Goal: Information Seeking & Learning: Check status

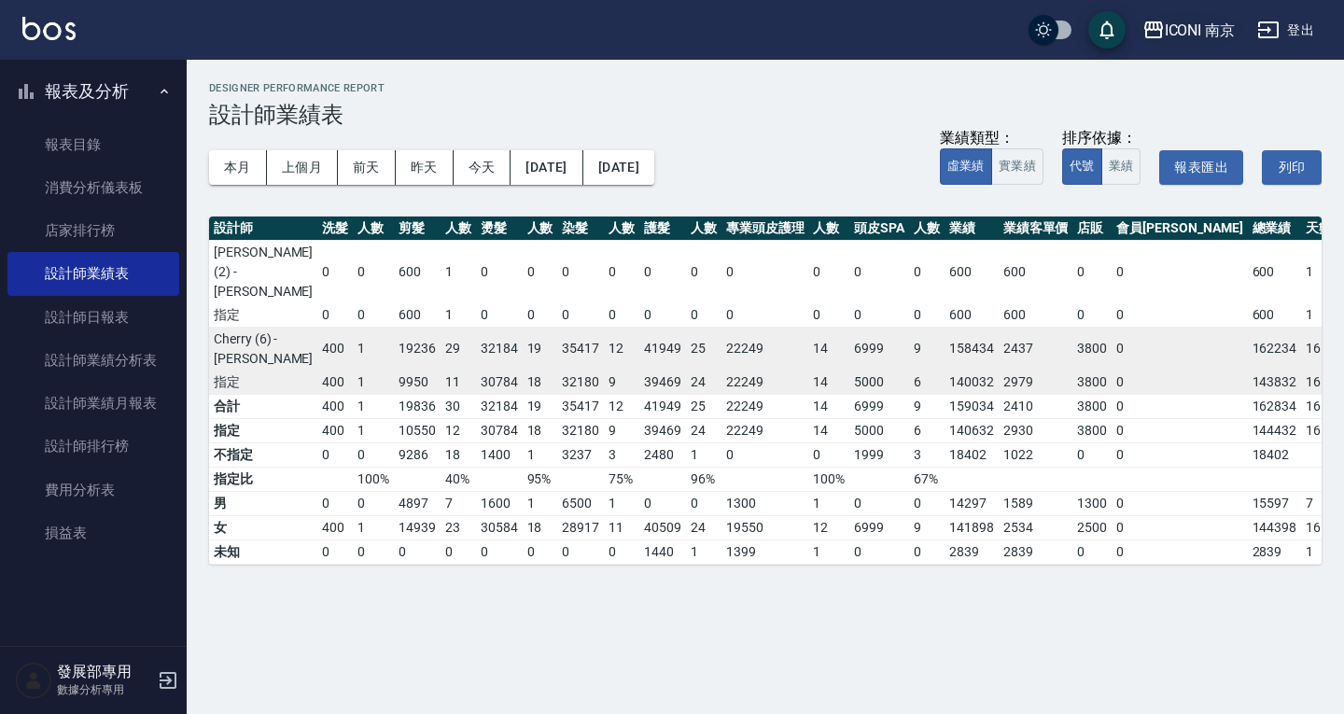
click at [1214, 27] on div "ICONI 南京" at bounding box center [1200, 30] width 71 height 23
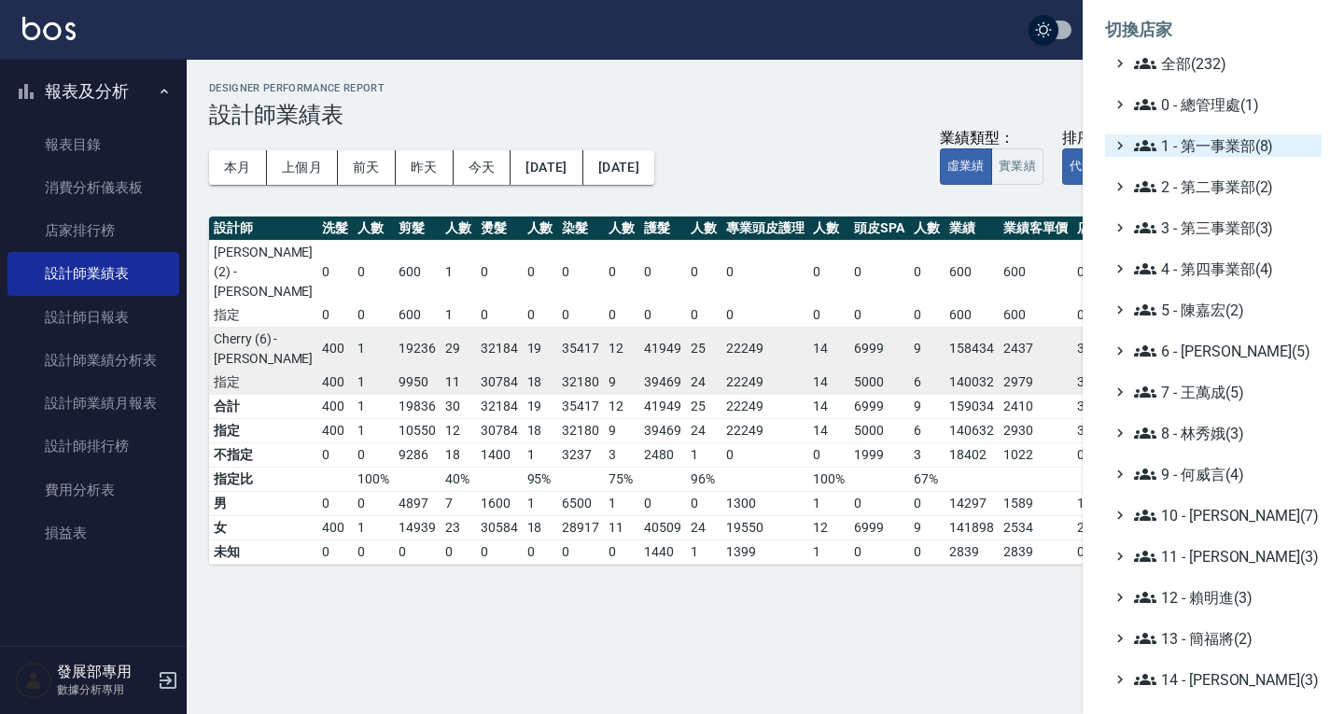
click at [1205, 147] on span "1 - 第一事業部(8)" at bounding box center [1224, 145] width 180 height 22
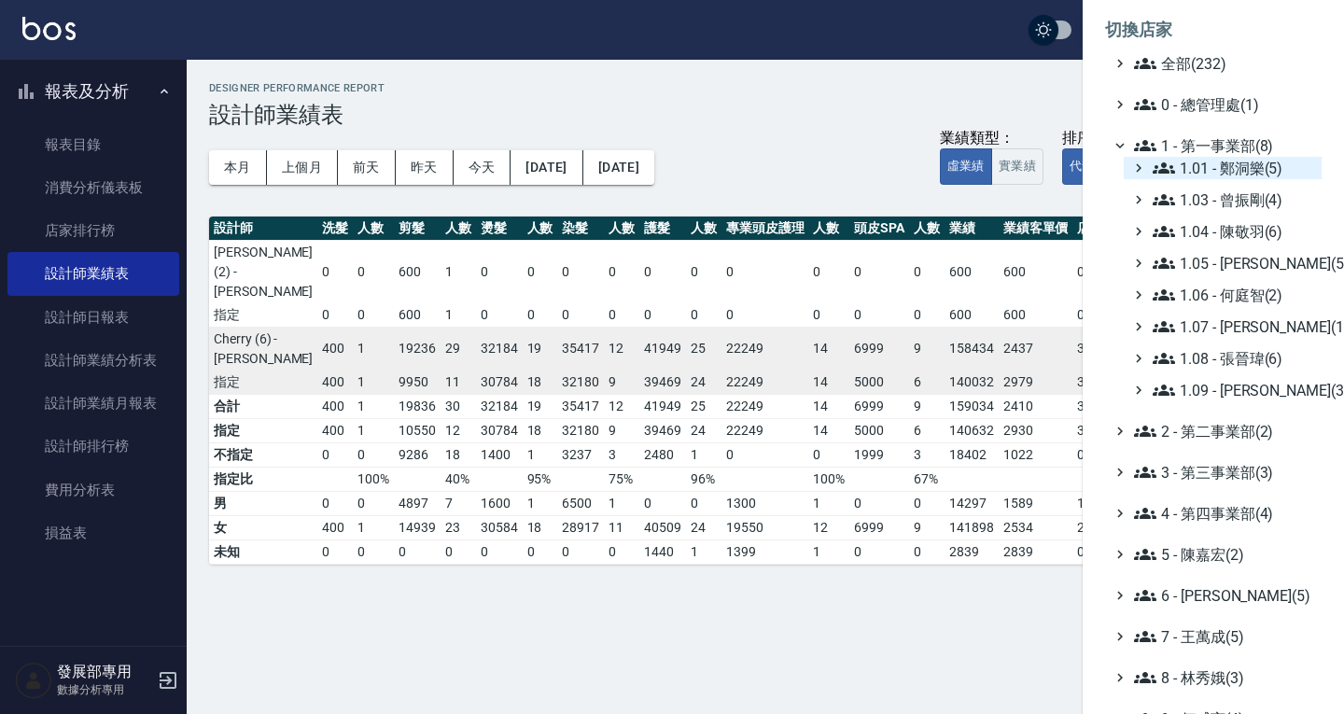
click at [1221, 169] on span "1.01 - 鄭洞樂(5)" at bounding box center [1233, 168] width 161 height 22
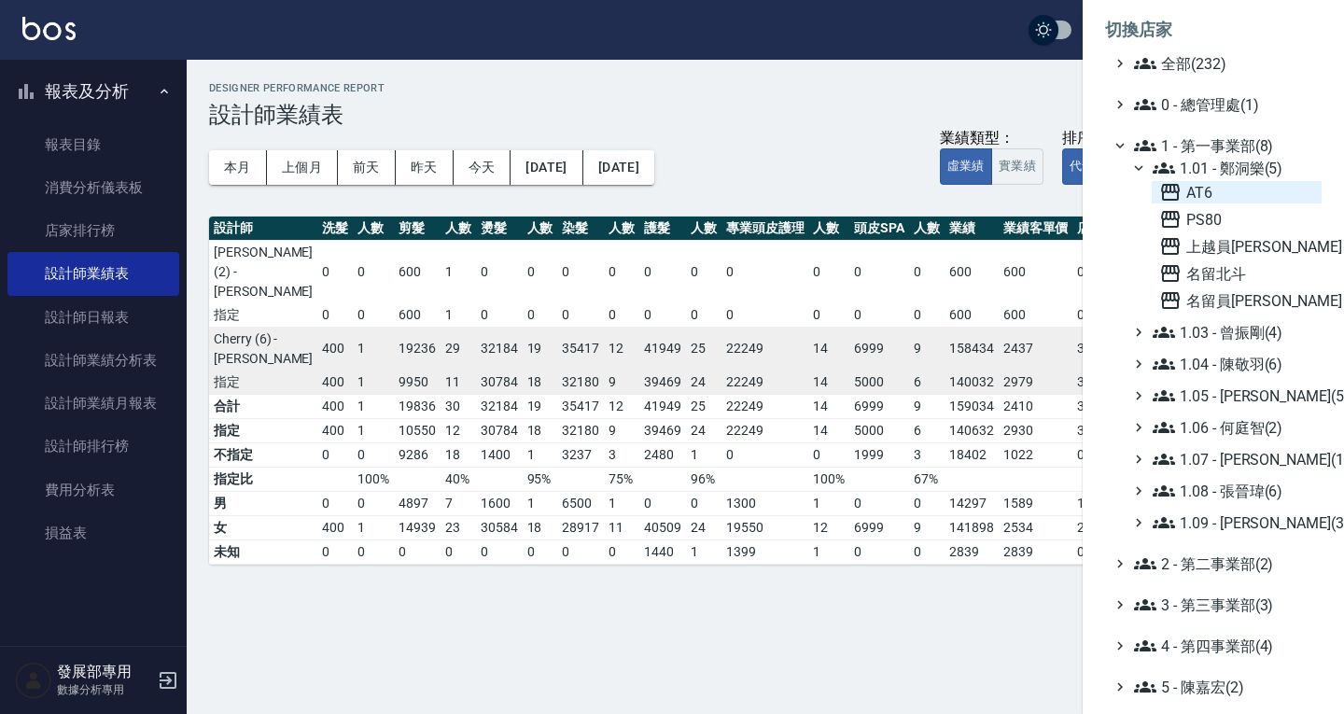
click at [1210, 194] on span "AT6" at bounding box center [1236, 192] width 155 height 22
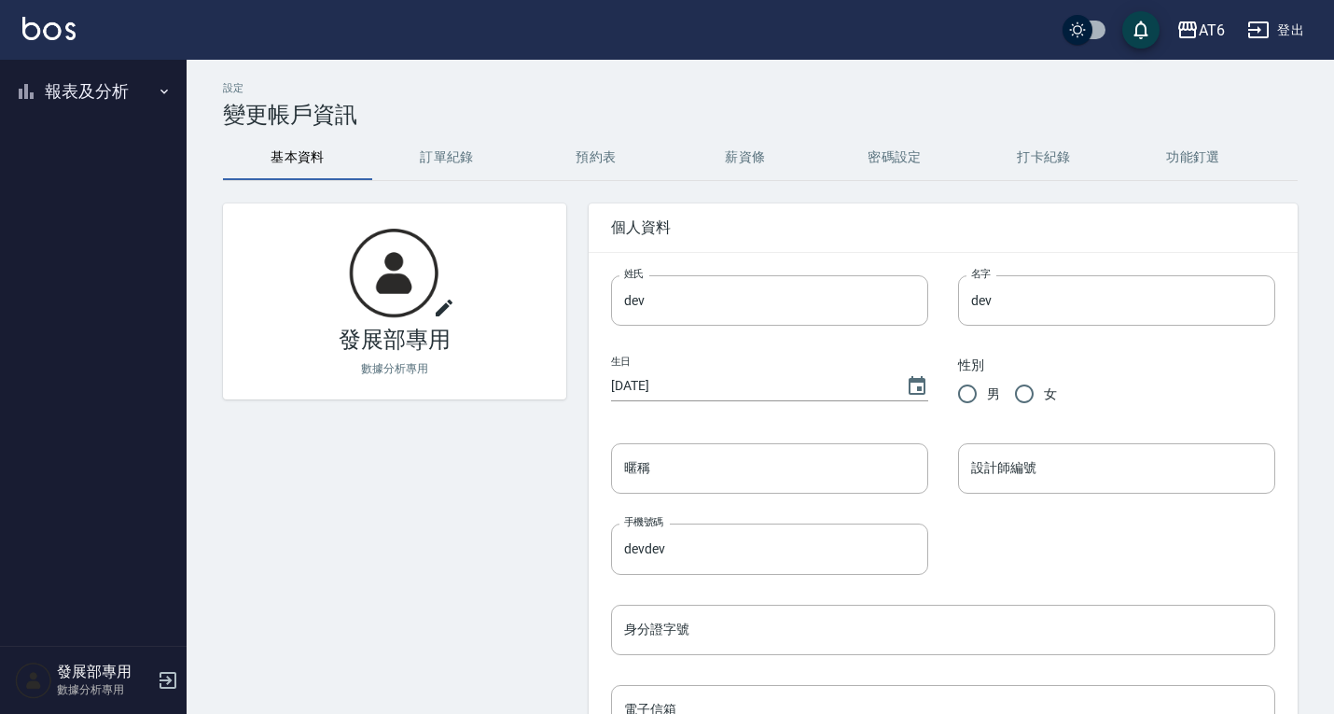
click at [97, 88] on button "報表及分析" at bounding box center [93, 91] width 172 height 49
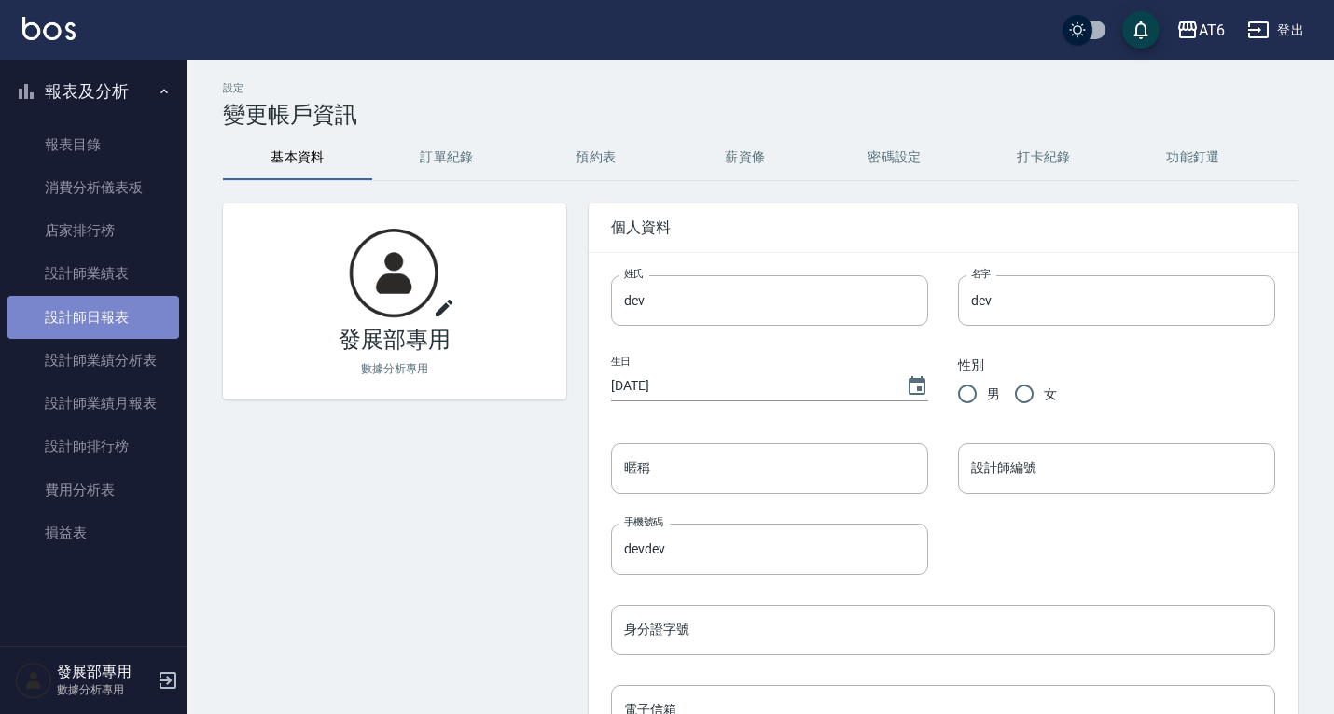
click at [119, 305] on link "設計師日報表" at bounding box center [93, 317] width 172 height 43
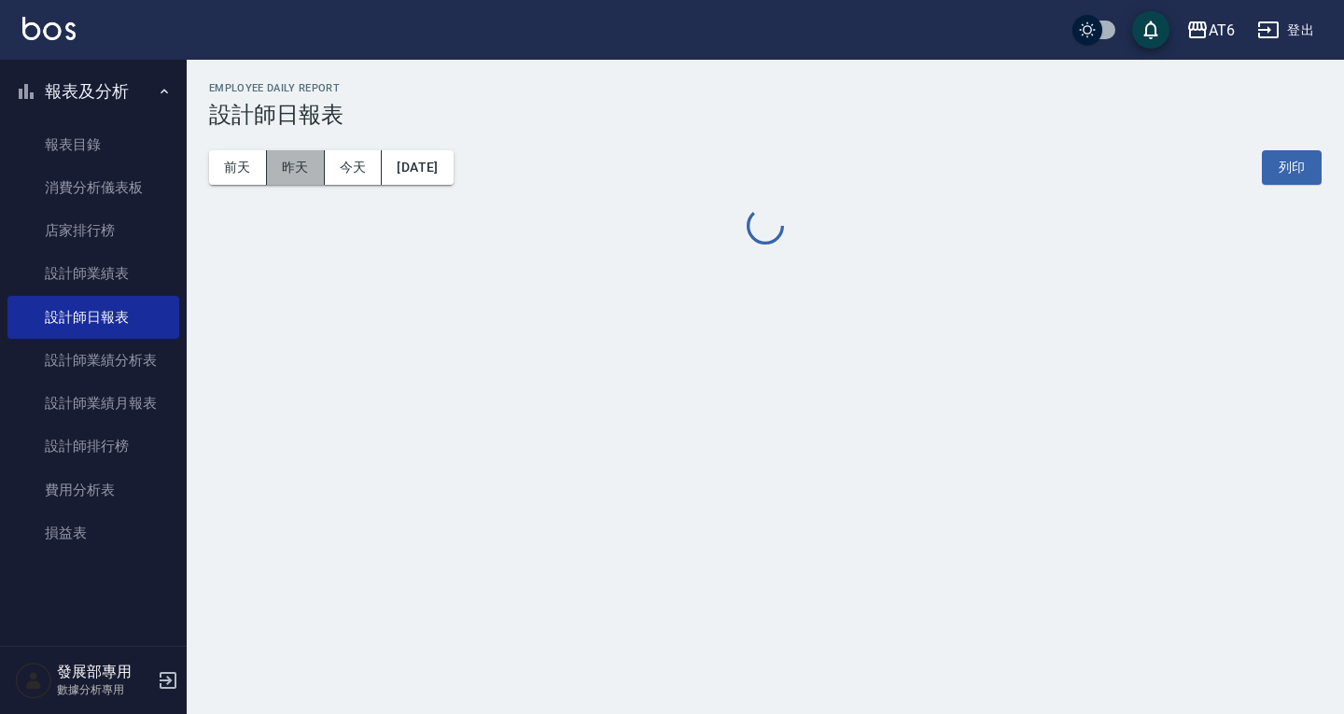
click at [296, 164] on button "昨天" at bounding box center [296, 167] width 58 height 35
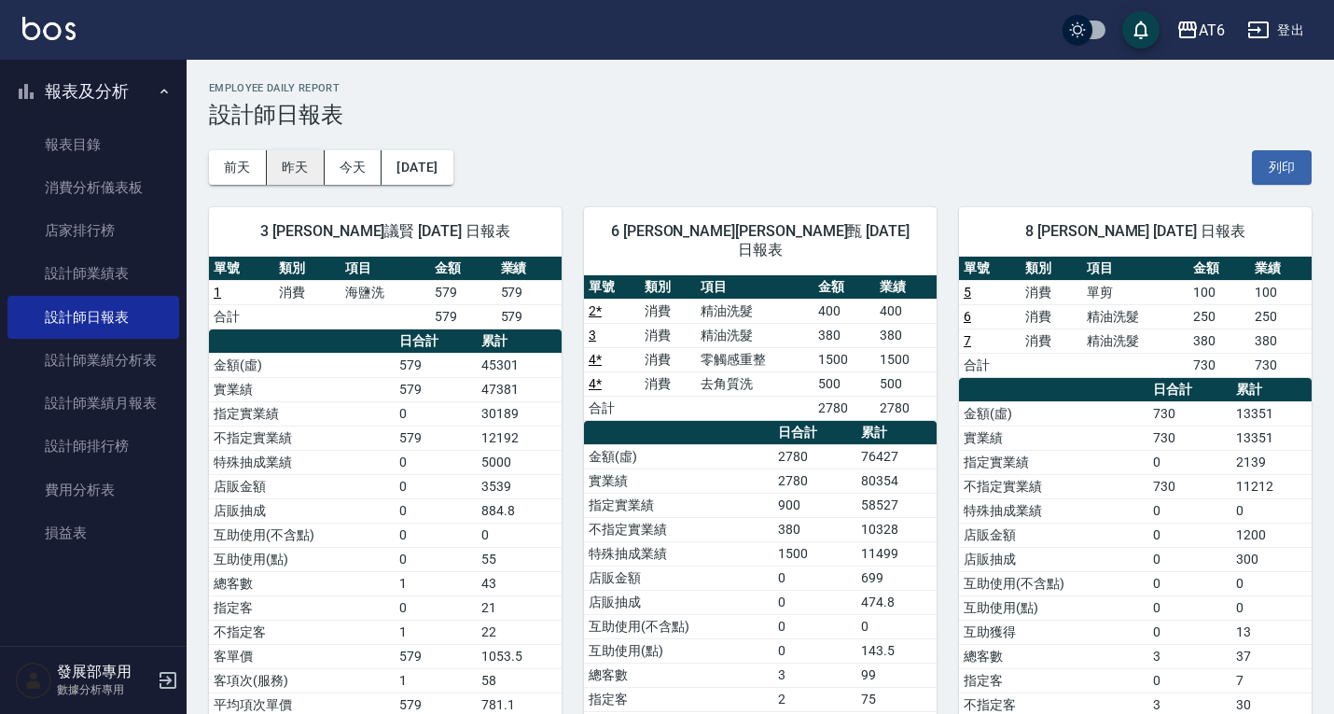
click at [292, 162] on button "昨天" at bounding box center [296, 167] width 58 height 35
click at [233, 169] on button "前天" at bounding box center [238, 167] width 58 height 35
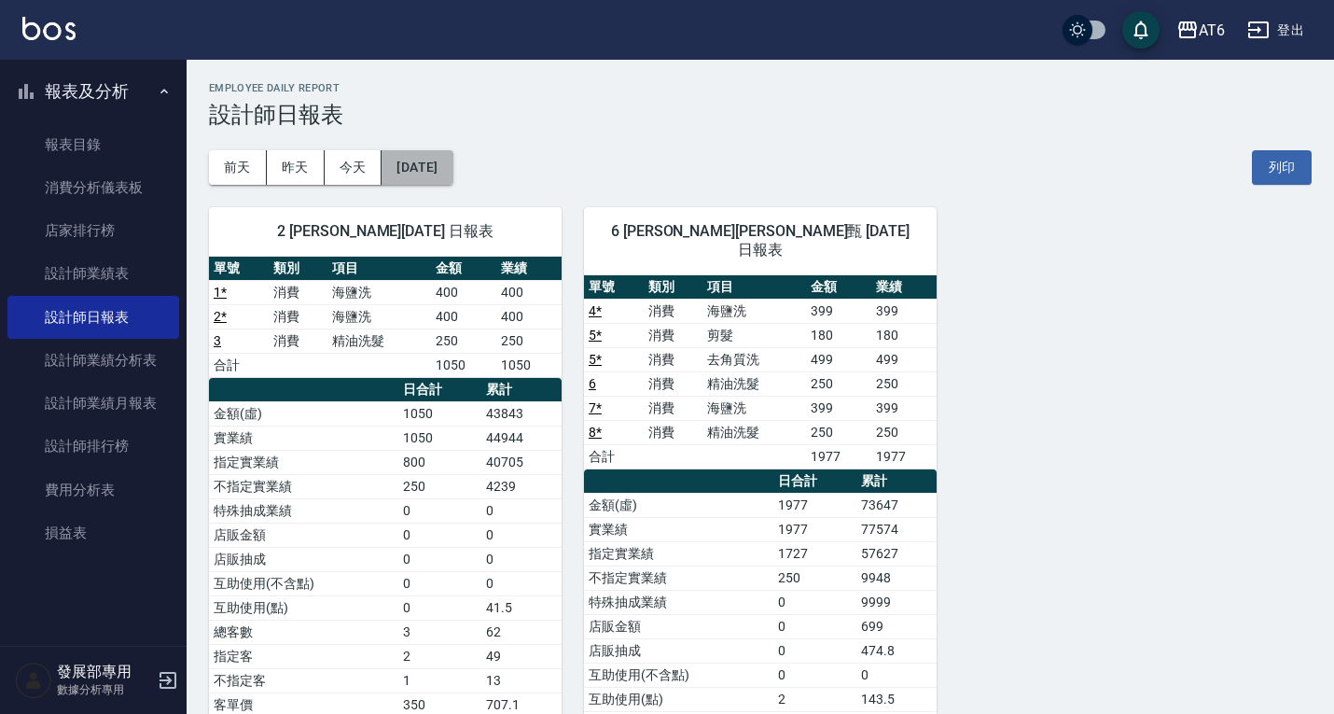
click at [427, 168] on button "2025/08/19" at bounding box center [417, 167] width 71 height 35
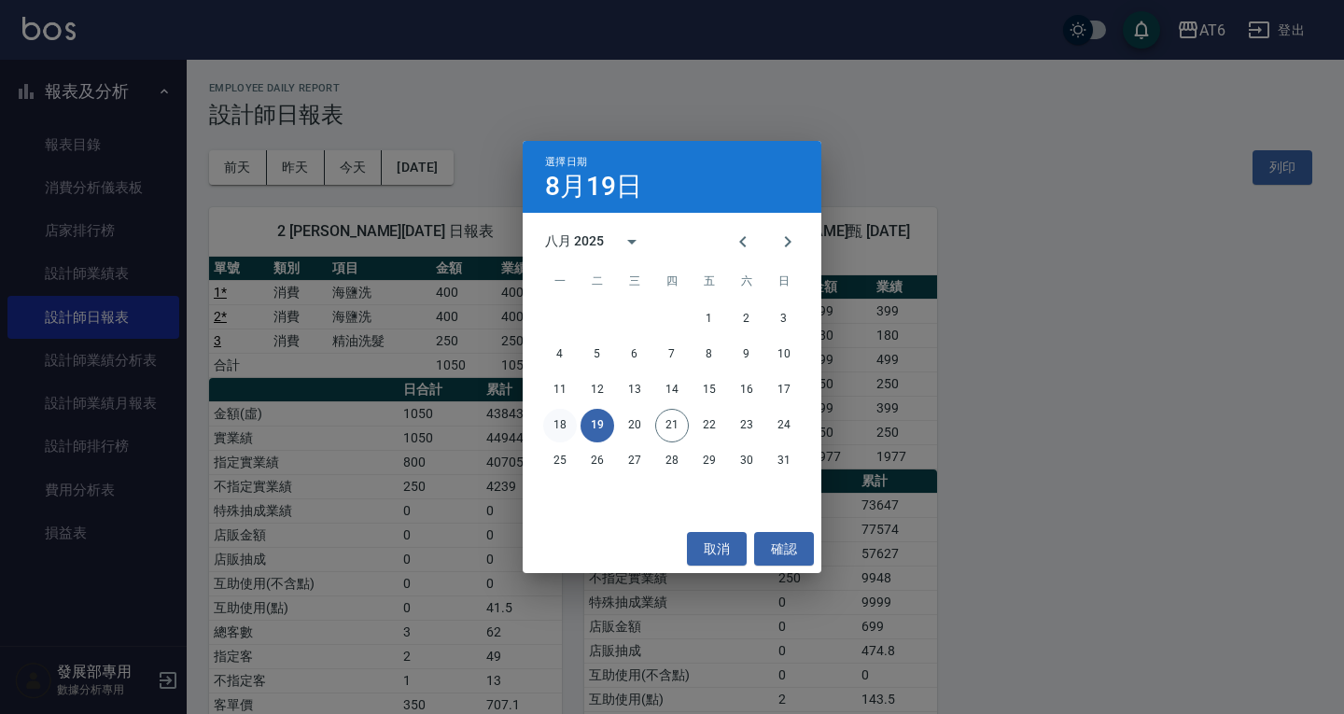
click at [560, 418] on button "18" at bounding box center [560, 426] width 34 height 34
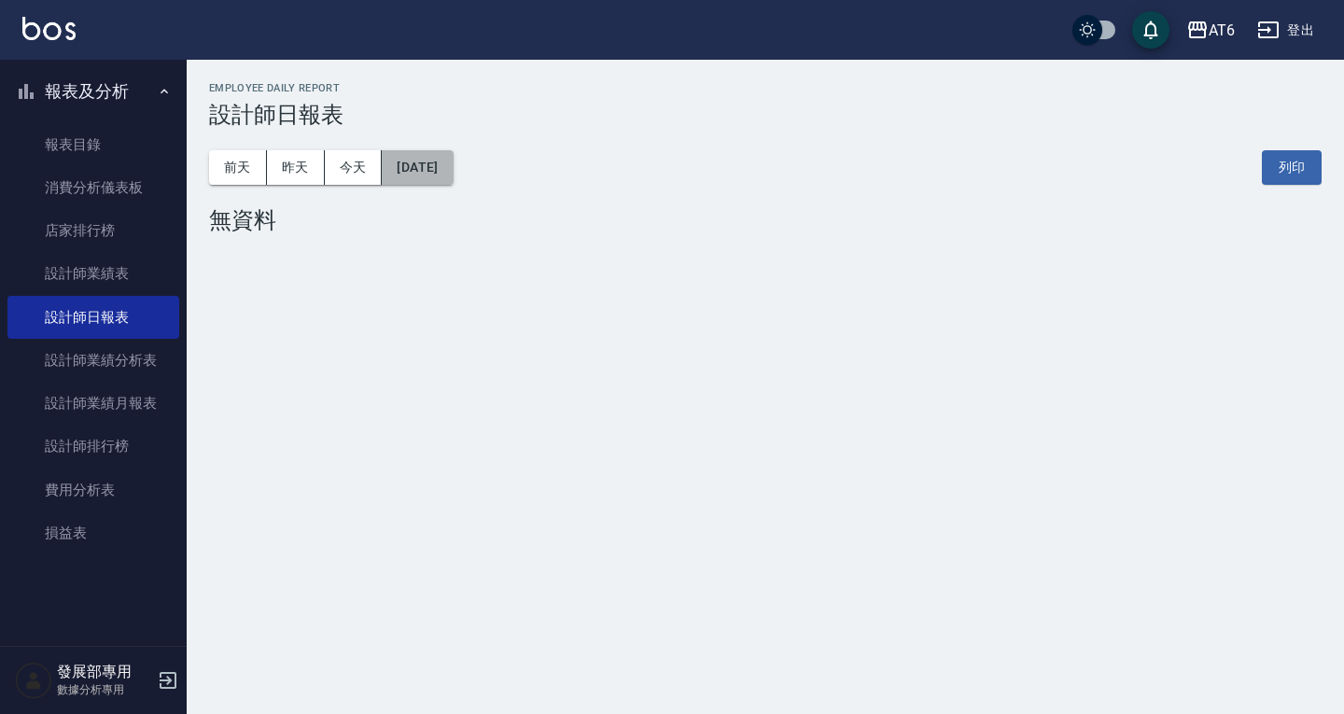
click at [443, 156] on button "2025/08/18" at bounding box center [417, 167] width 71 height 35
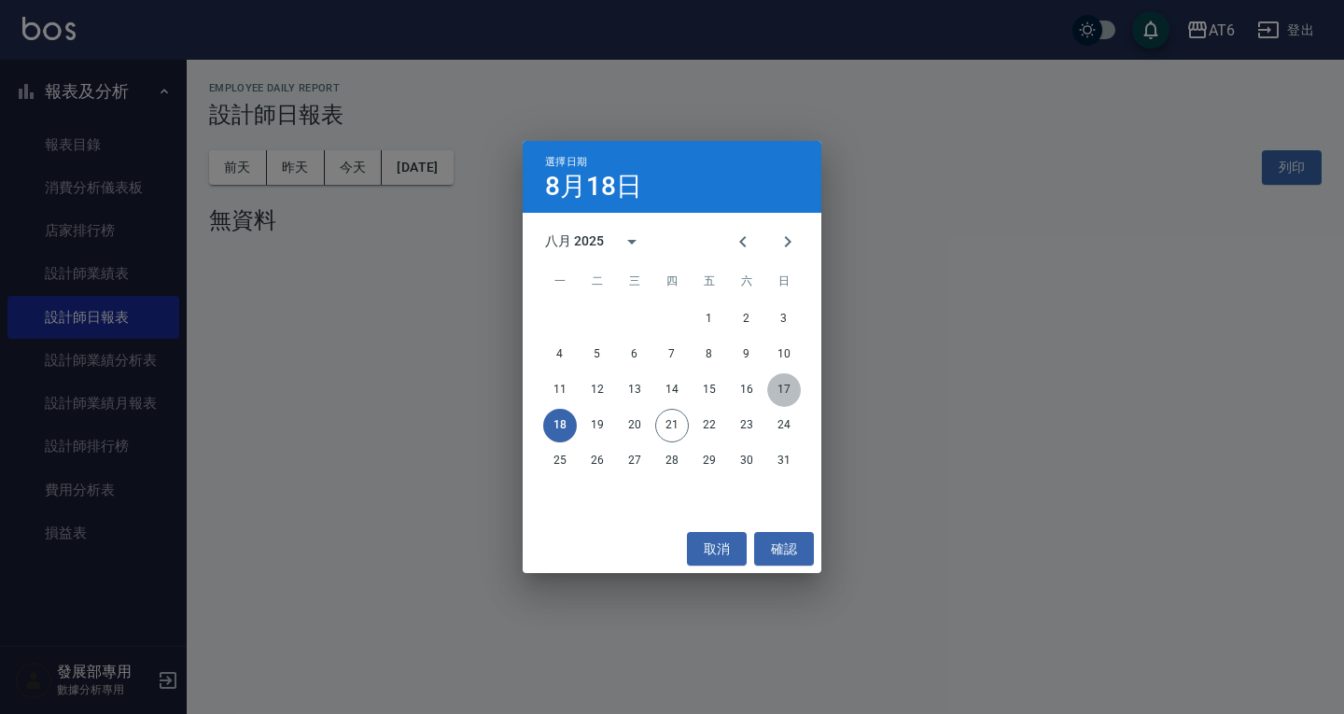
click at [780, 387] on button "17" at bounding box center [784, 390] width 34 height 34
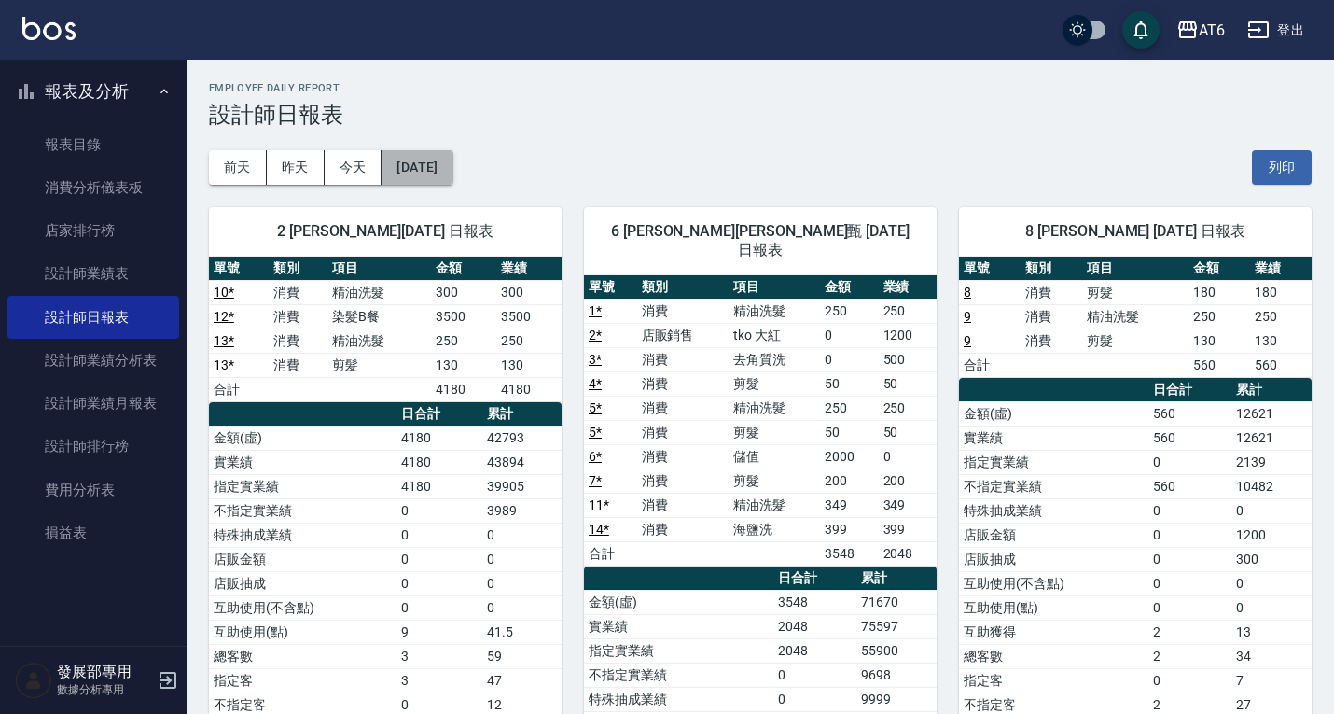
click at [453, 158] on button "2025/08/17" at bounding box center [417, 167] width 71 height 35
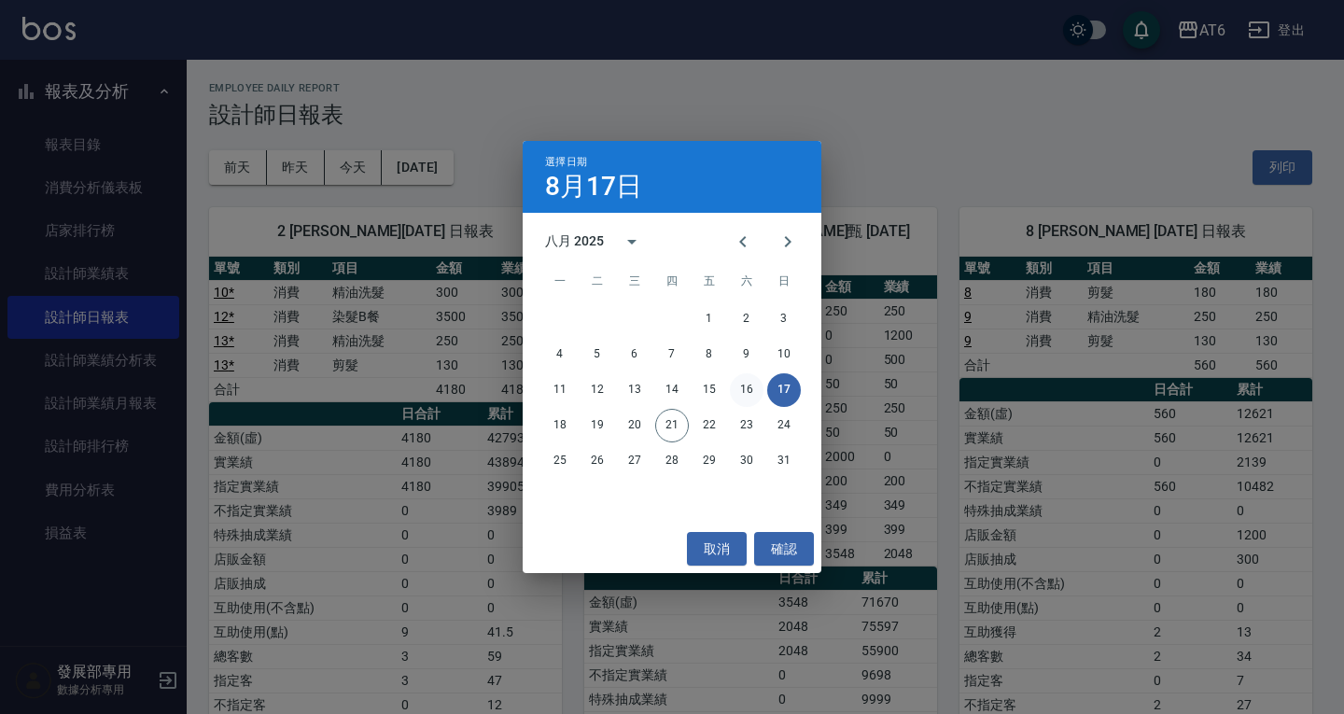
click at [753, 386] on button "16" at bounding box center [747, 390] width 34 height 34
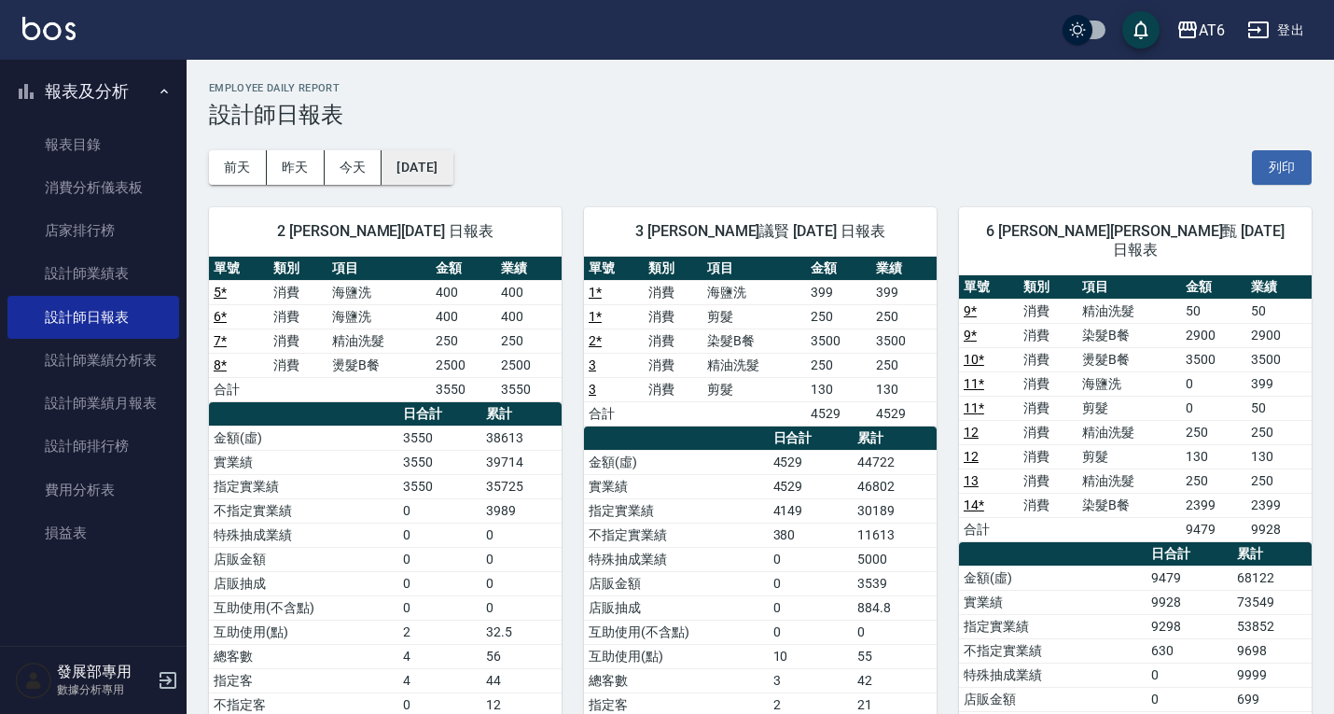
click at [453, 166] on button "2025/08/16" at bounding box center [417, 167] width 71 height 35
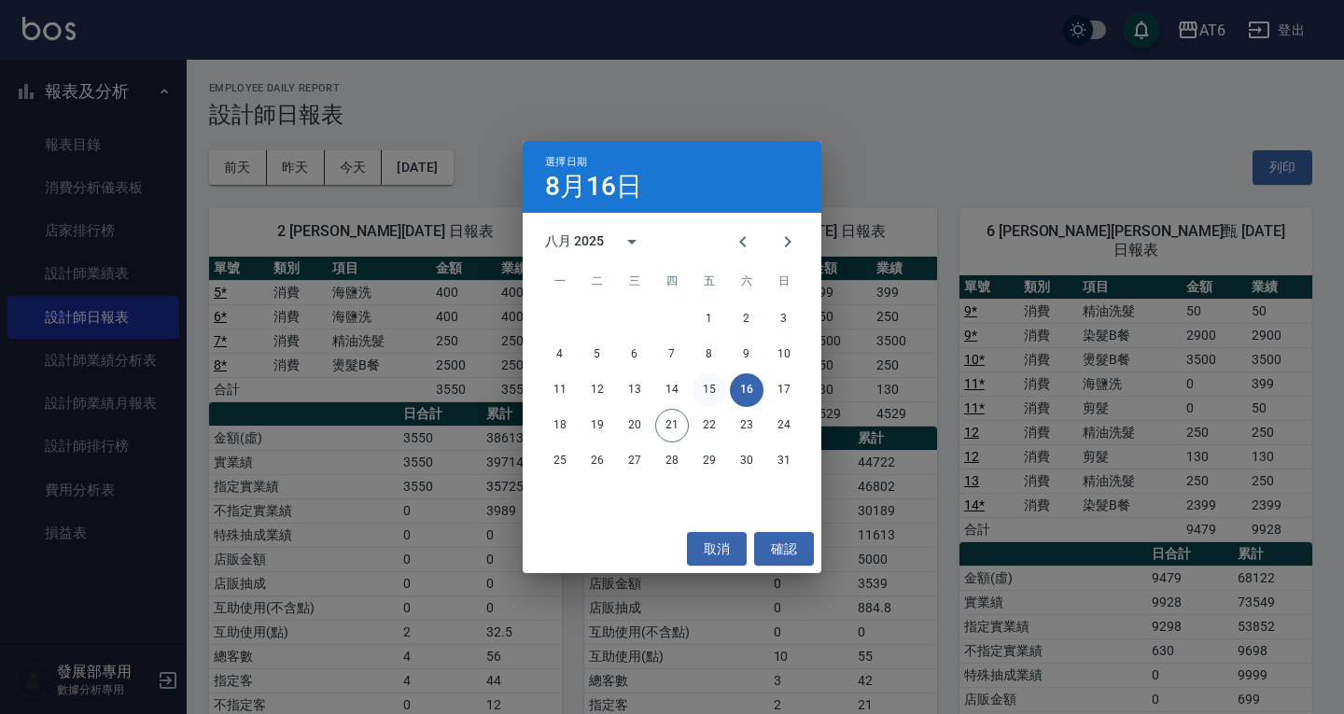
click at [705, 380] on button "15" at bounding box center [709, 390] width 34 height 34
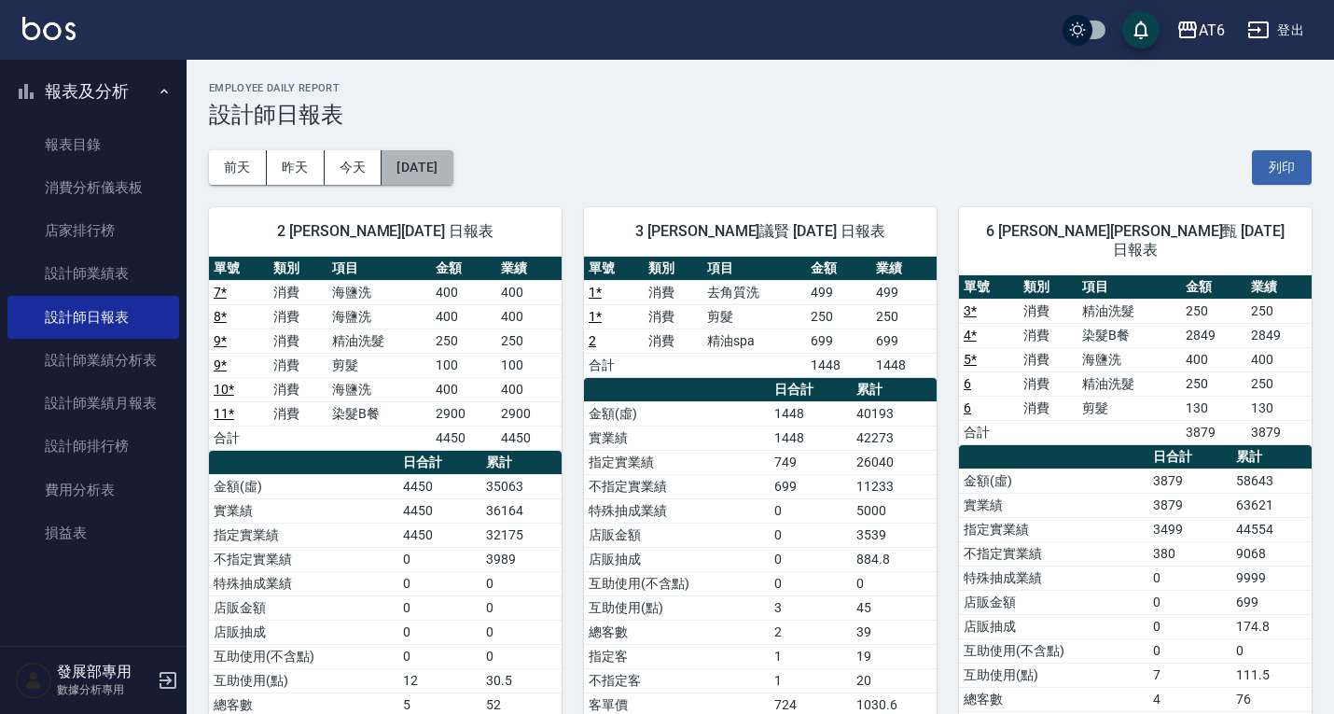
click at [428, 165] on button "2025/08/15" at bounding box center [417, 167] width 71 height 35
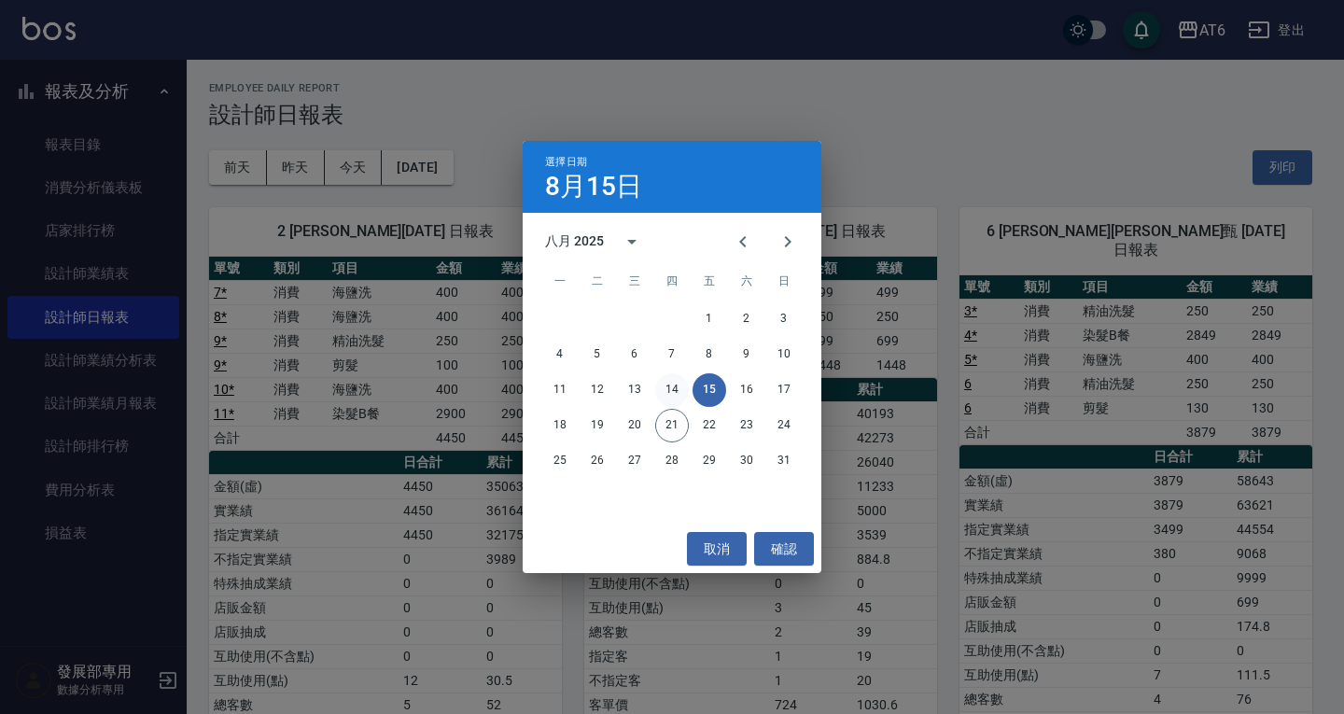
click at [678, 389] on button "14" at bounding box center [672, 390] width 34 height 34
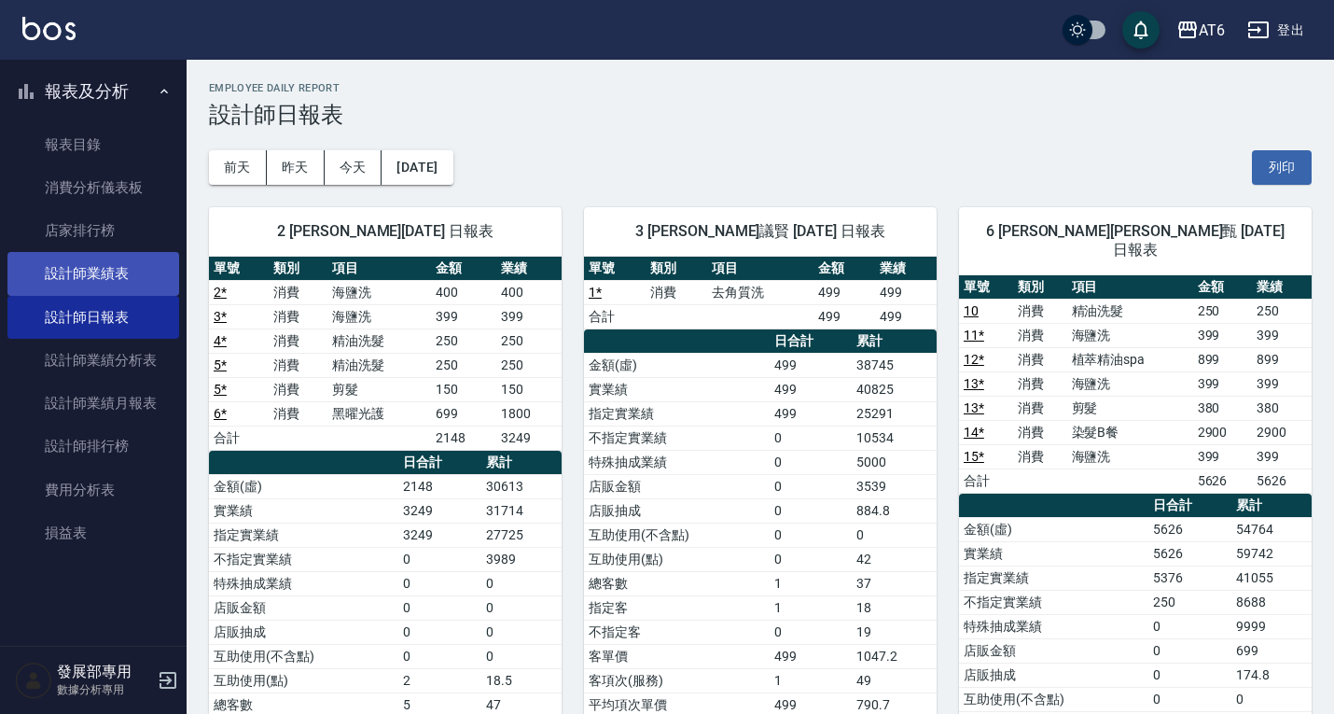
click at [92, 273] on link "設計師業績表" at bounding box center [93, 273] width 172 height 43
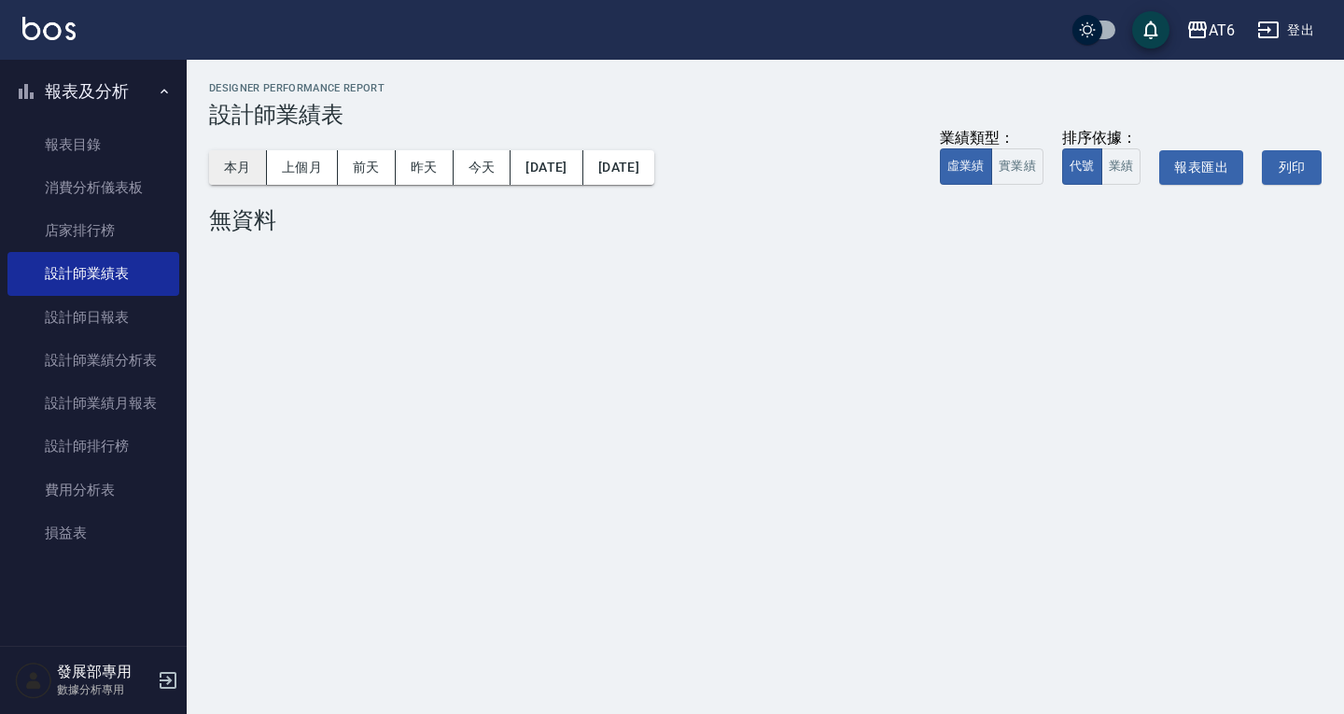
click at [239, 163] on button "本月" at bounding box center [238, 167] width 58 height 35
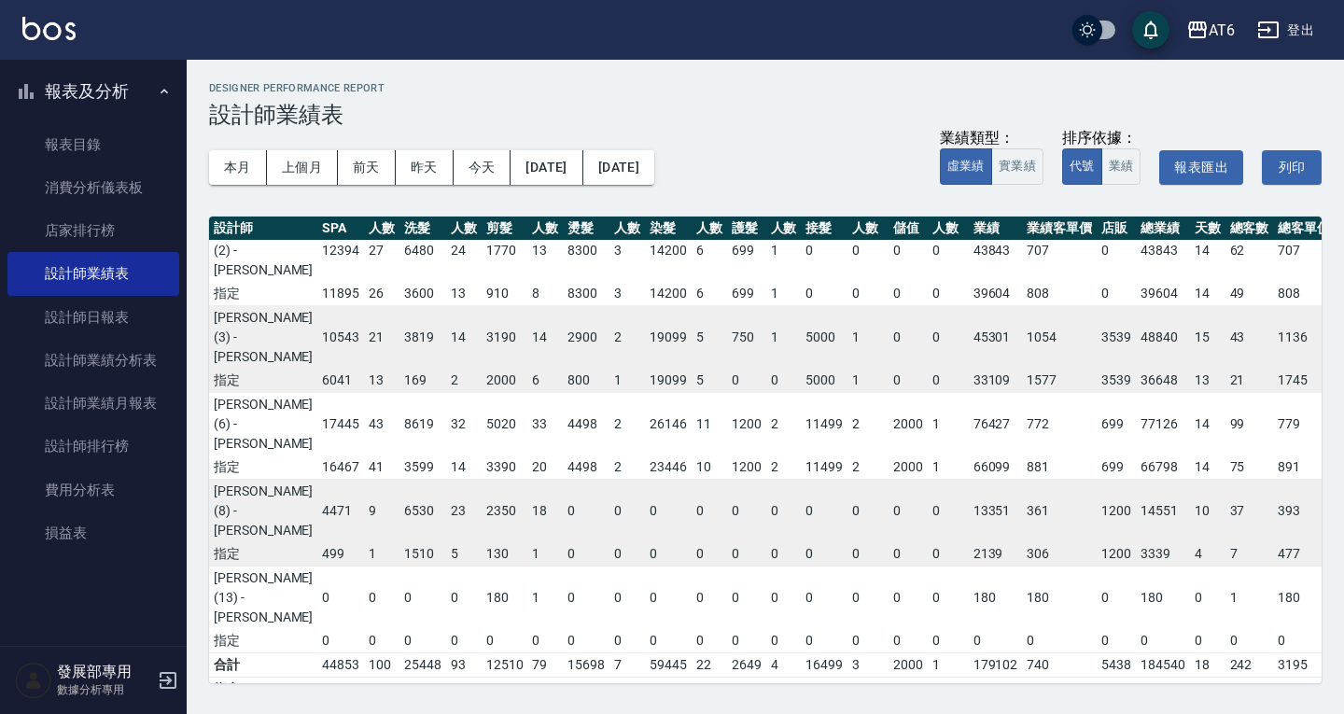
scroll to position [23, 0]
click at [283, 166] on button "上個月" at bounding box center [302, 167] width 71 height 35
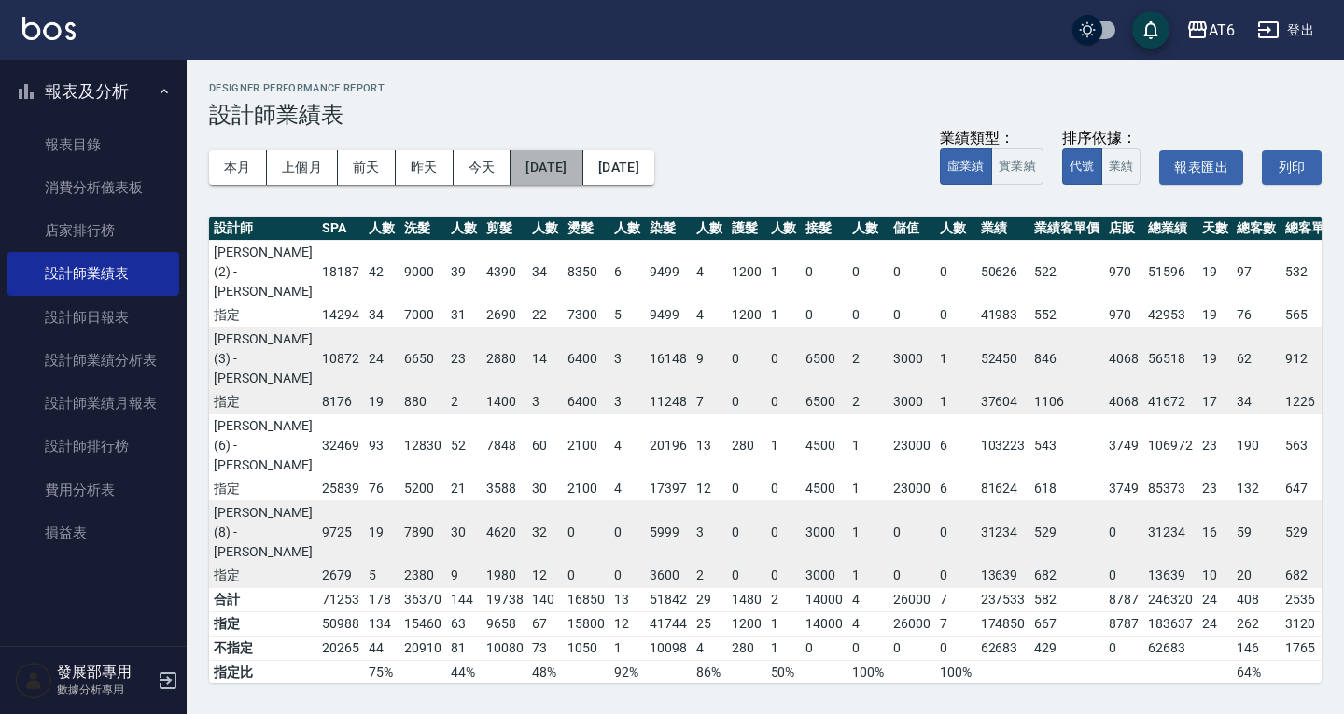
click at [582, 164] on button "[DATE]" at bounding box center [546, 167] width 72 height 35
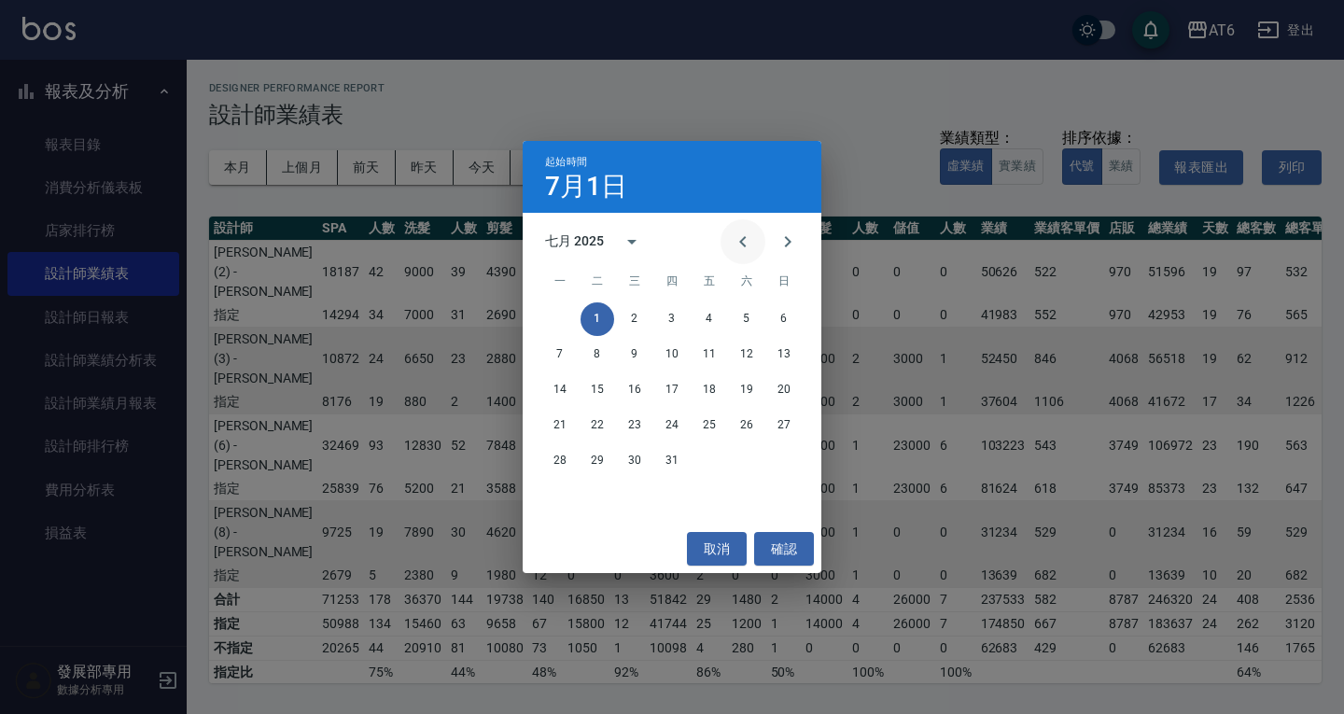
click at [749, 246] on icon "Previous month" at bounding box center [743, 242] width 22 height 22
click at [785, 324] on button "1" at bounding box center [784, 319] width 34 height 34
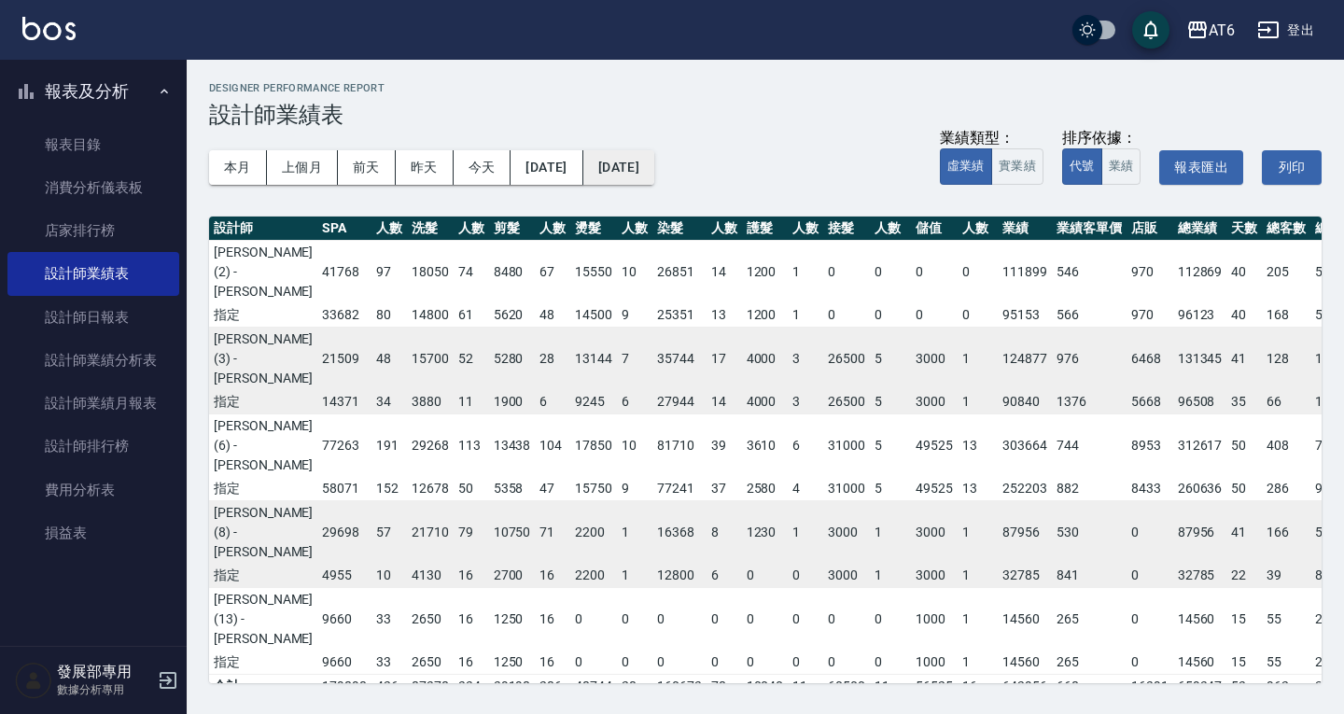
click at [654, 173] on button "[DATE]" at bounding box center [618, 167] width 71 height 35
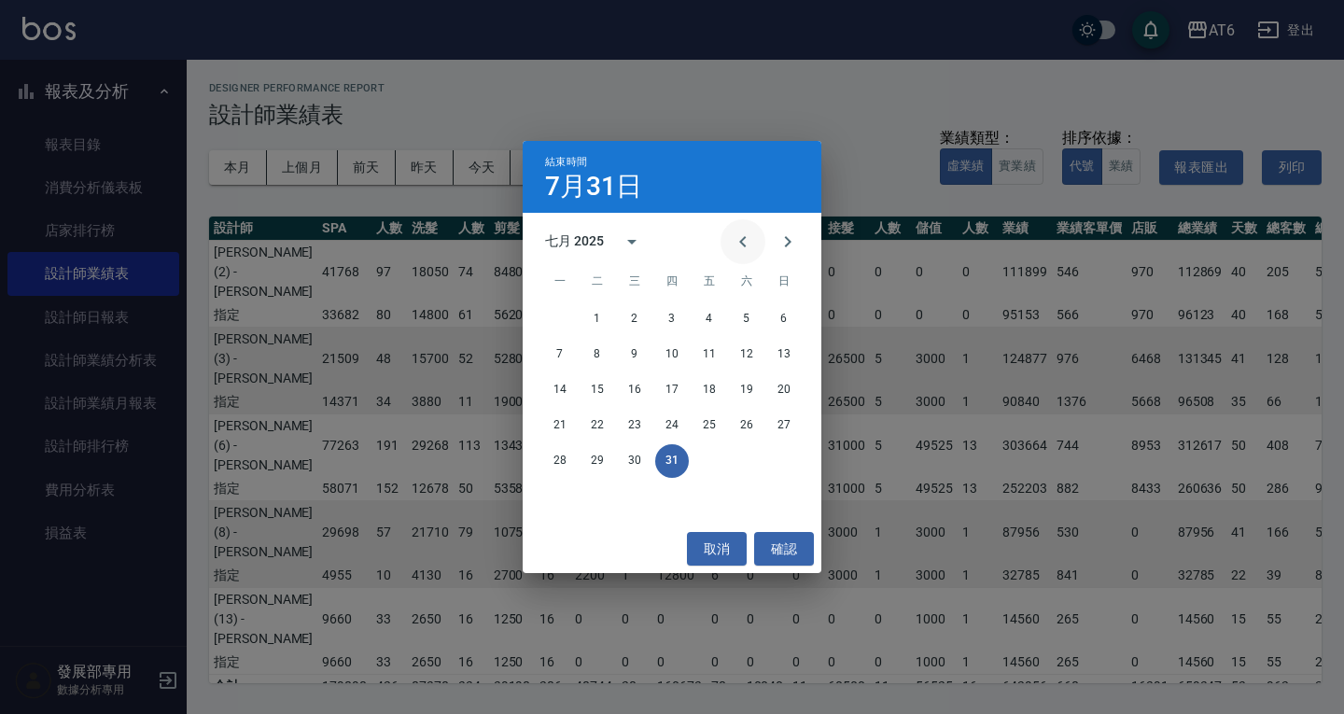
click at [747, 241] on icon "Previous month" at bounding box center [743, 242] width 22 height 22
click at [565, 488] on button "30" at bounding box center [560, 497] width 34 height 34
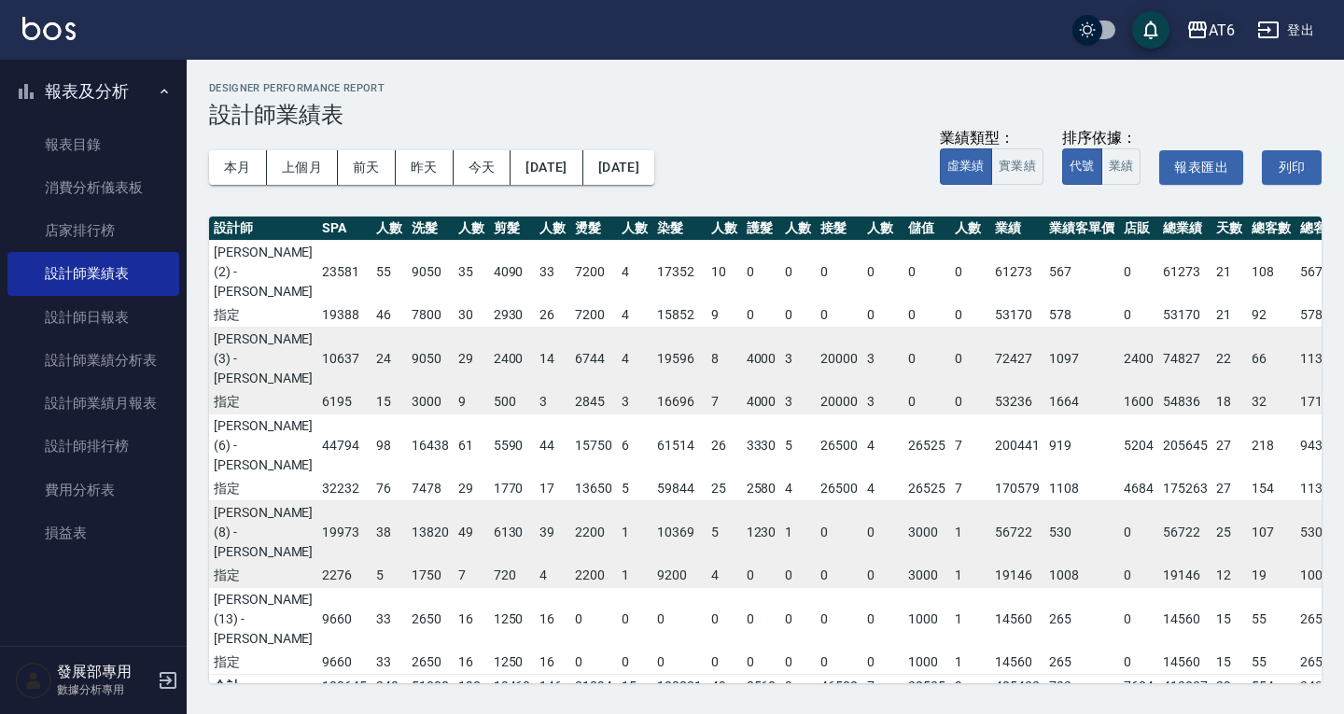
click at [1195, 28] on icon "button" at bounding box center [1197, 30] width 22 height 22
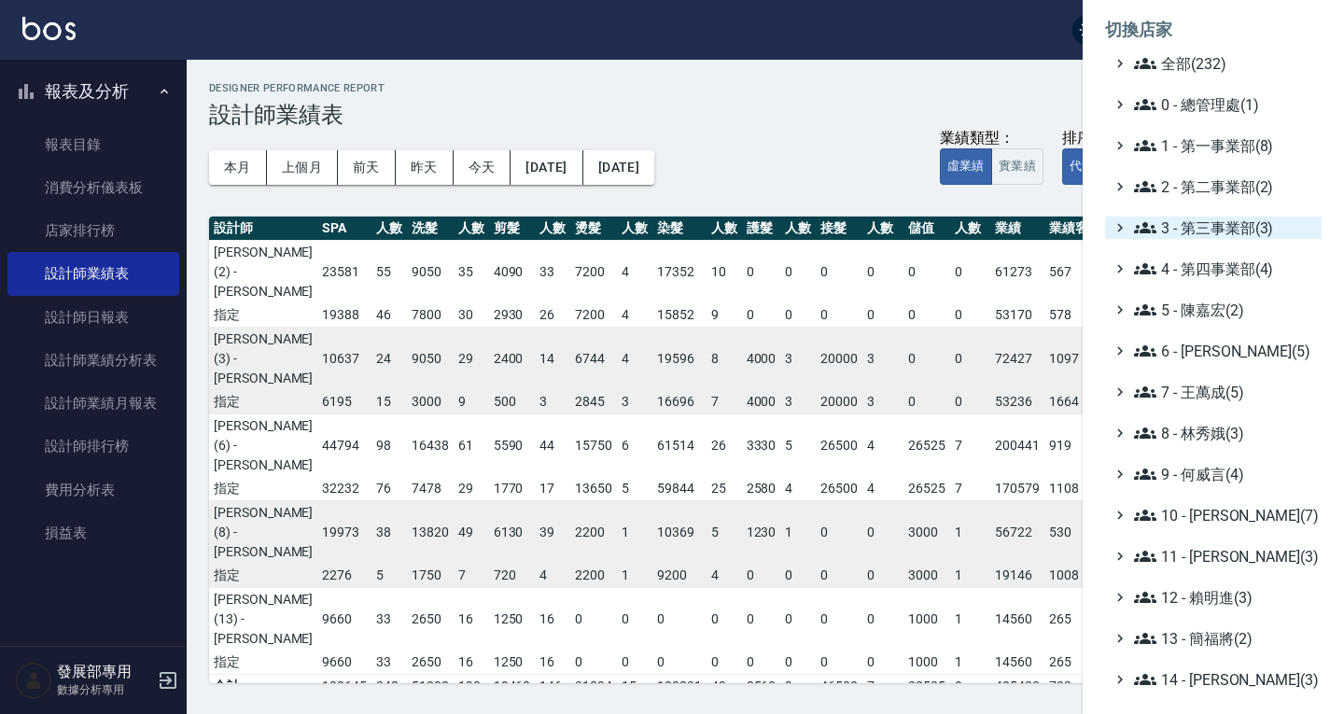
click at [1208, 228] on span "3 - 第三事業部(3)" at bounding box center [1224, 228] width 180 height 22
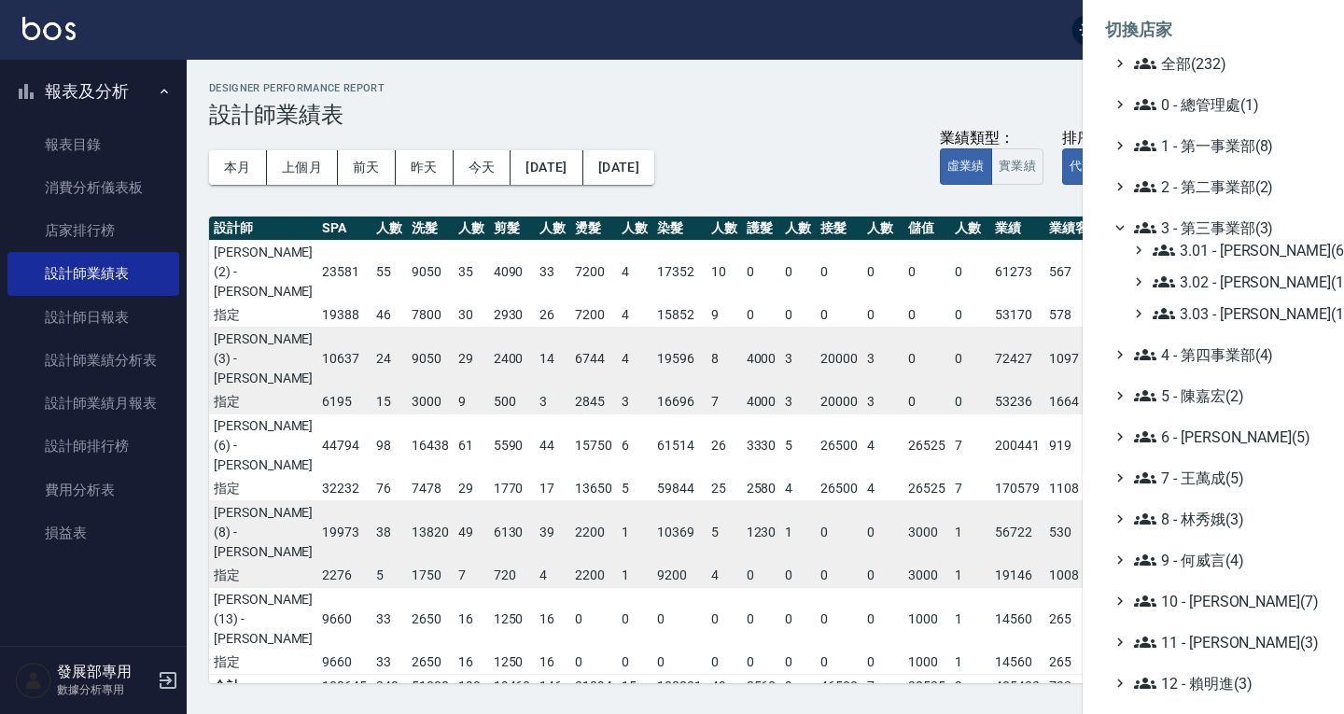
click at [1218, 301] on div "3.01 - 蔡承翰(6) 3.02 - 王麗滿(1) 3.03 - 張湘妮(1)" at bounding box center [1223, 282] width 198 height 86
click at [1227, 316] on span "3.03 - 張湘妮(1)" at bounding box center [1233, 313] width 161 height 22
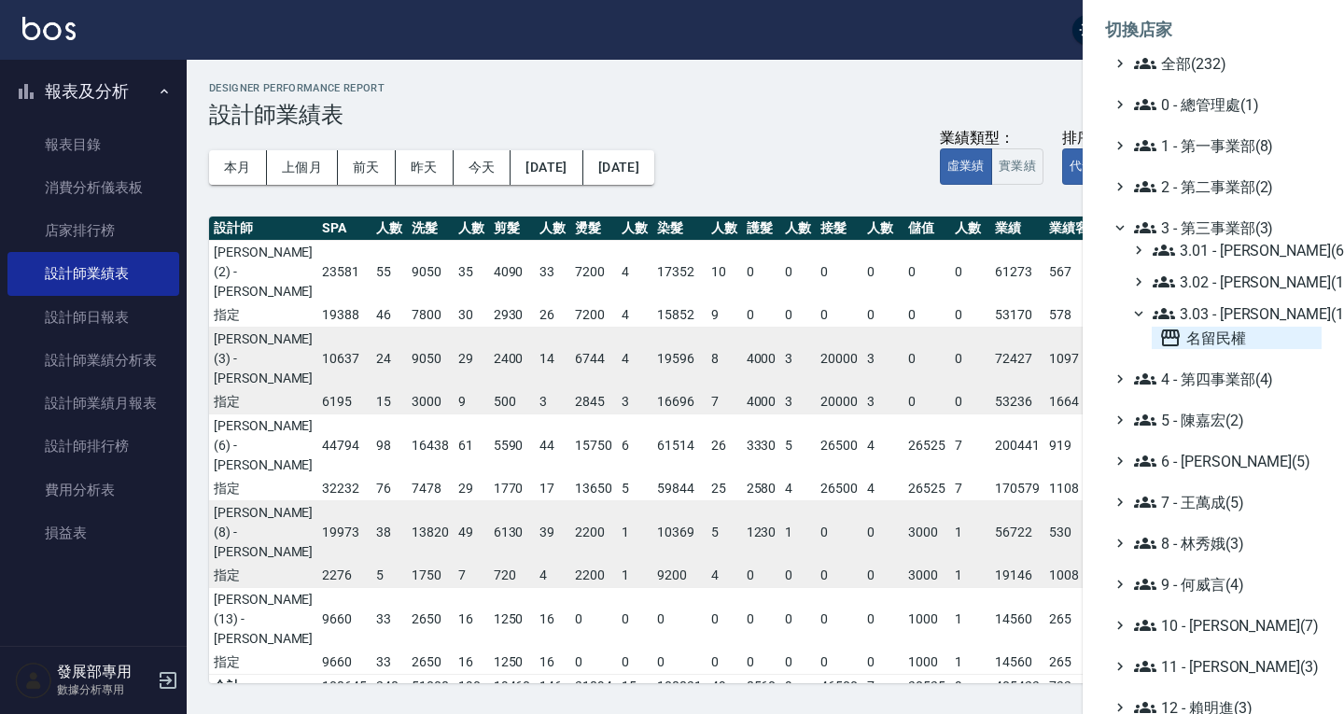
click at [1215, 331] on span "名留民權" at bounding box center [1236, 338] width 155 height 22
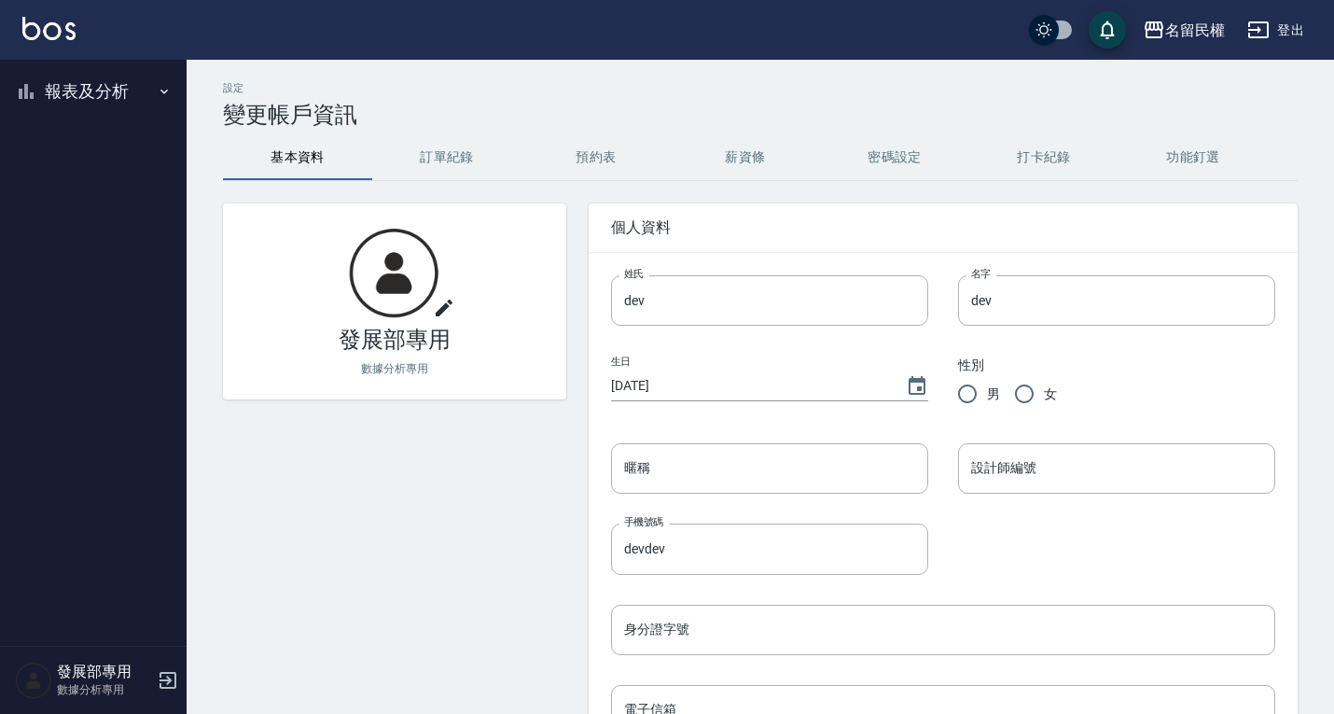
click at [106, 89] on button "報表及分析" at bounding box center [93, 91] width 172 height 49
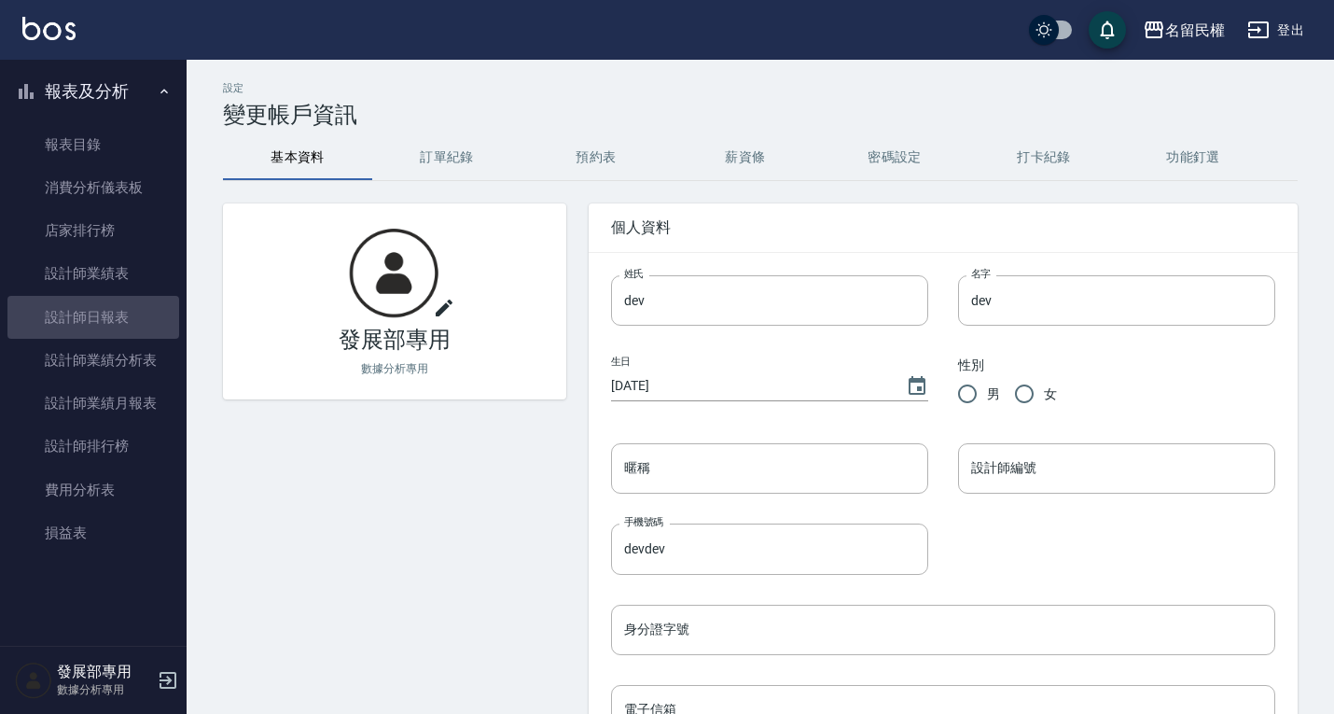
drag, startPoint x: 109, startPoint y: 320, endPoint x: 209, endPoint y: 266, distance: 113.6
click at [109, 320] on link "設計師日報表" at bounding box center [93, 317] width 172 height 43
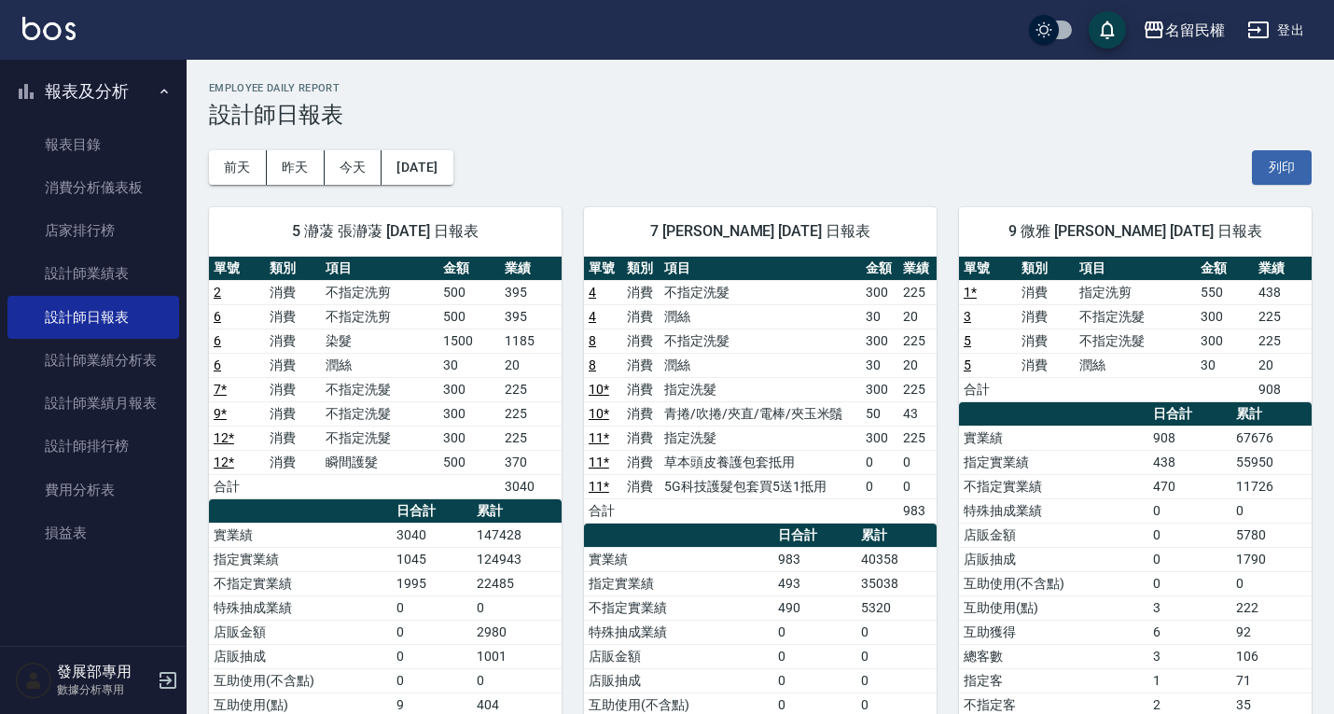
click at [1174, 22] on div "名留民權" at bounding box center [1196, 30] width 60 height 23
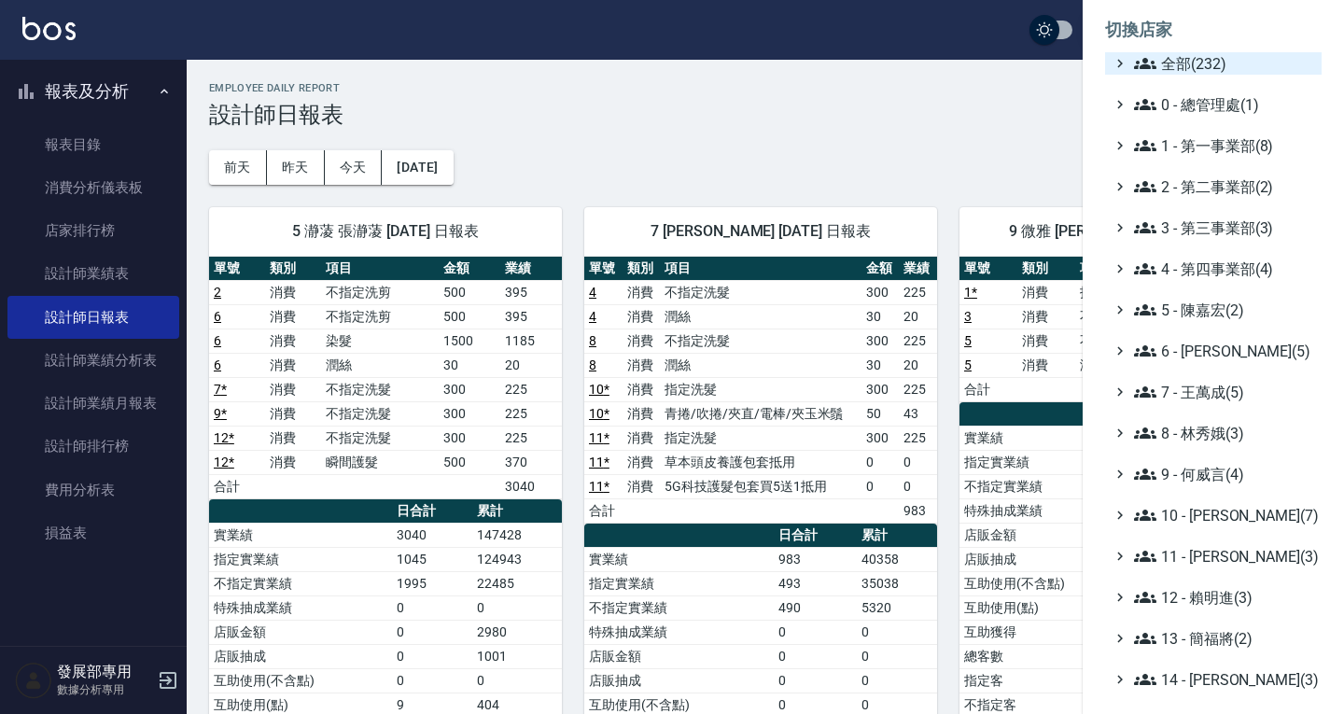
click at [1199, 67] on span "全部(232)" at bounding box center [1224, 63] width 180 height 22
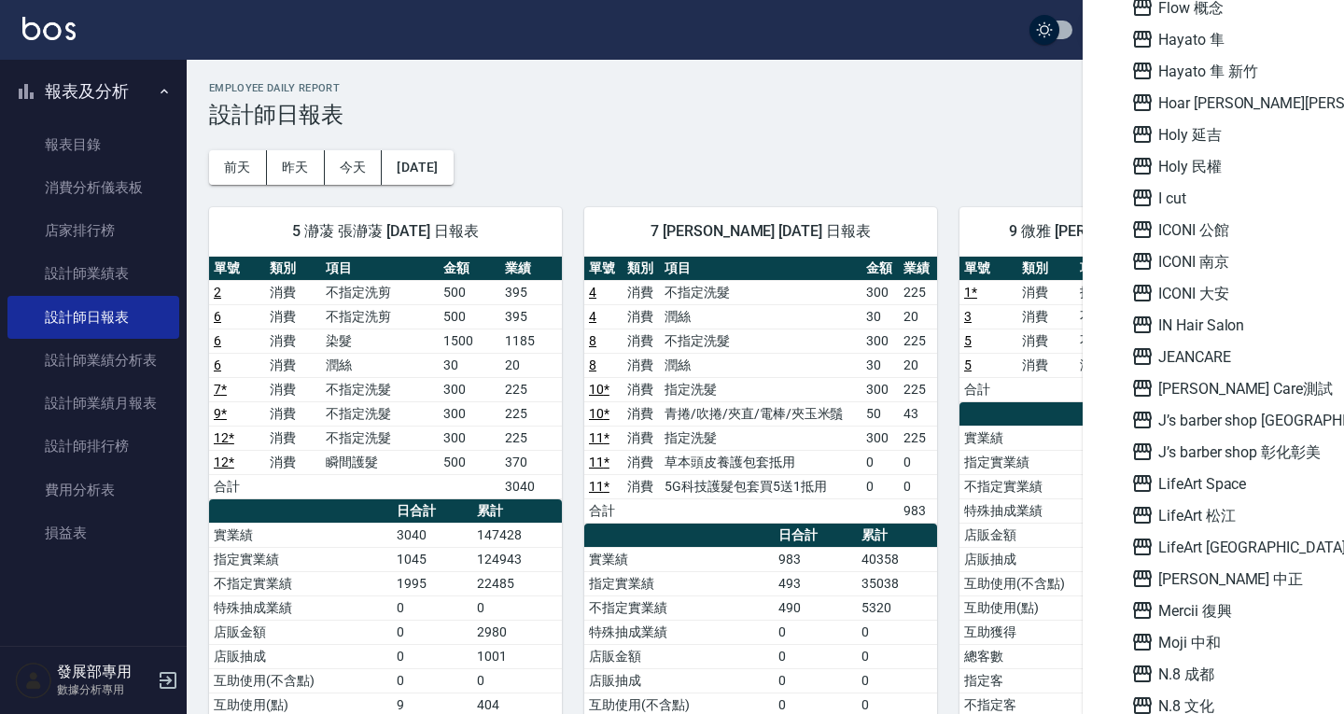
scroll to position [1773, 0]
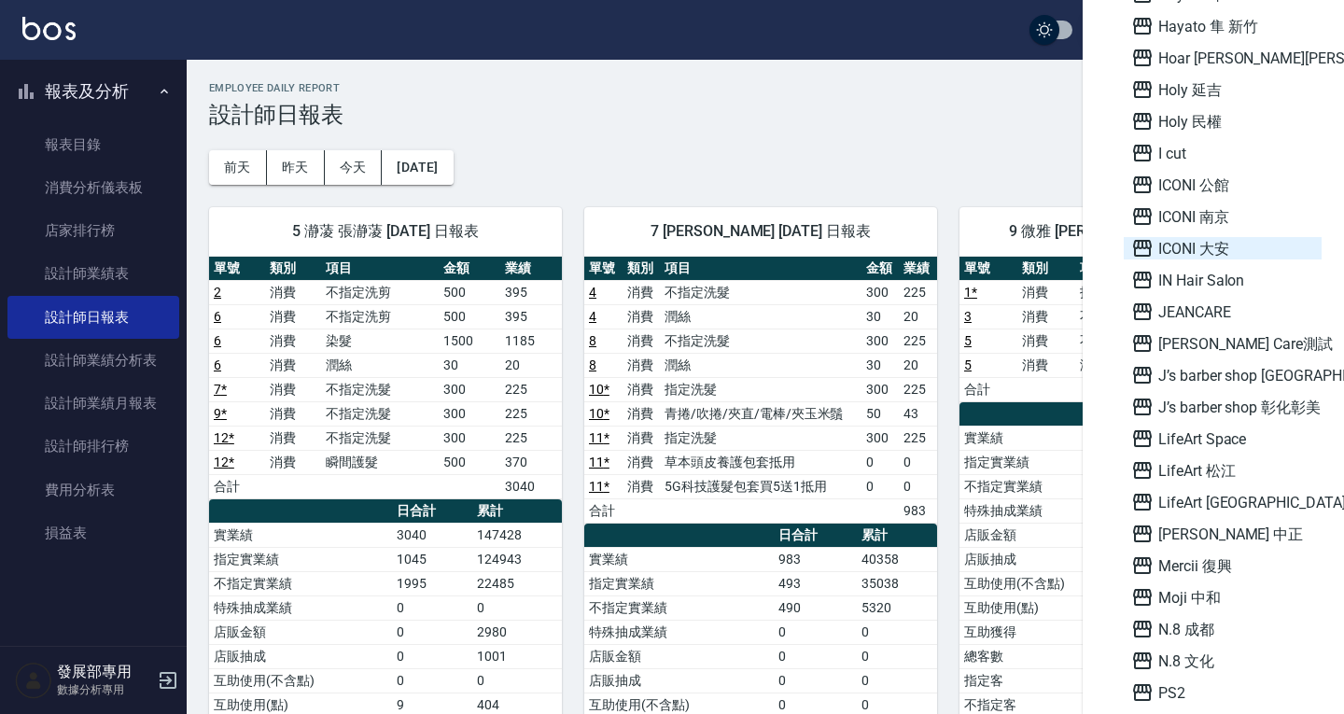
click at [1194, 253] on span "ICONI 大安" at bounding box center [1222, 248] width 183 height 22
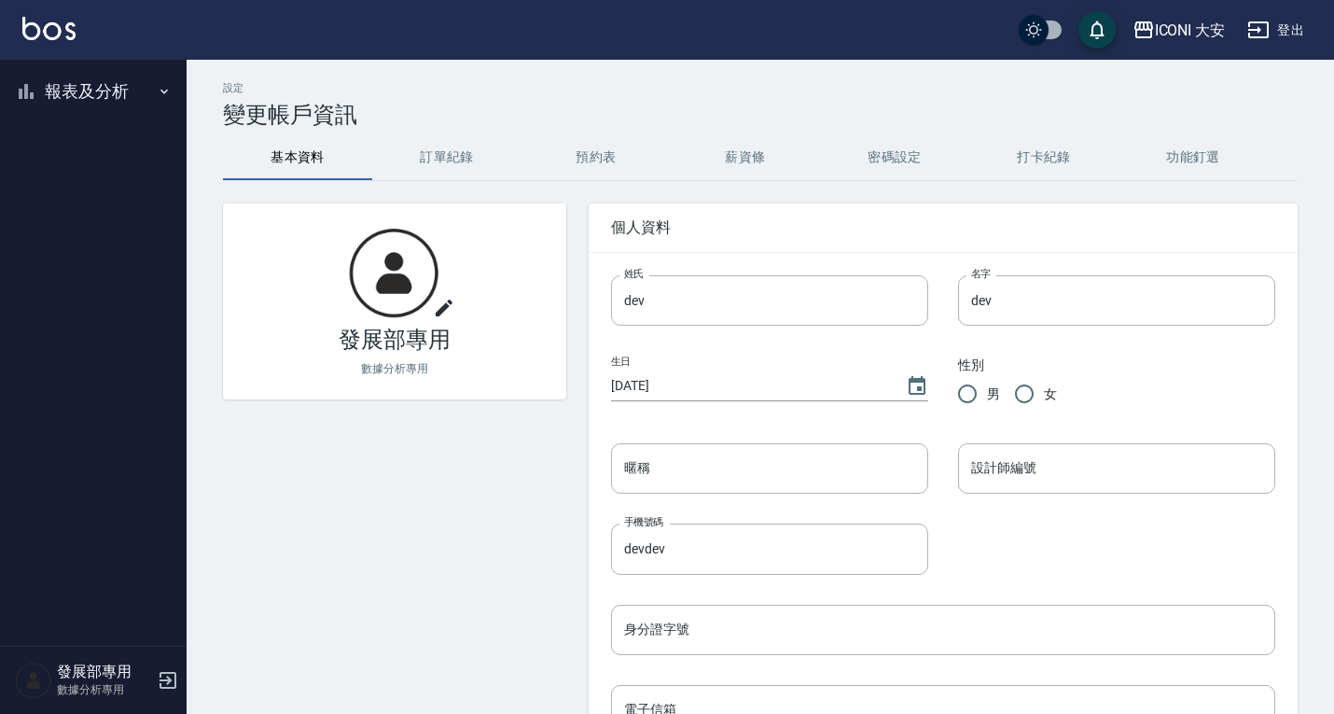
click at [73, 100] on button "報表及分析" at bounding box center [93, 91] width 172 height 49
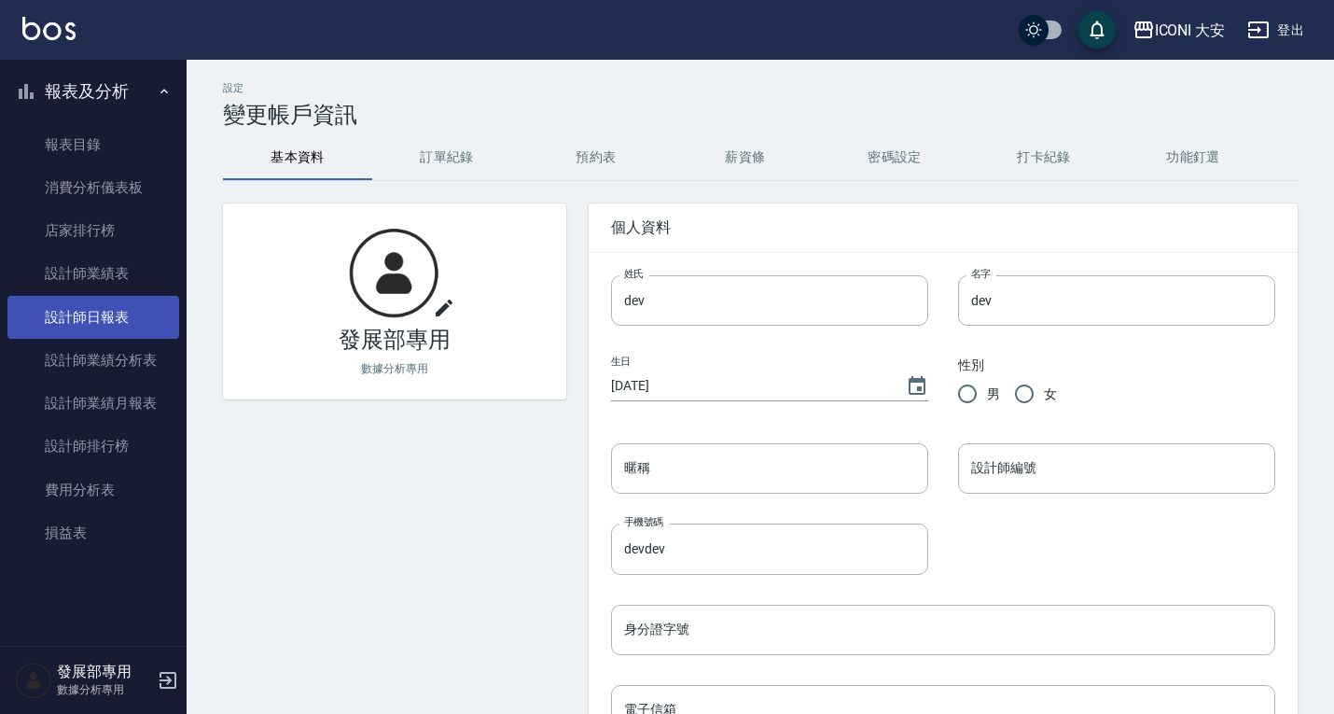
click at [109, 319] on link "設計師日報表" at bounding box center [93, 317] width 172 height 43
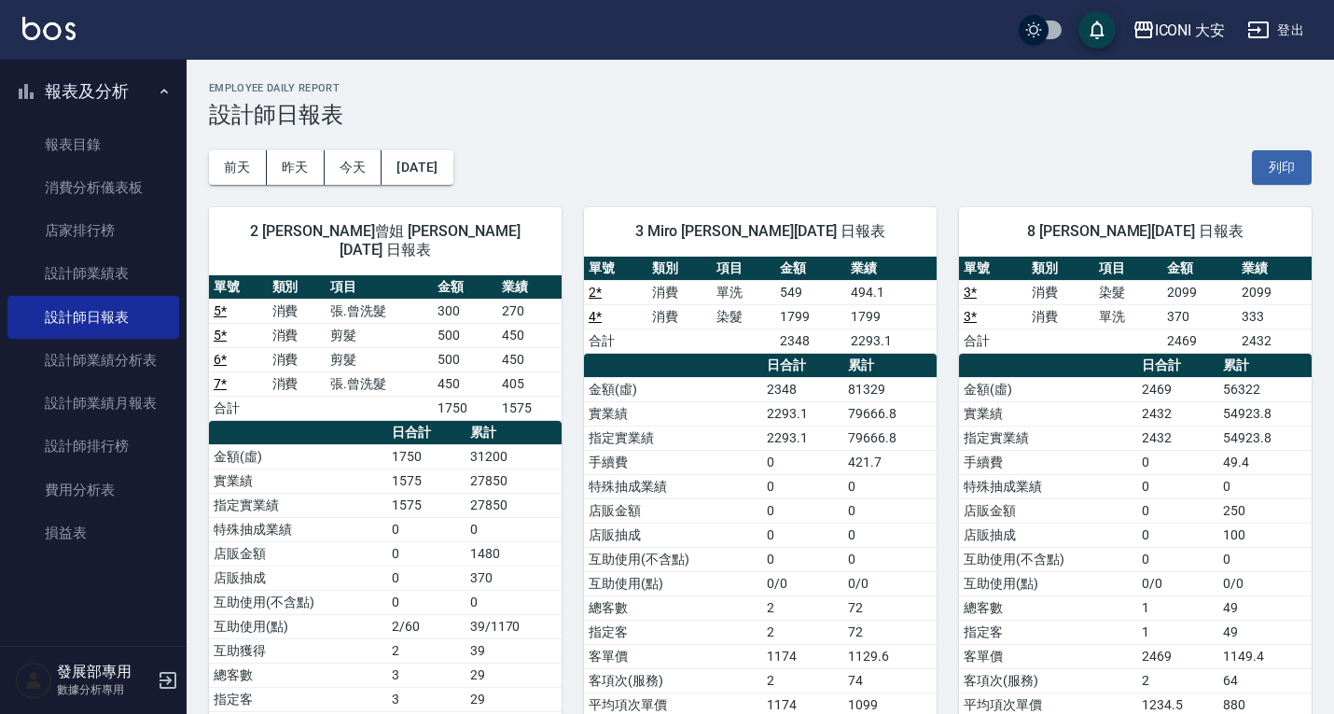
click at [1174, 31] on div "ICONI 大安" at bounding box center [1190, 30] width 71 height 23
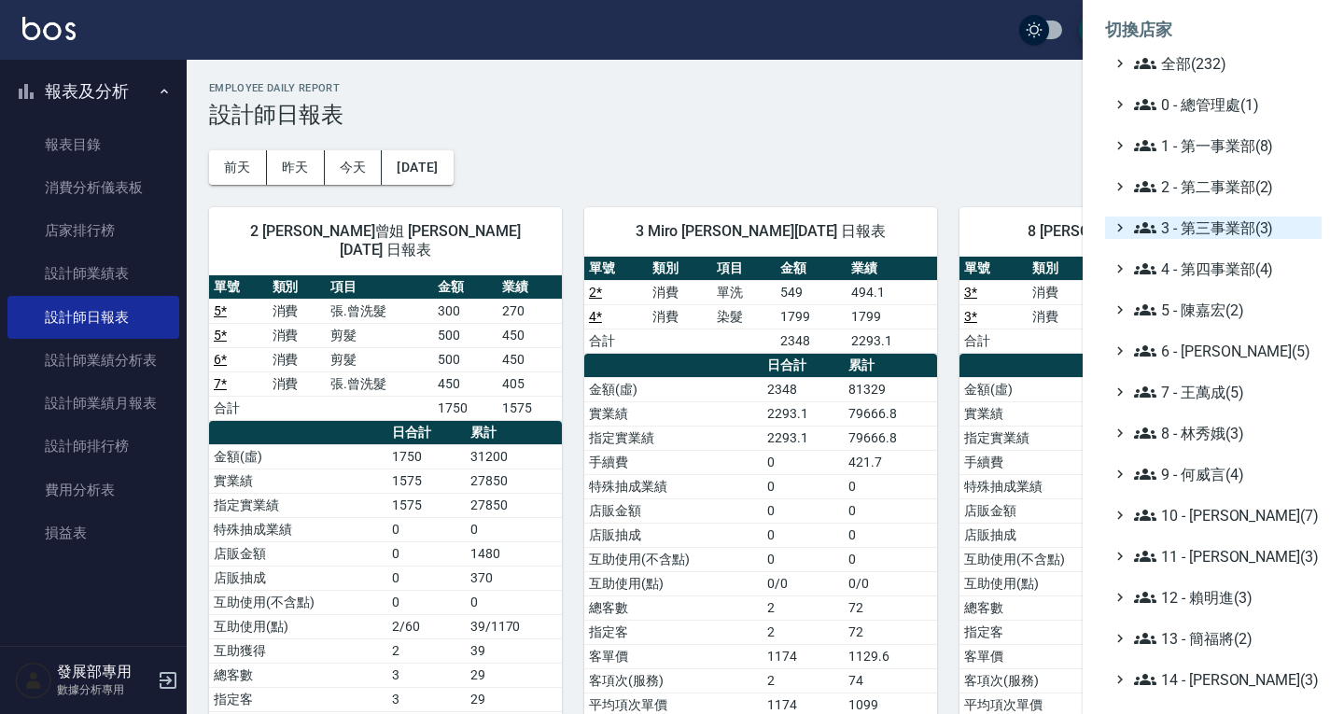
click at [1199, 222] on span "3 - 第三事業部(3)" at bounding box center [1224, 228] width 180 height 22
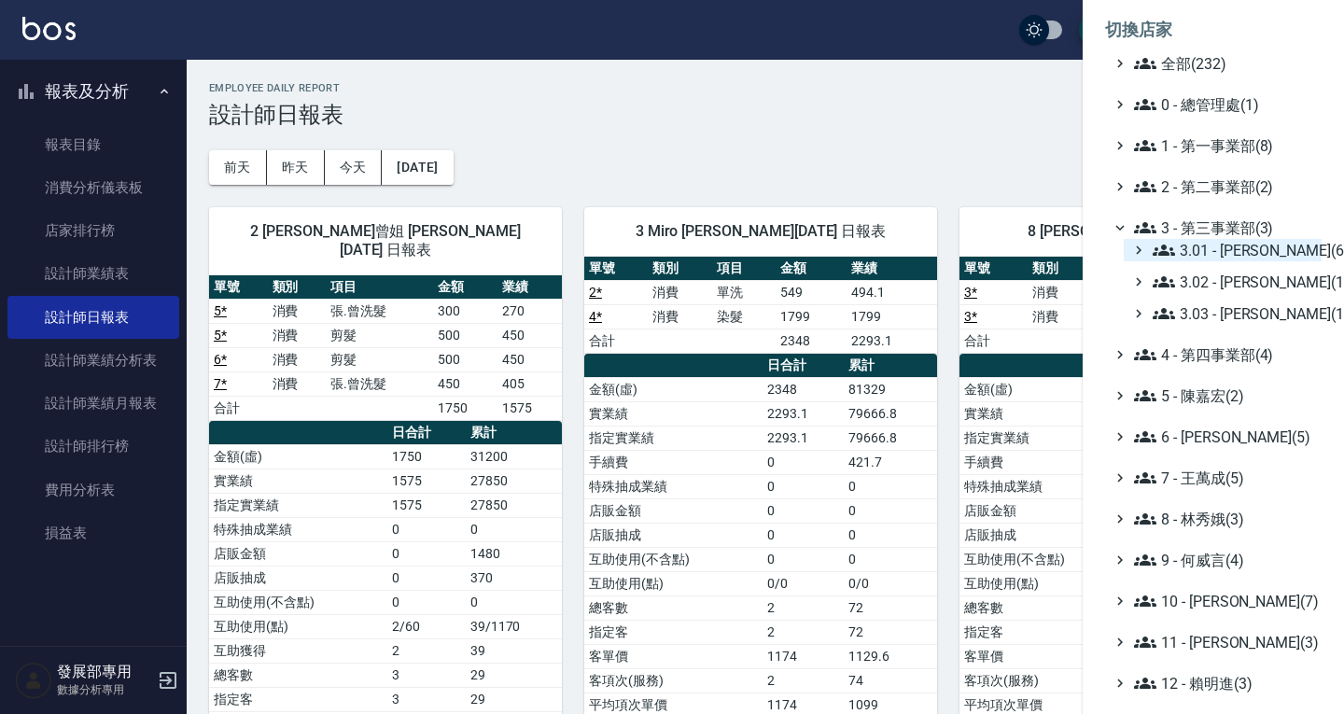
click at [1211, 257] on span "3.01 - 蔡承翰(6)" at bounding box center [1233, 250] width 161 height 22
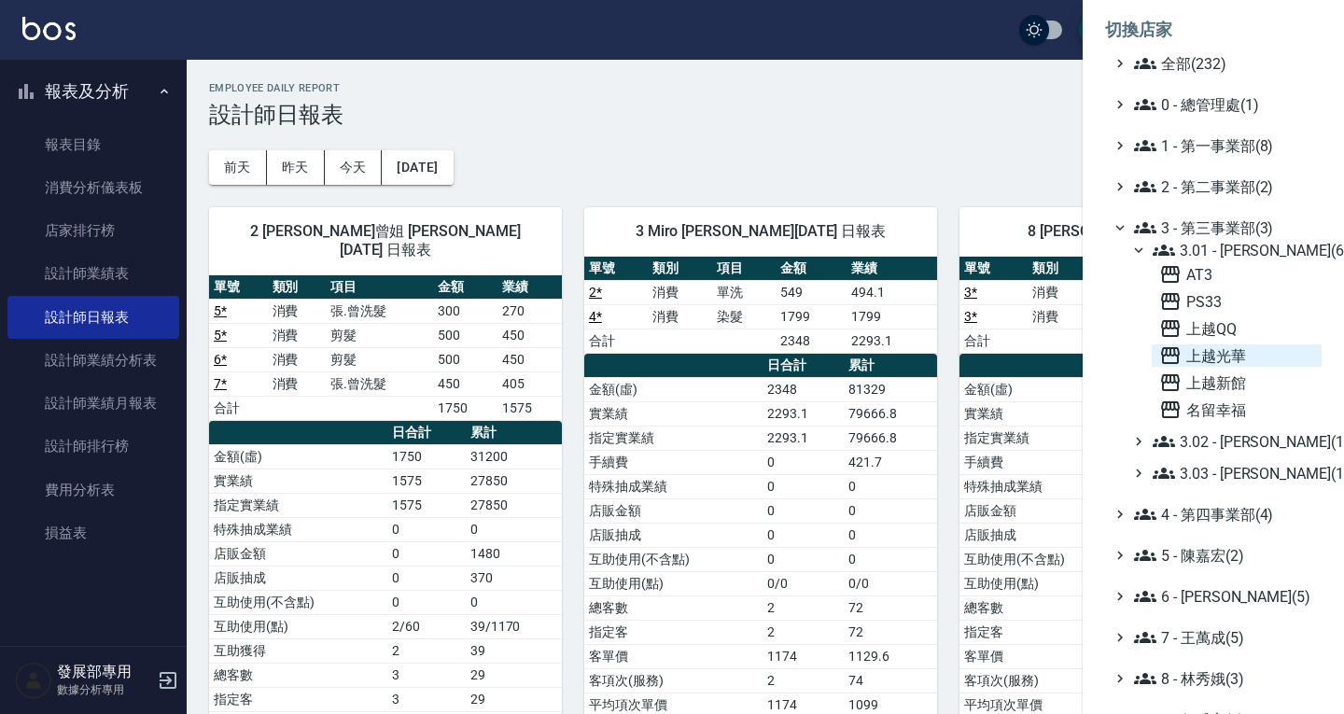
click at [1221, 353] on span "上越光華" at bounding box center [1236, 355] width 155 height 22
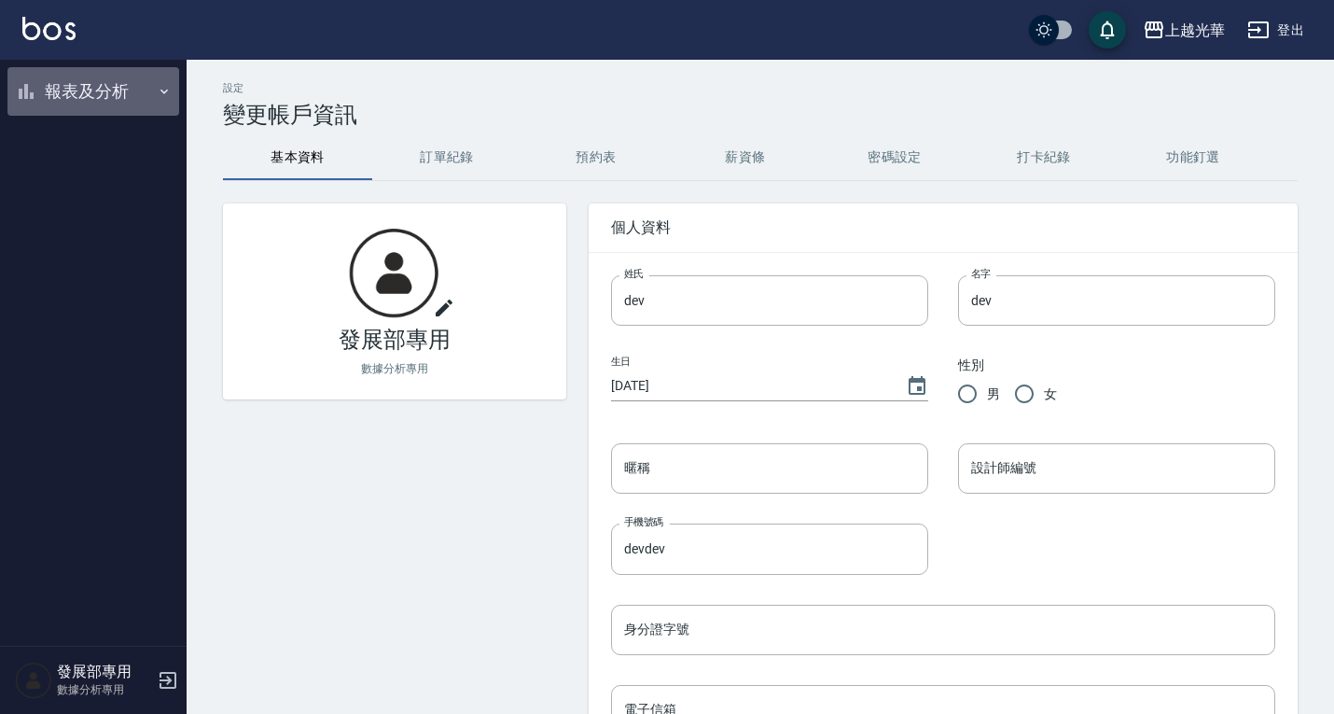
click at [86, 109] on button "報表及分析" at bounding box center [93, 91] width 172 height 49
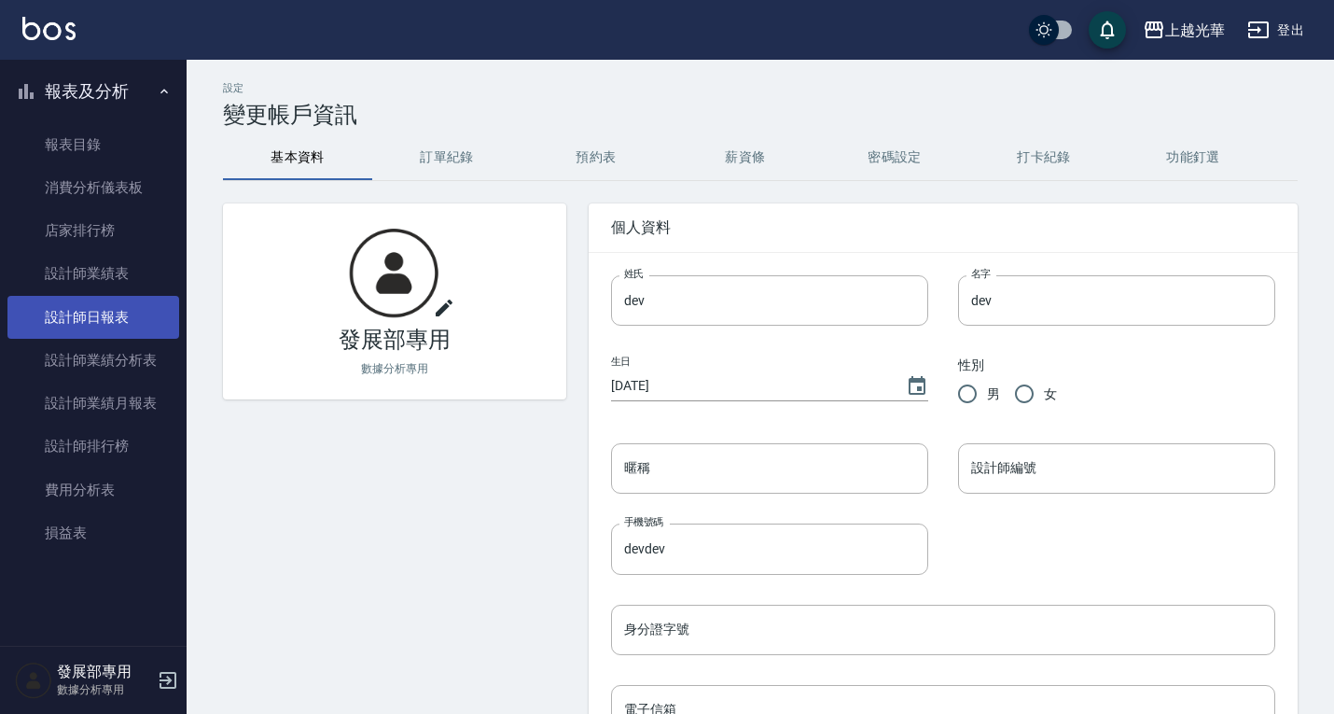
click at [93, 335] on link "設計師日報表" at bounding box center [93, 317] width 172 height 43
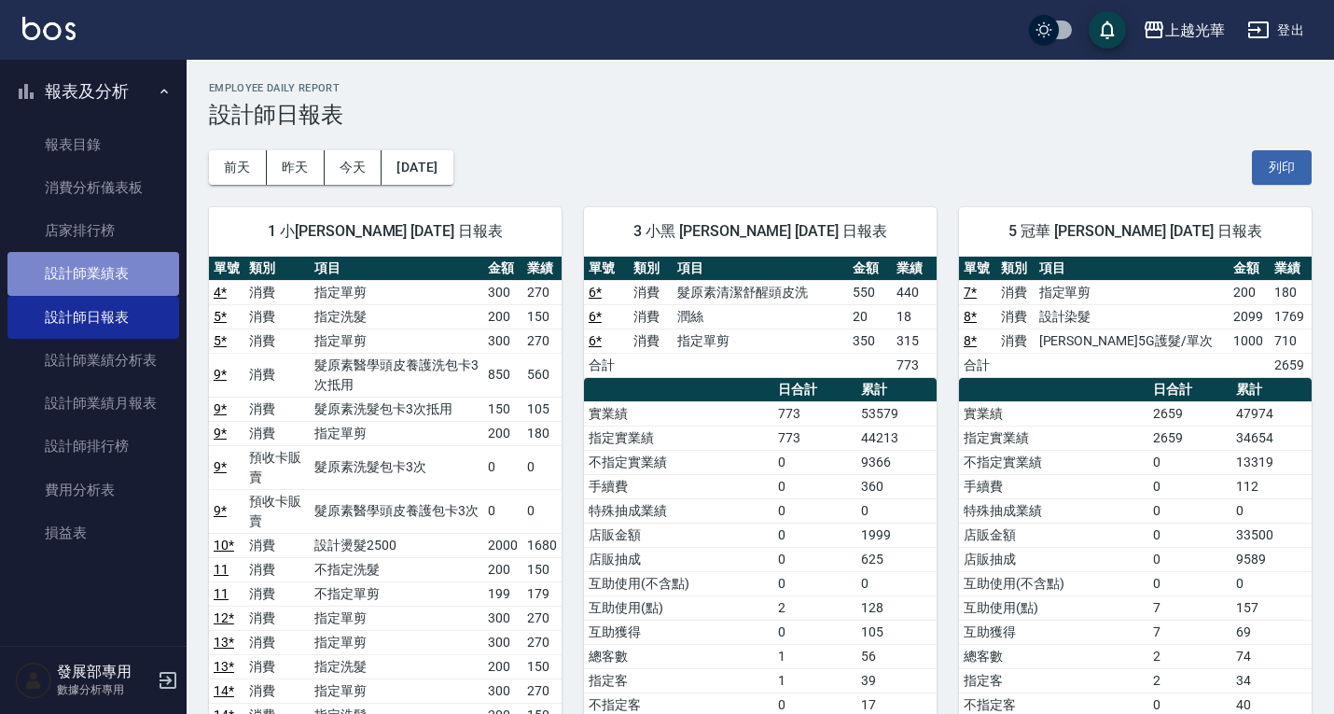
click at [69, 272] on link "設計師業績表" at bounding box center [93, 273] width 172 height 43
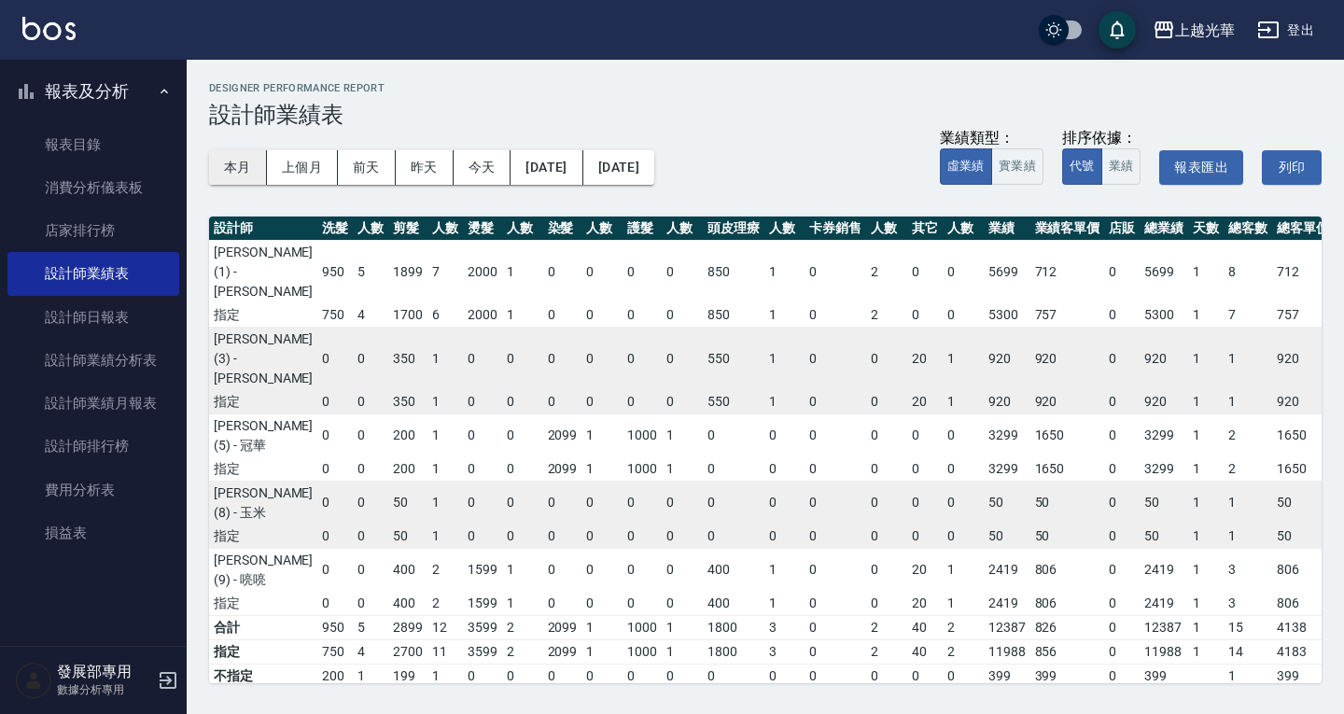
click at [255, 163] on button "本月" at bounding box center [238, 167] width 58 height 35
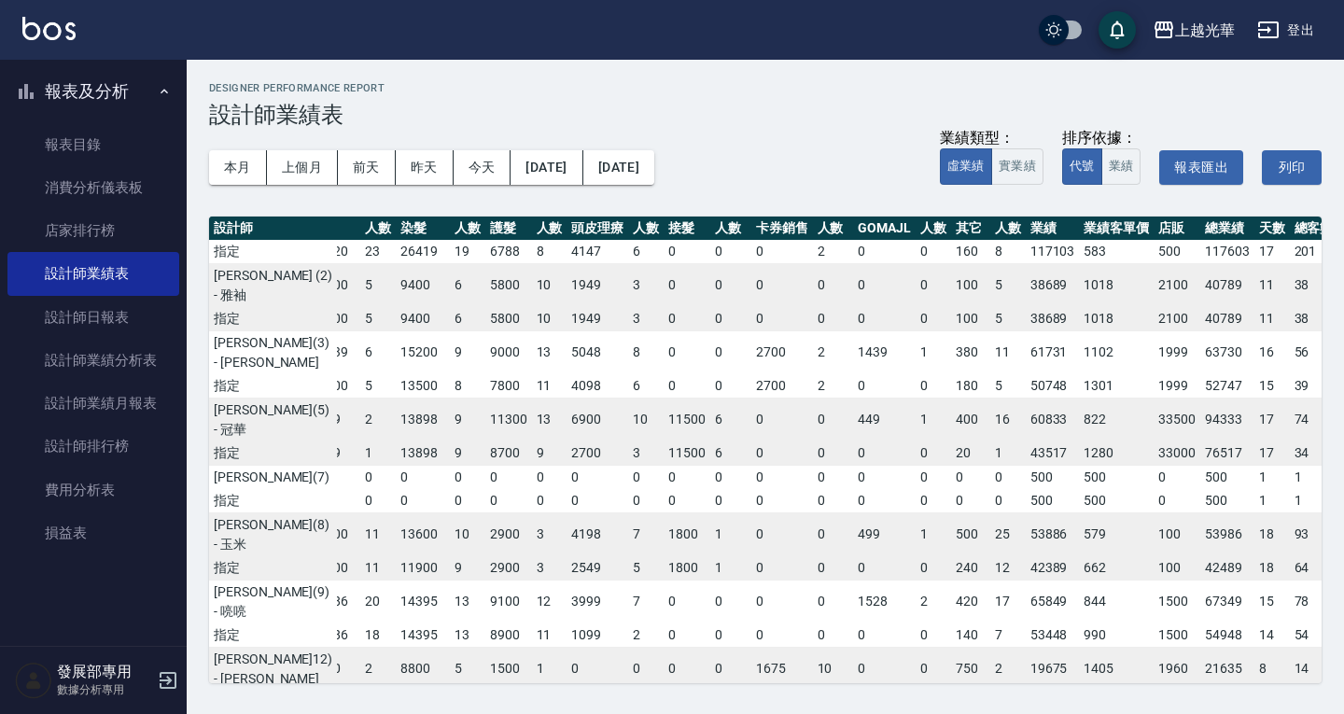
scroll to position [0, 194]
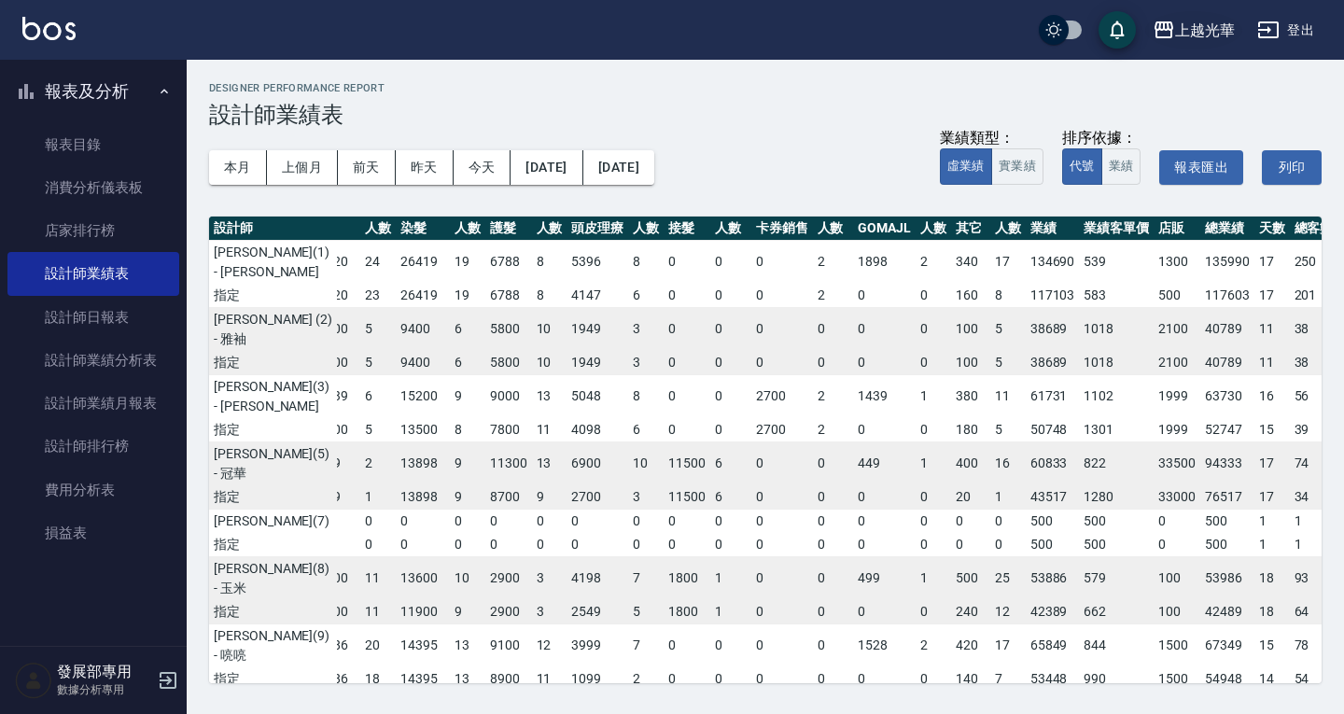
click at [1187, 34] on div "上越光華" at bounding box center [1205, 30] width 60 height 23
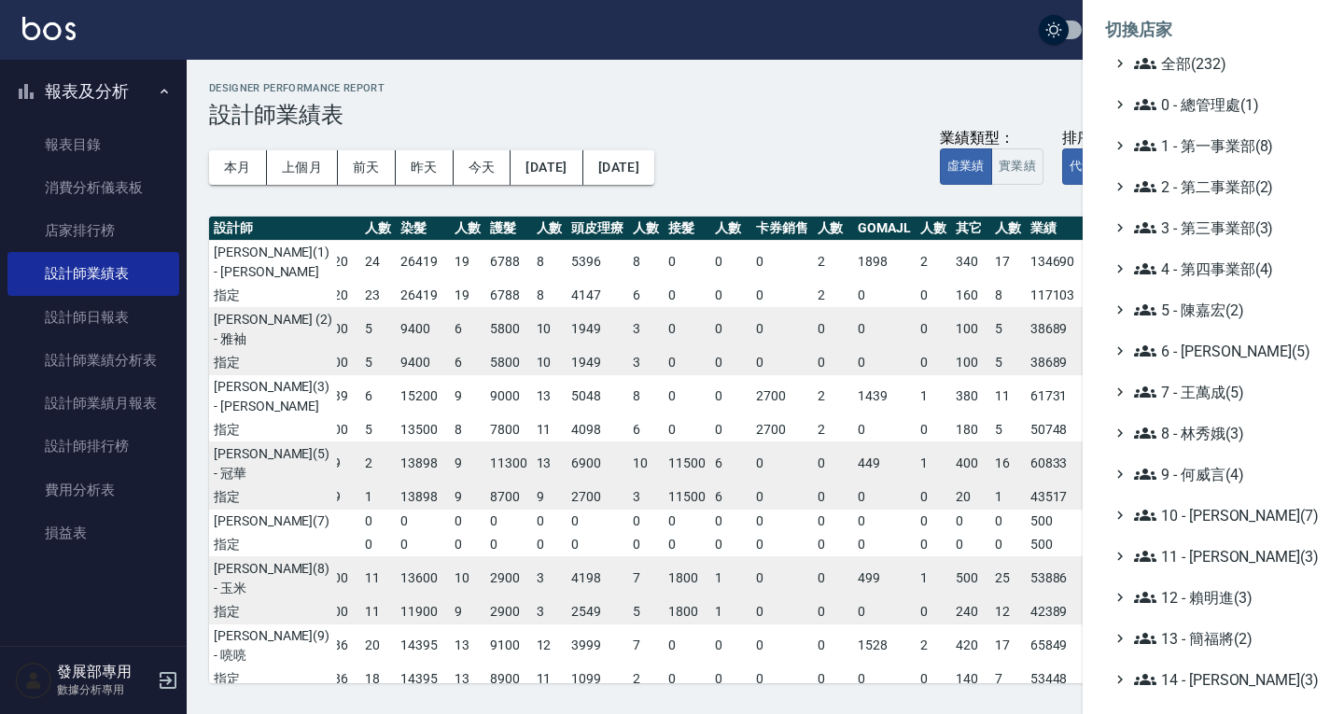
click at [1205, 199] on ul "全部(232) 0 - 總管理處(1) 1 - 第一事業部(8) 2 - 第二事業部(2) 3 - 第三事業部(3) 4 - 第四事業部(4) 5 - [PE…" at bounding box center [1213, 515] width 217 height 926
click at [1205, 182] on span "2 - 第二事業部(2)" at bounding box center [1224, 186] width 180 height 22
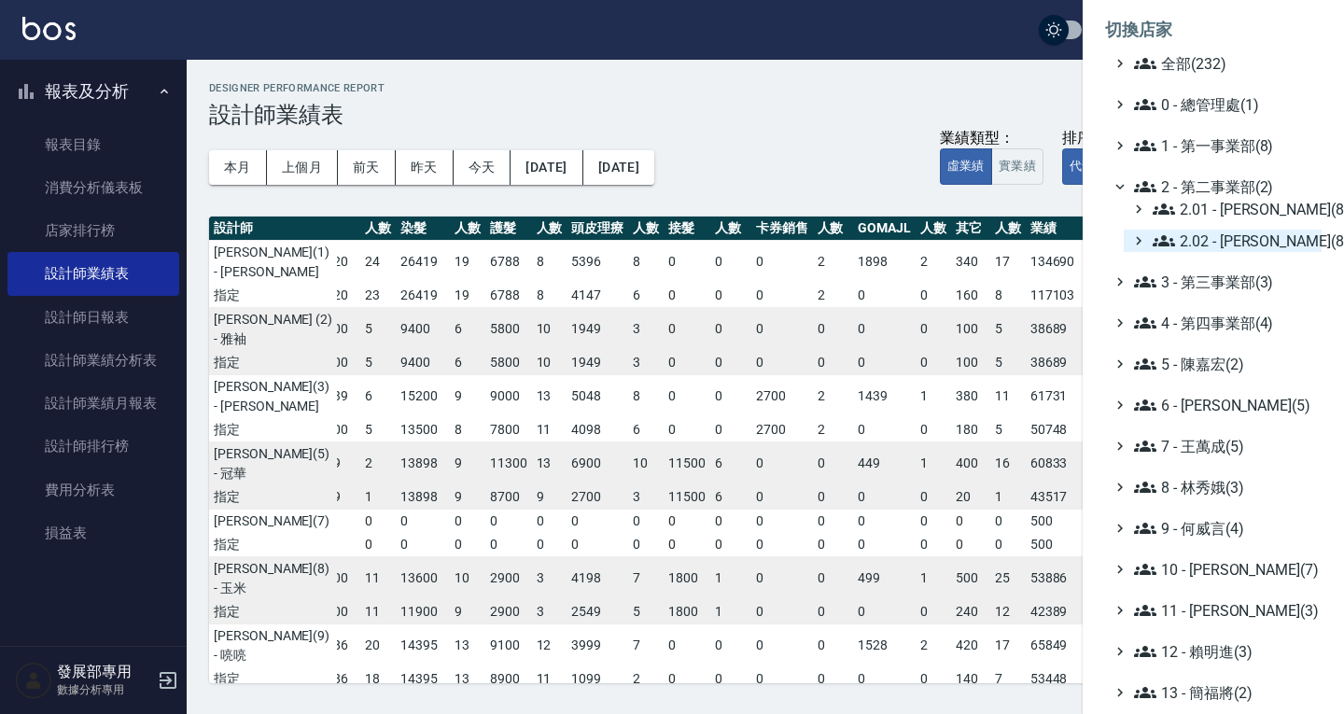
click at [1215, 236] on span "2.02 - [PERSON_NAME](8)" at bounding box center [1233, 241] width 161 height 22
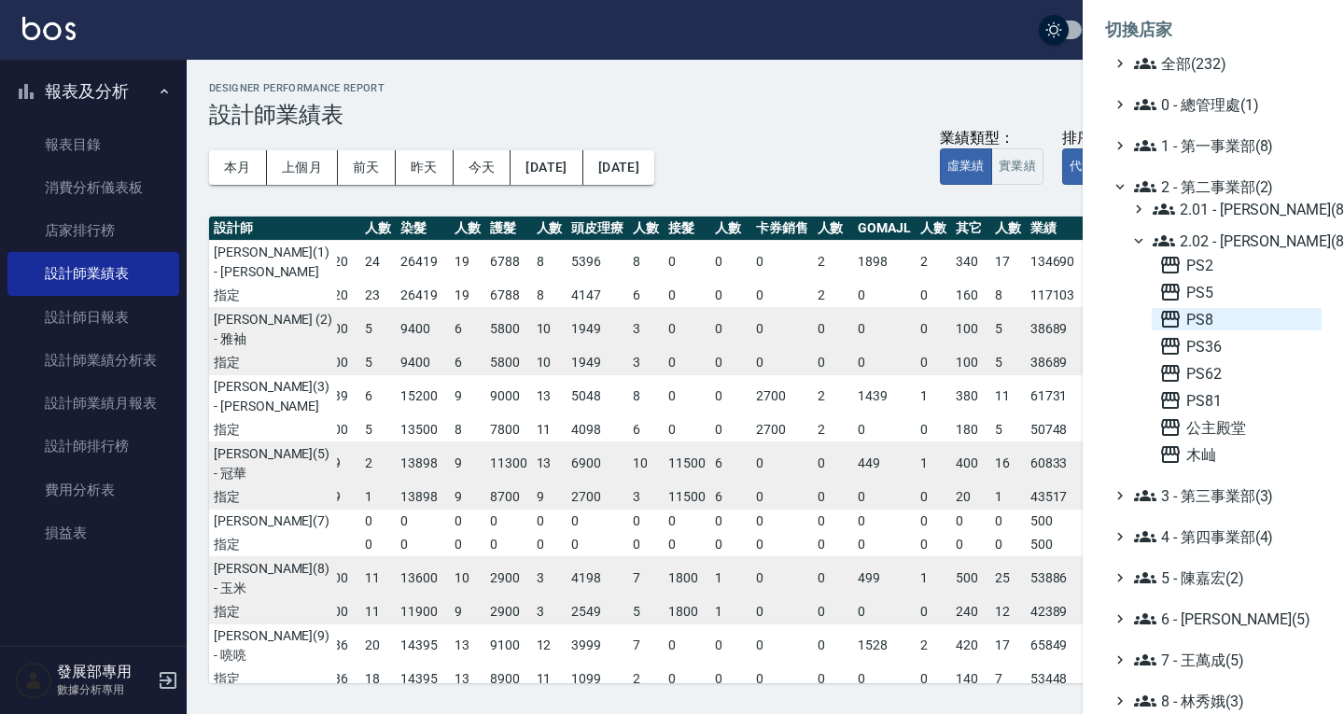
click at [1209, 321] on span "PS8" at bounding box center [1236, 319] width 155 height 22
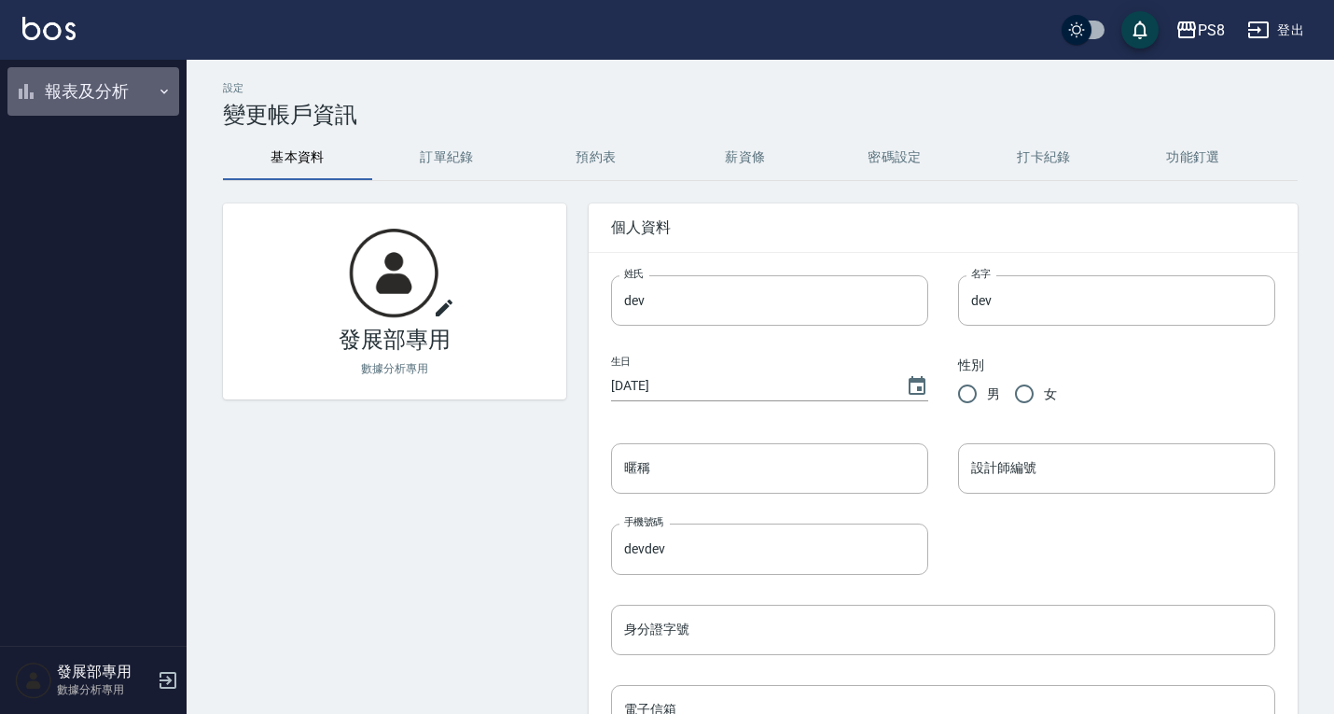
click at [63, 96] on button "報表及分析" at bounding box center [93, 91] width 172 height 49
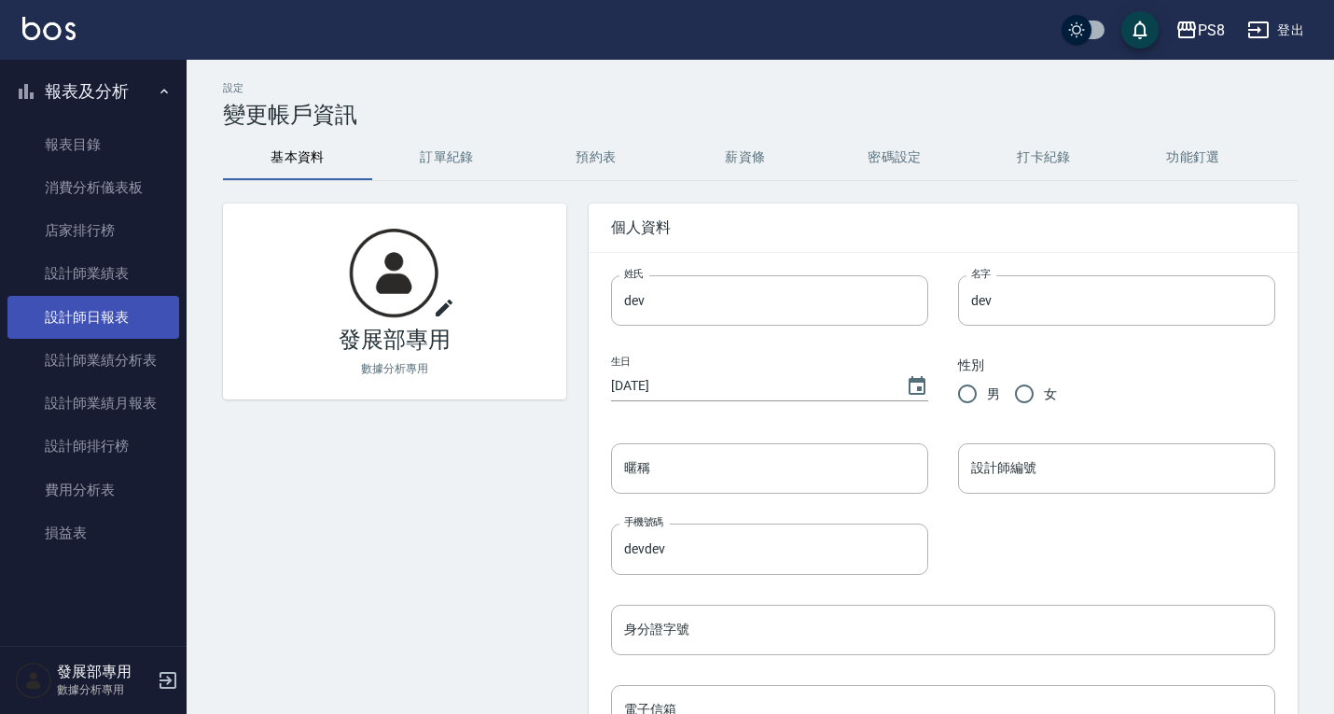
click at [112, 304] on link "設計師日報表" at bounding box center [93, 317] width 172 height 43
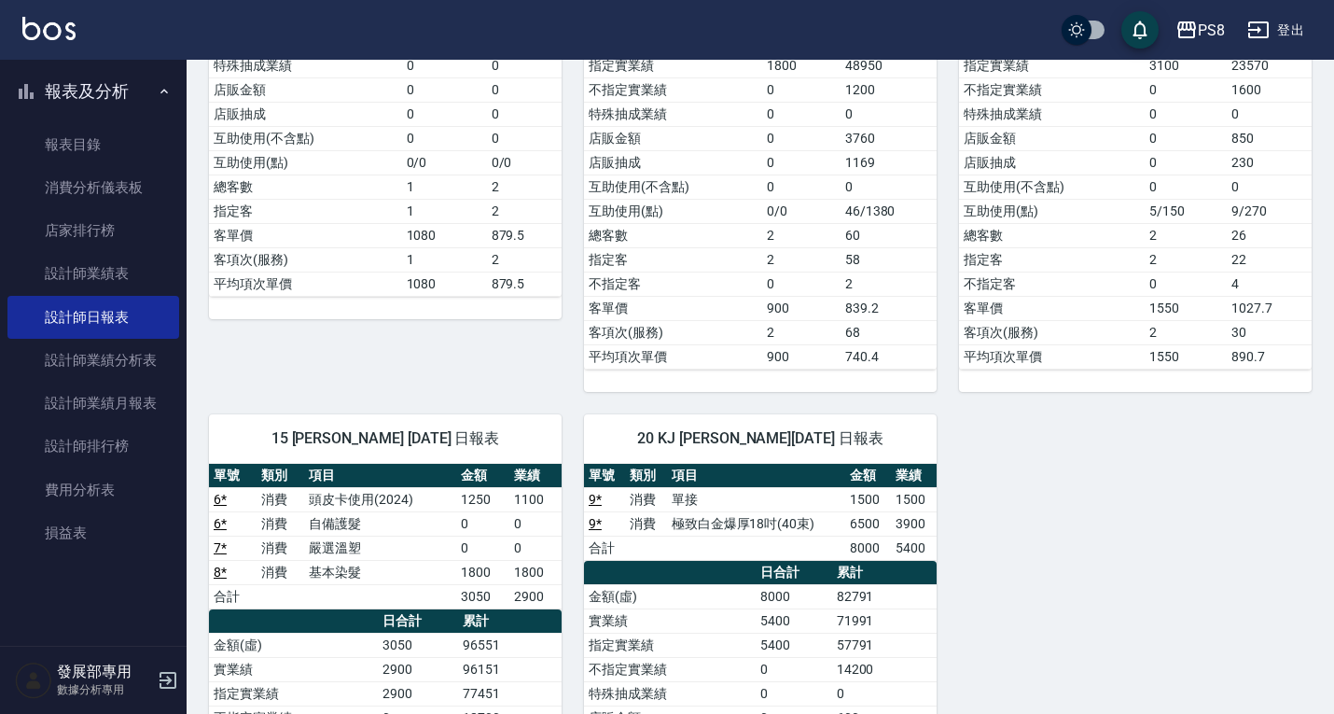
scroll to position [373, 0]
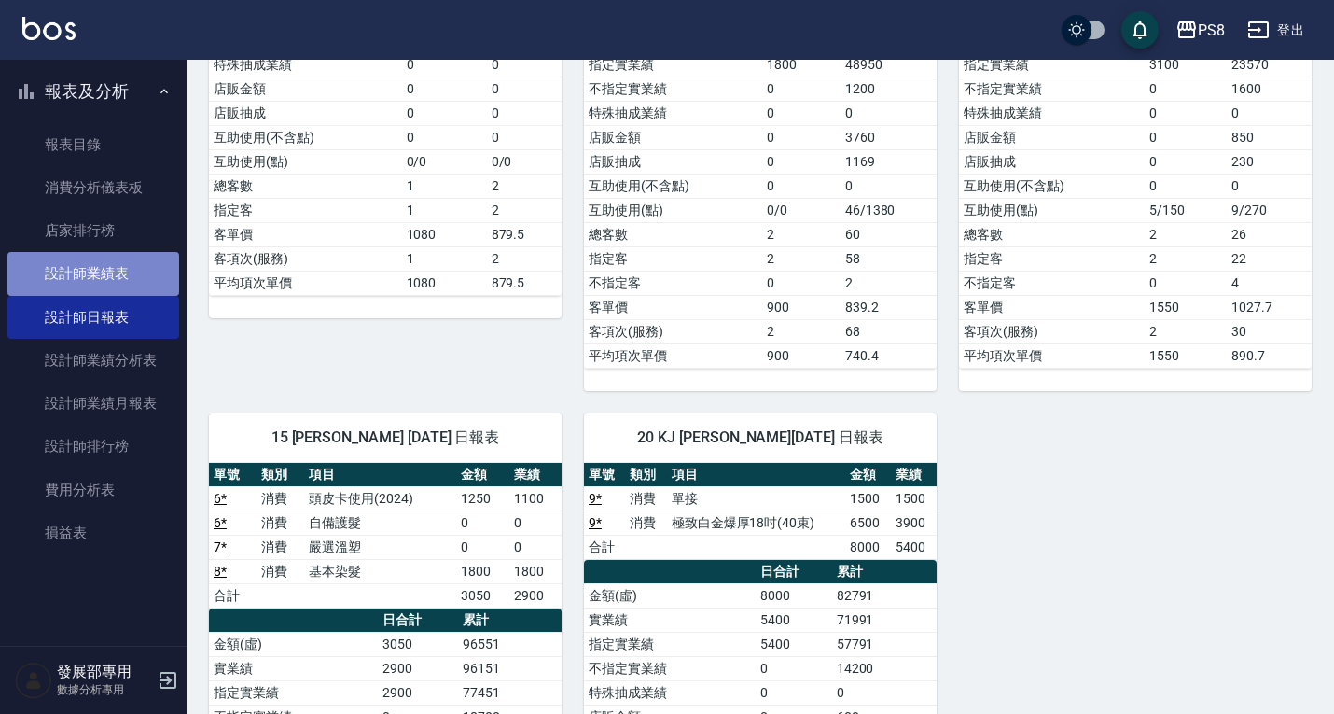
click at [49, 272] on link "設計師業績表" at bounding box center [93, 273] width 172 height 43
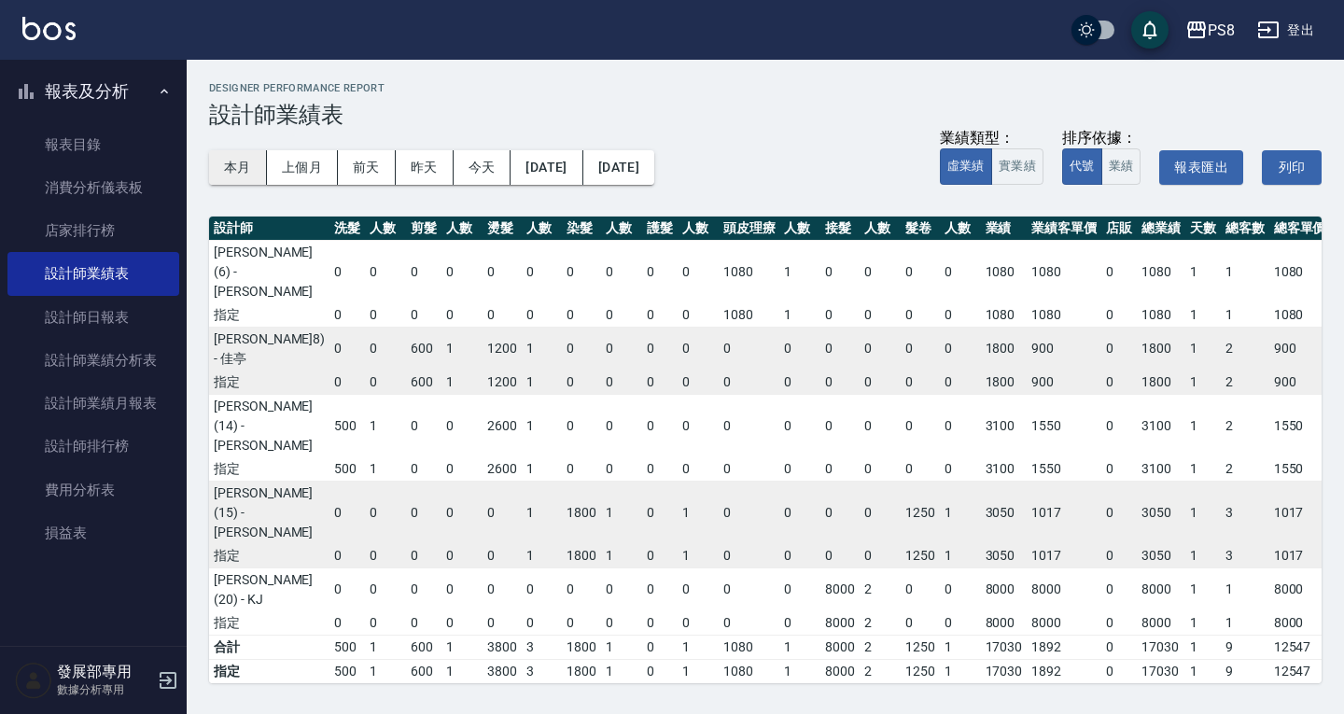
click at [249, 159] on button "本月" at bounding box center [238, 167] width 58 height 35
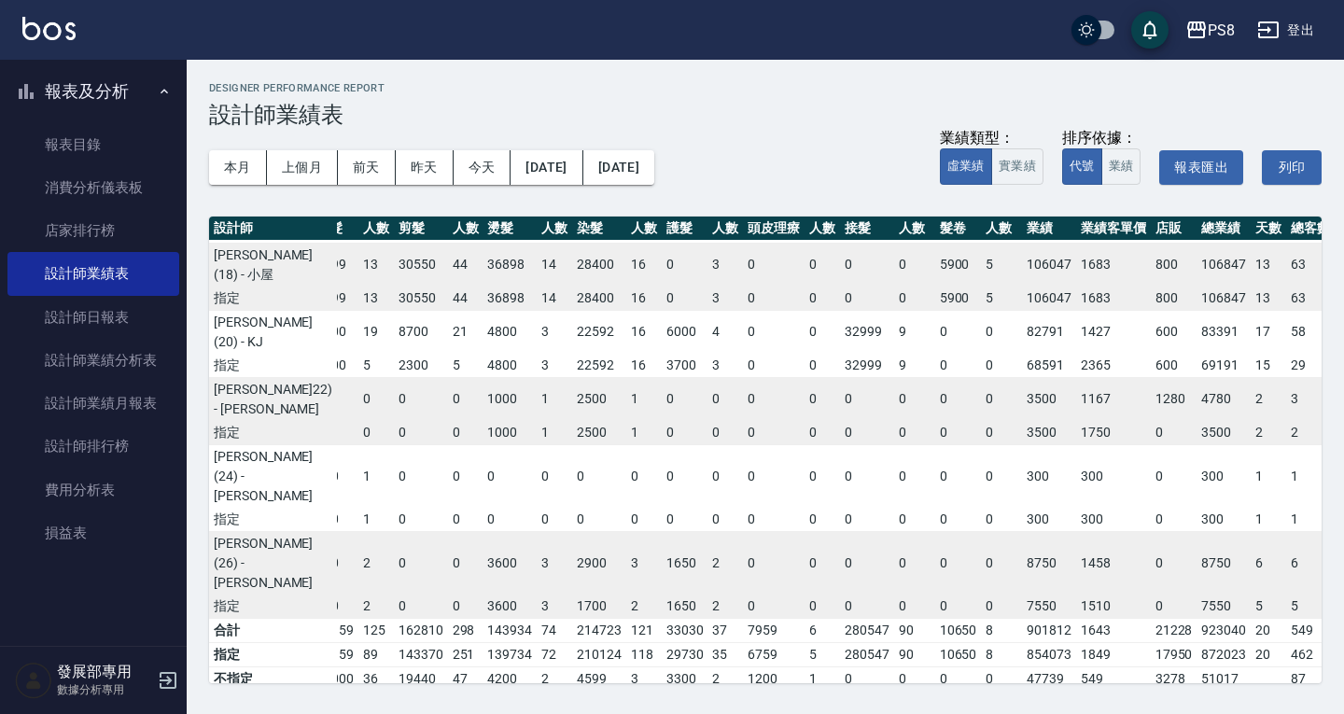
scroll to position [665, 25]
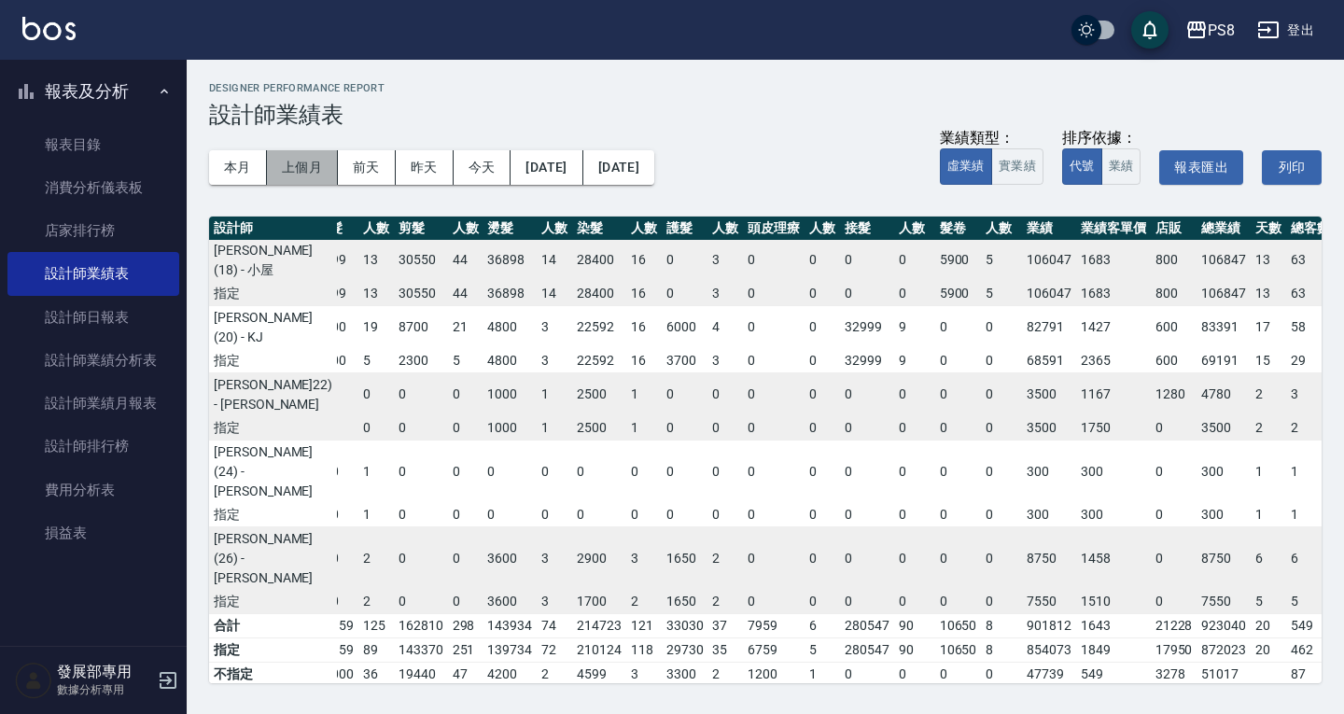
click at [301, 177] on button "上個月" at bounding box center [302, 167] width 71 height 35
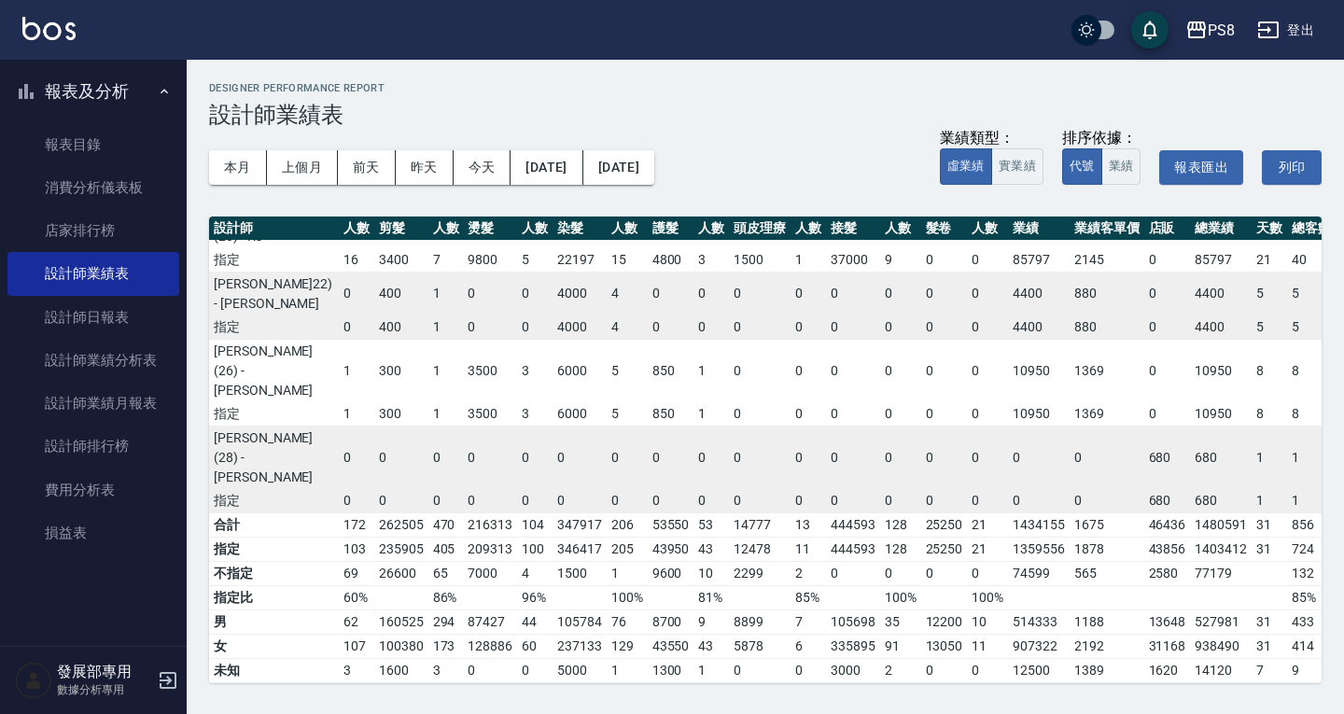
scroll to position [933, 45]
click at [1214, 34] on div "PS8" at bounding box center [1221, 30] width 27 height 23
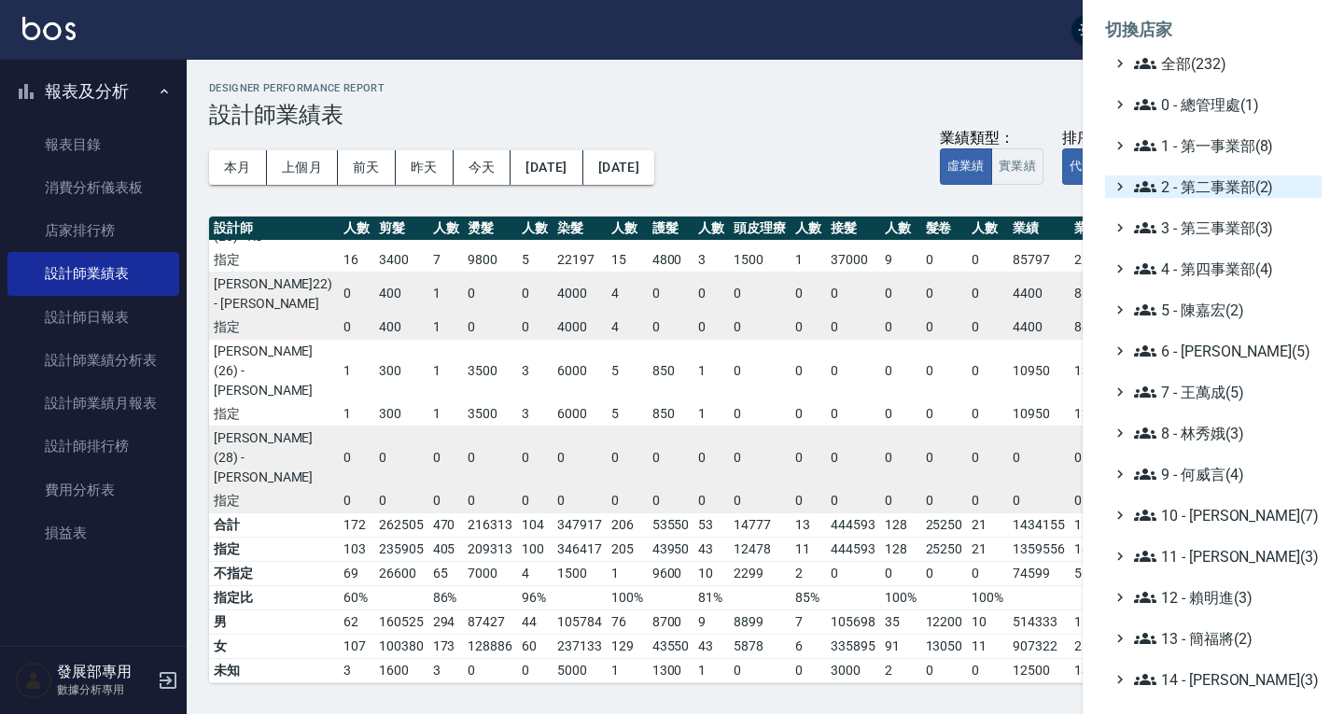
click at [1206, 182] on span "2 - 第二事業部(2)" at bounding box center [1224, 186] width 180 height 22
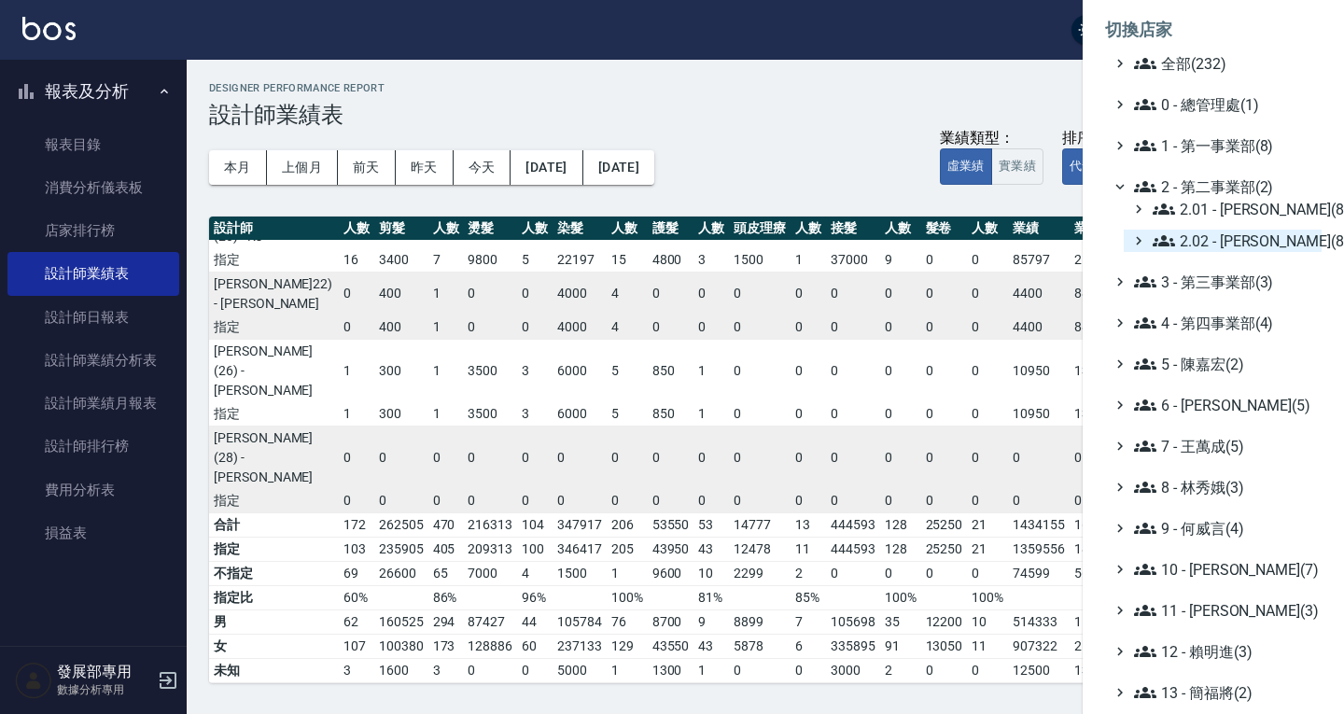
click at [1229, 230] on span "2.02 - 何恭霖(8)" at bounding box center [1233, 241] width 161 height 22
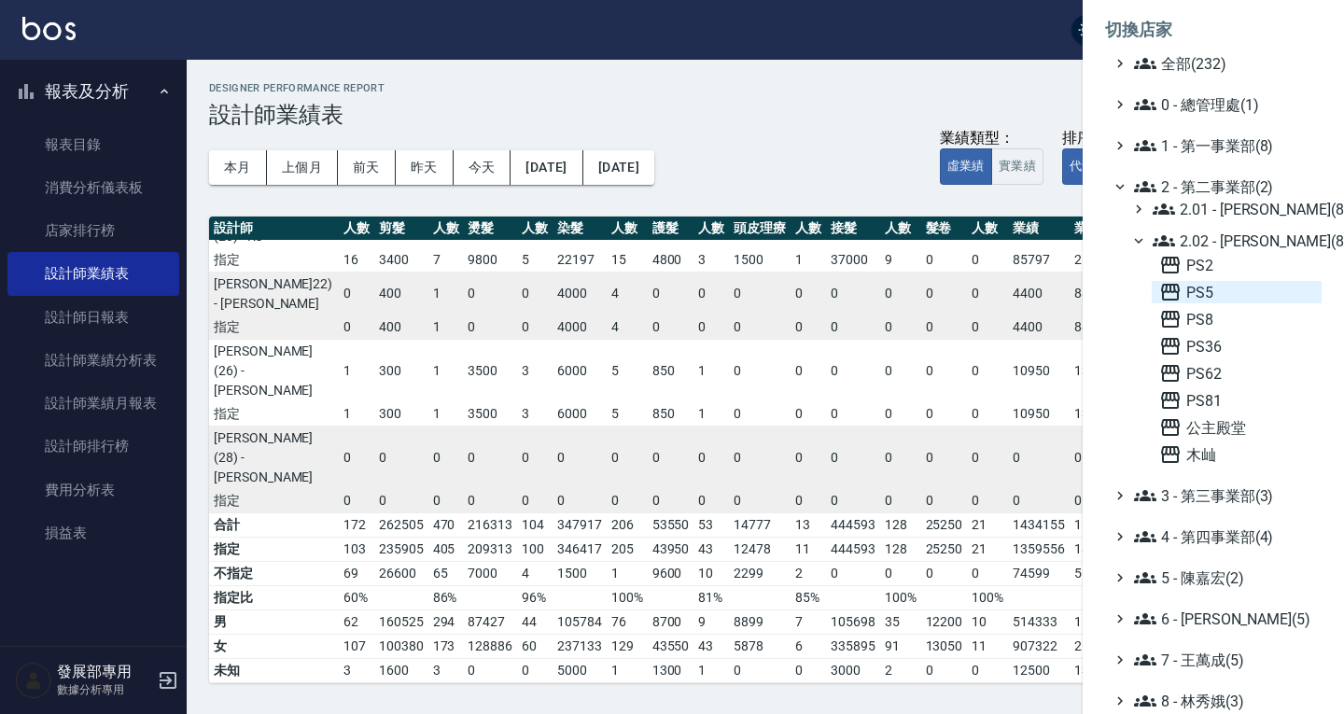
click at [1237, 289] on span "PS5" at bounding box center [1236, 292] width 155 height 22
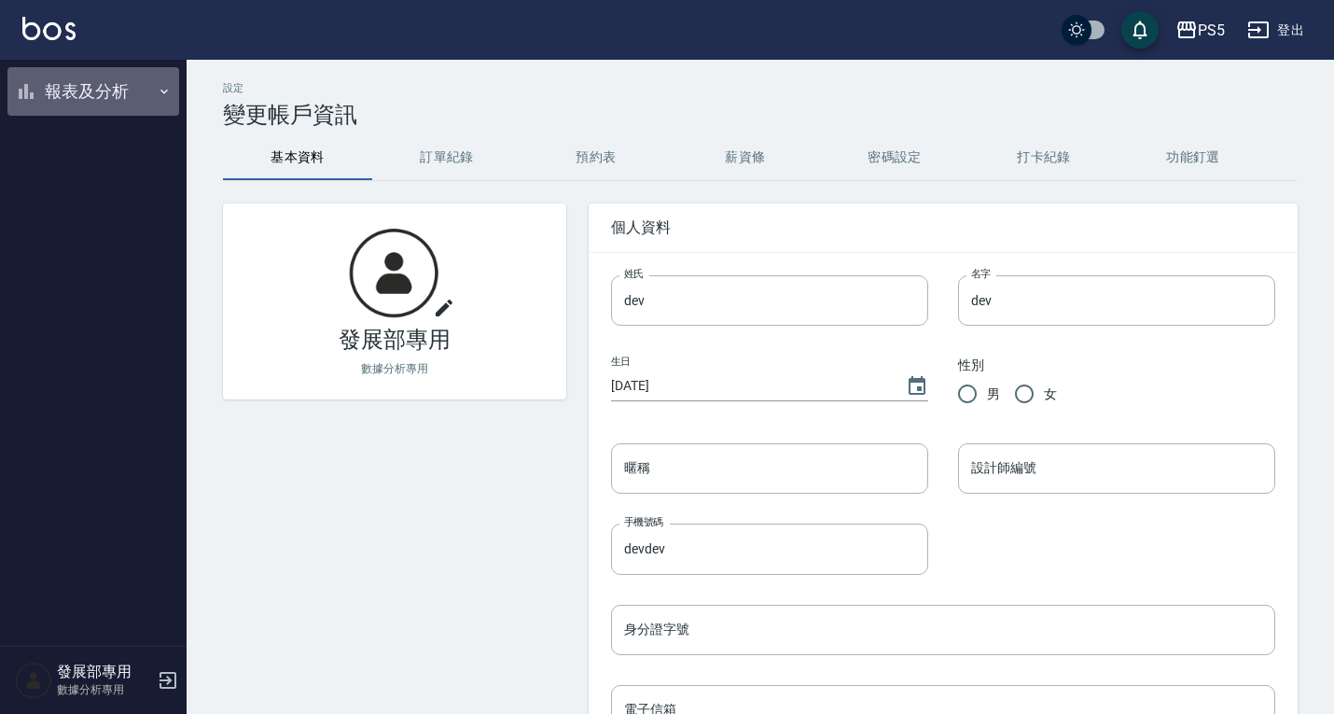
click at [83, 90] on button "報表及分析" at bounding box center [93, 91] width 172 height 49
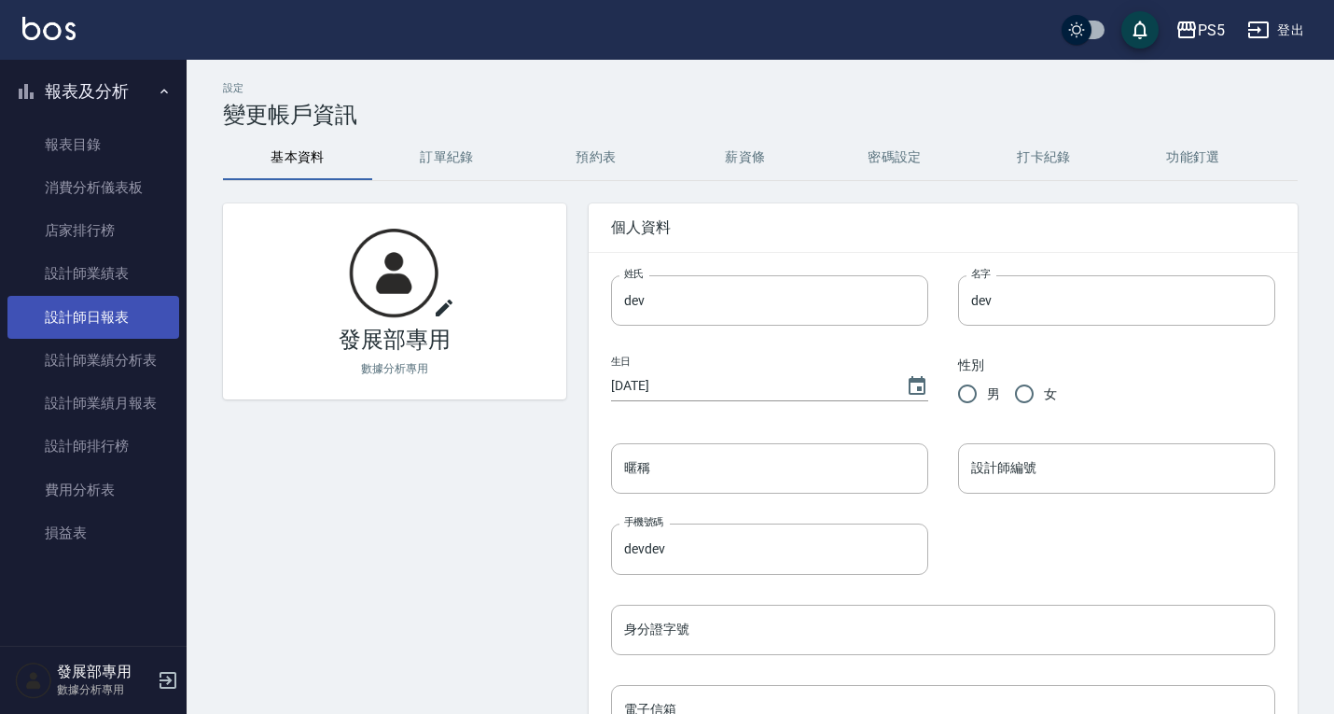
click at [72, 296] on link "設計師日報表" at bounding box center [93, 317] width 172 height 43
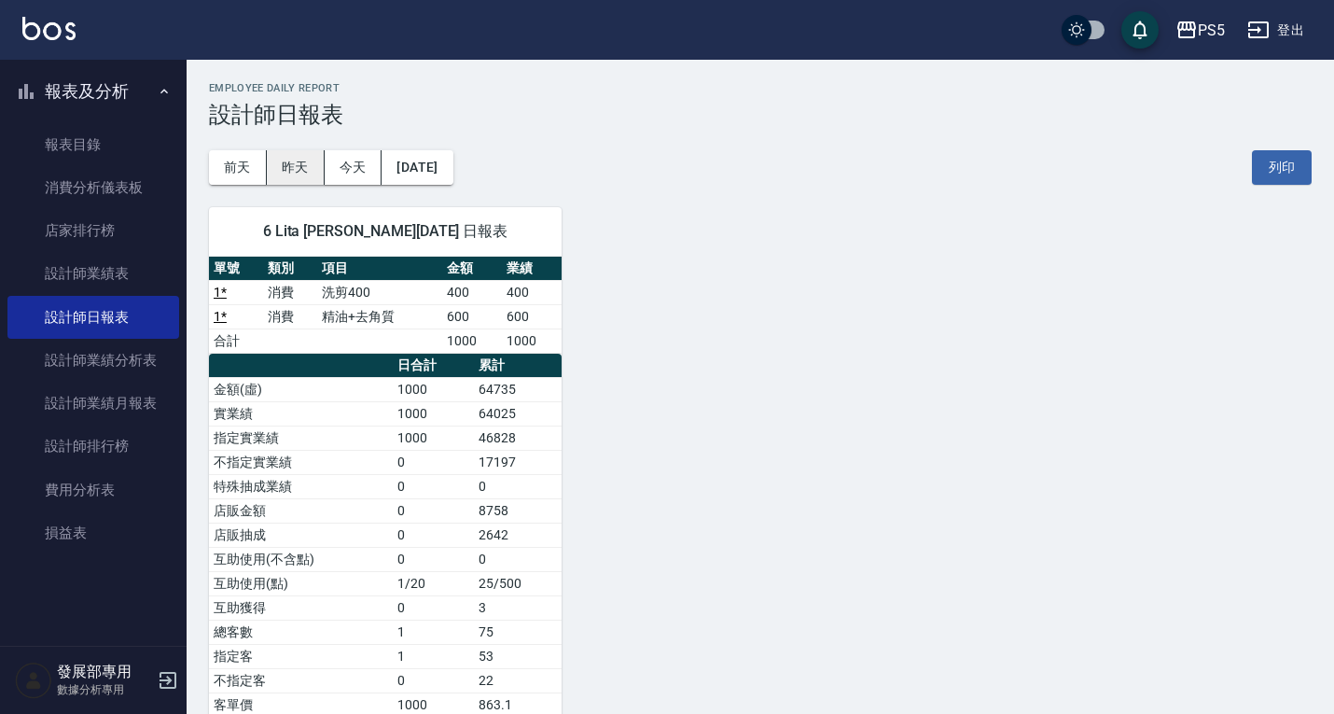
click at [310, 165] on button "昨天" at bounding box center [296, 167] width 58 height 35
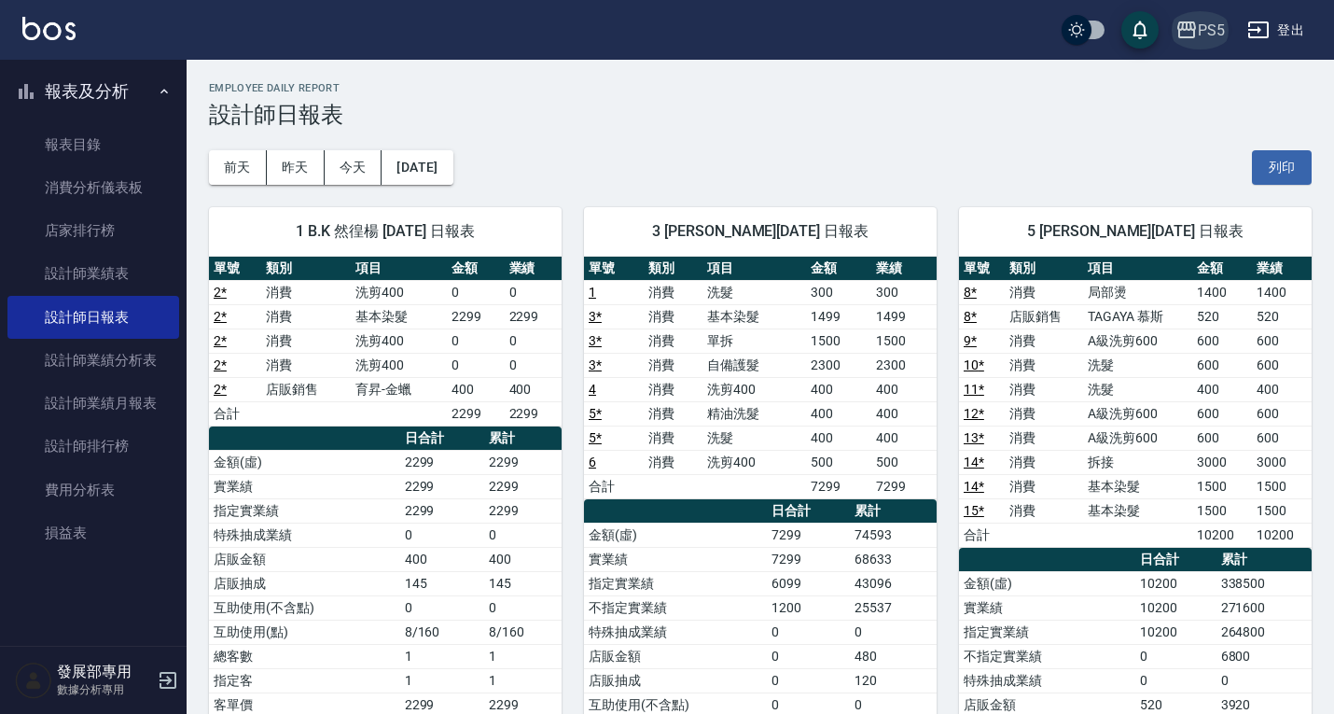
click at [1199, 25] on div "PS5" at bounding box center [1211, 30] width 27 height 23
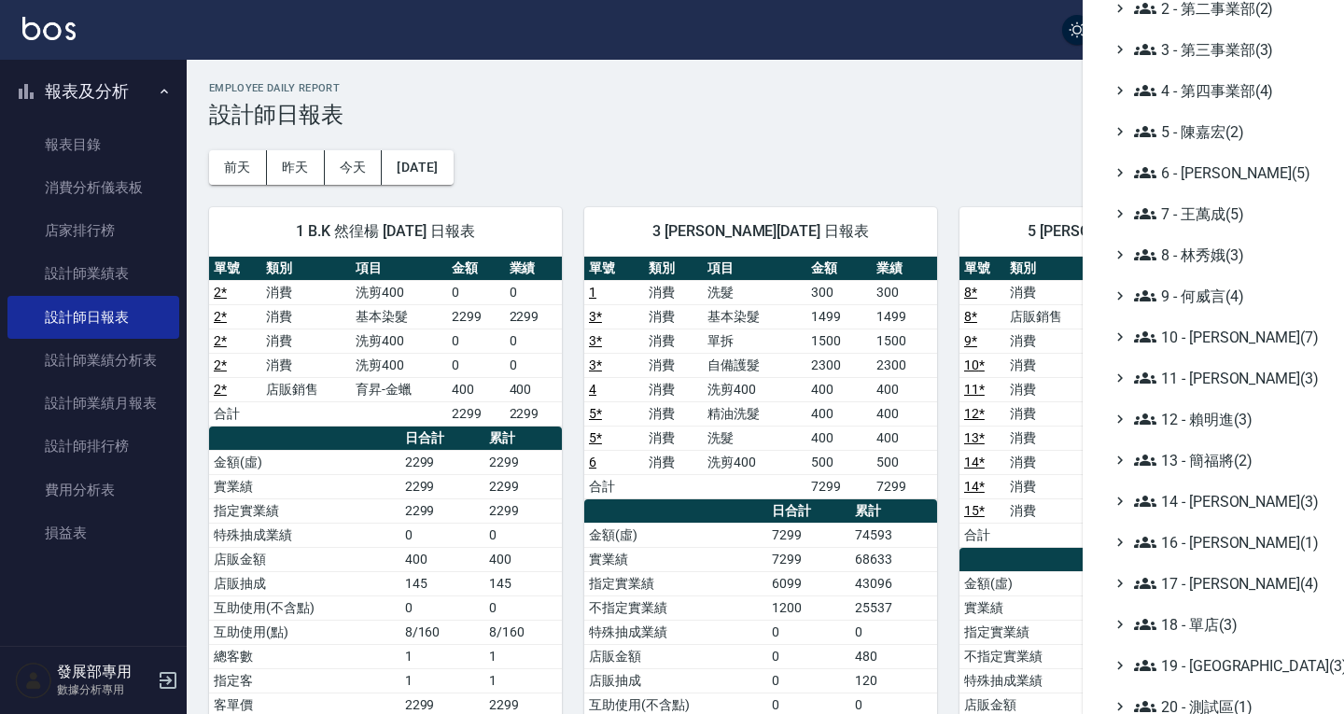
scroll to position [178, 0]
click at [1196, 302] on span "9 - 何威言(4)" at bounding box center [1224, 296] width 180 height 22
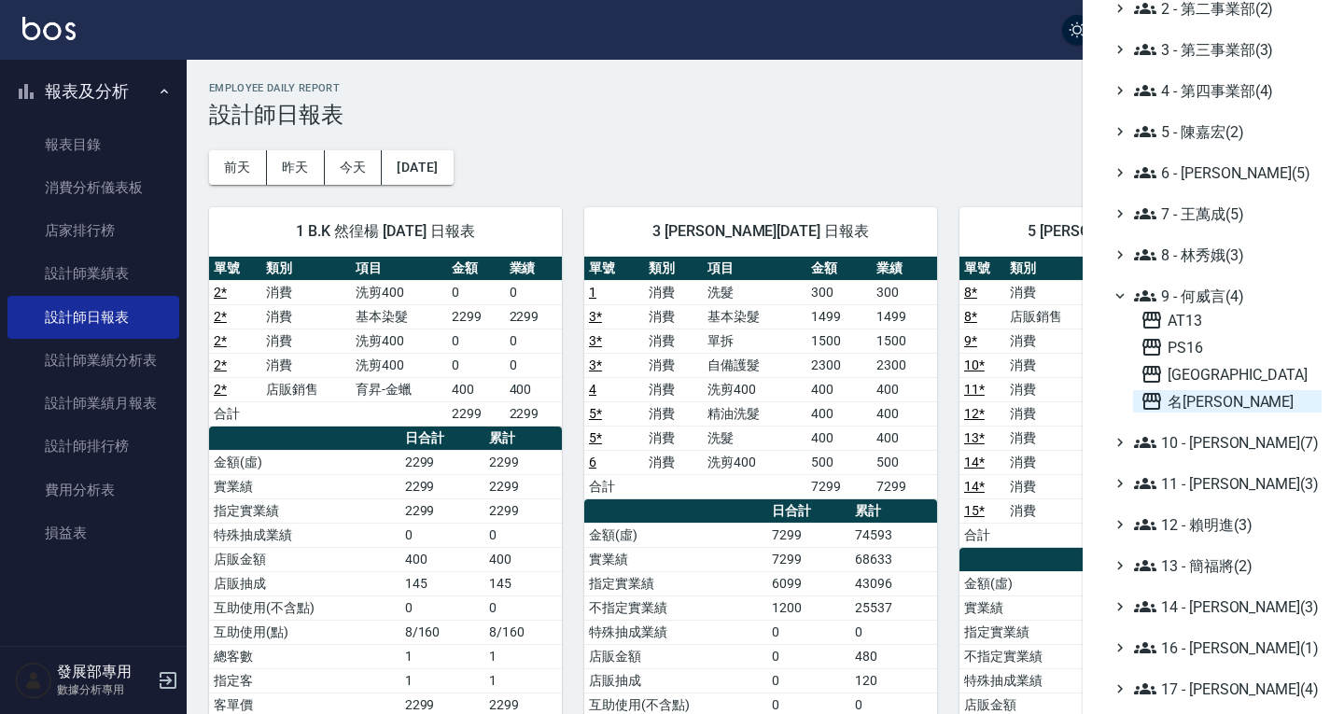
click at [1185, 405] on span "名[PERSON_NAME]" at bounding box center [1227, 401] width 174 height 22
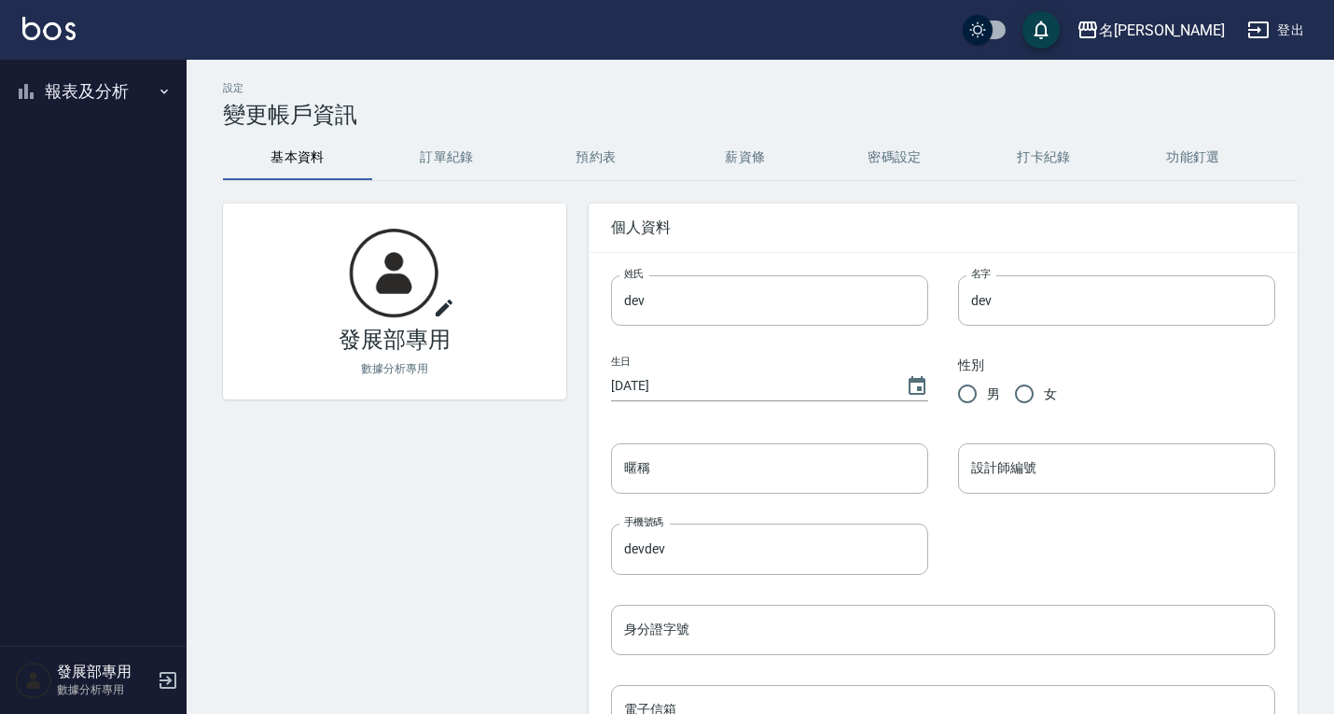
click at [116, 99] on button "報表及分析" at bounding box center [93, 91] width 172 height 49
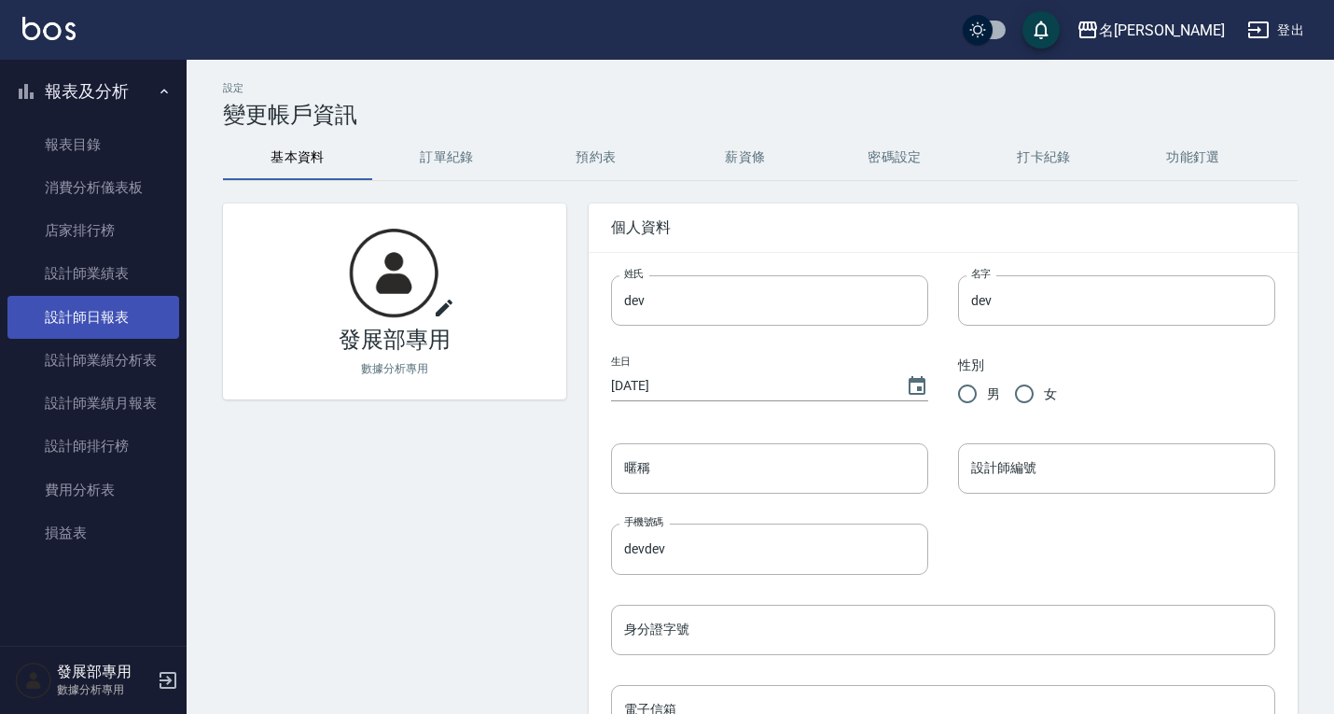
click at [108, 308] on link "設計師日報表" at bounding box center [93, 317] width 172 height 43
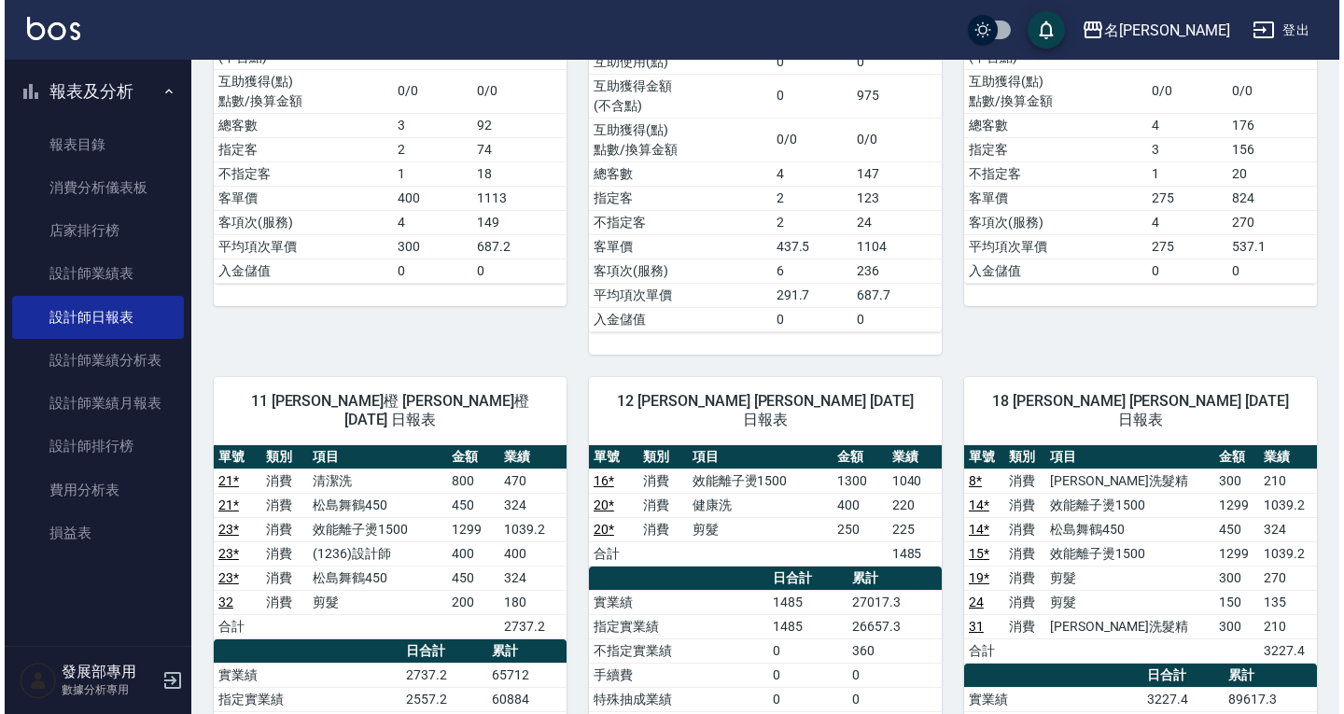
scroll to position [1586, 0]
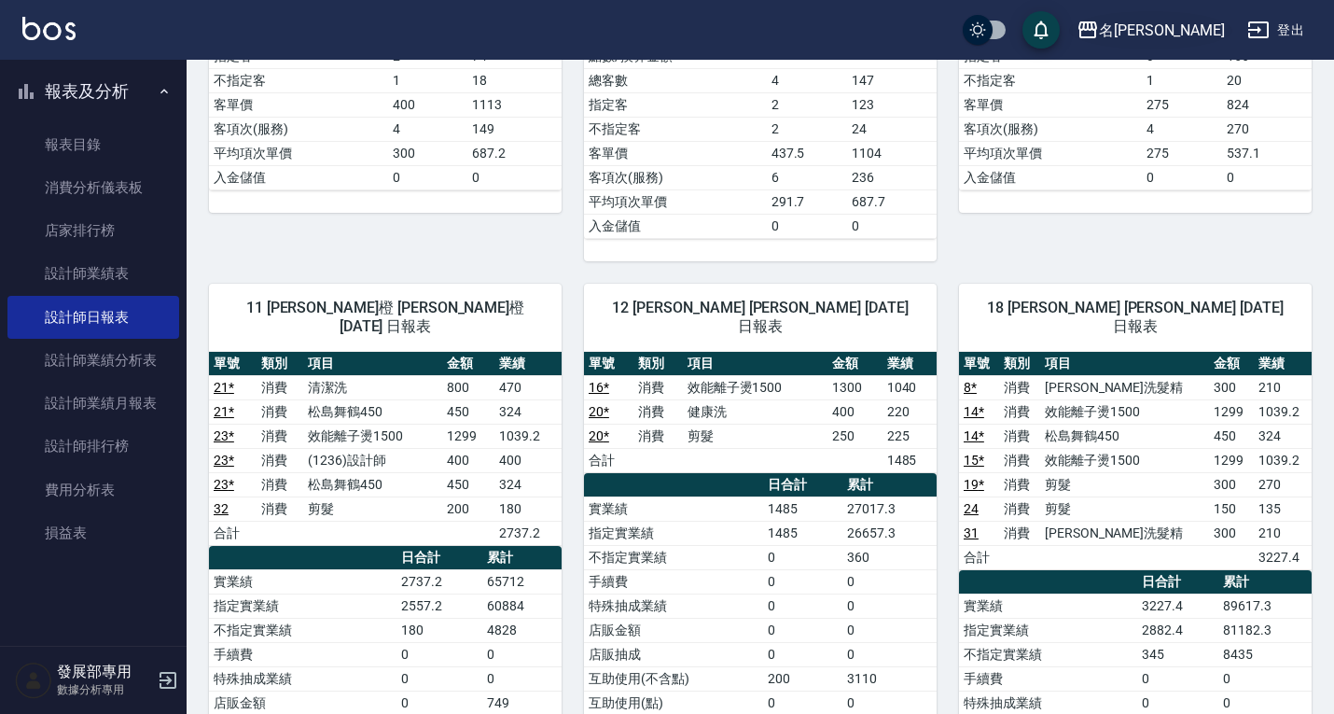
click at [1205, 40] on div "名[PERSON_NAME]" at bounding box center [1162, 30] width 126 height 23
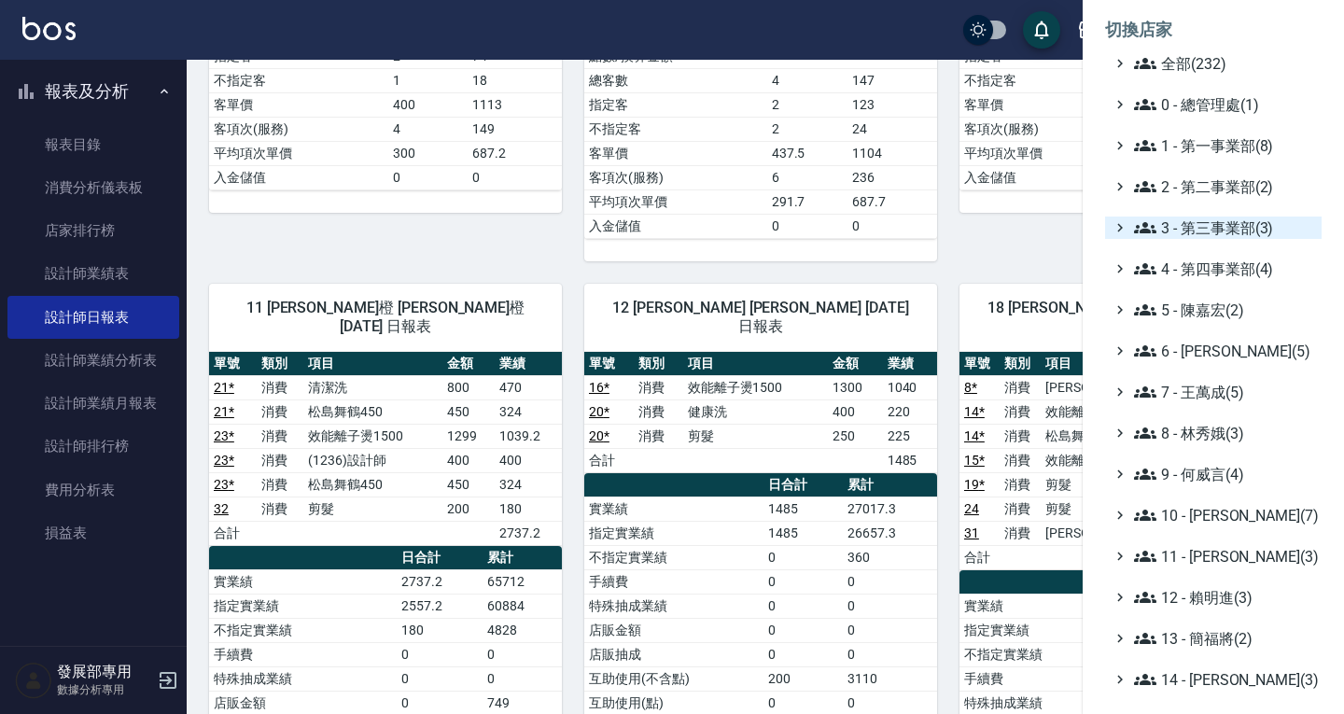
click at [1215, 229] on span "3 - 第三事業部(3)" at bounding box center [1224, 228] width 180 height 22
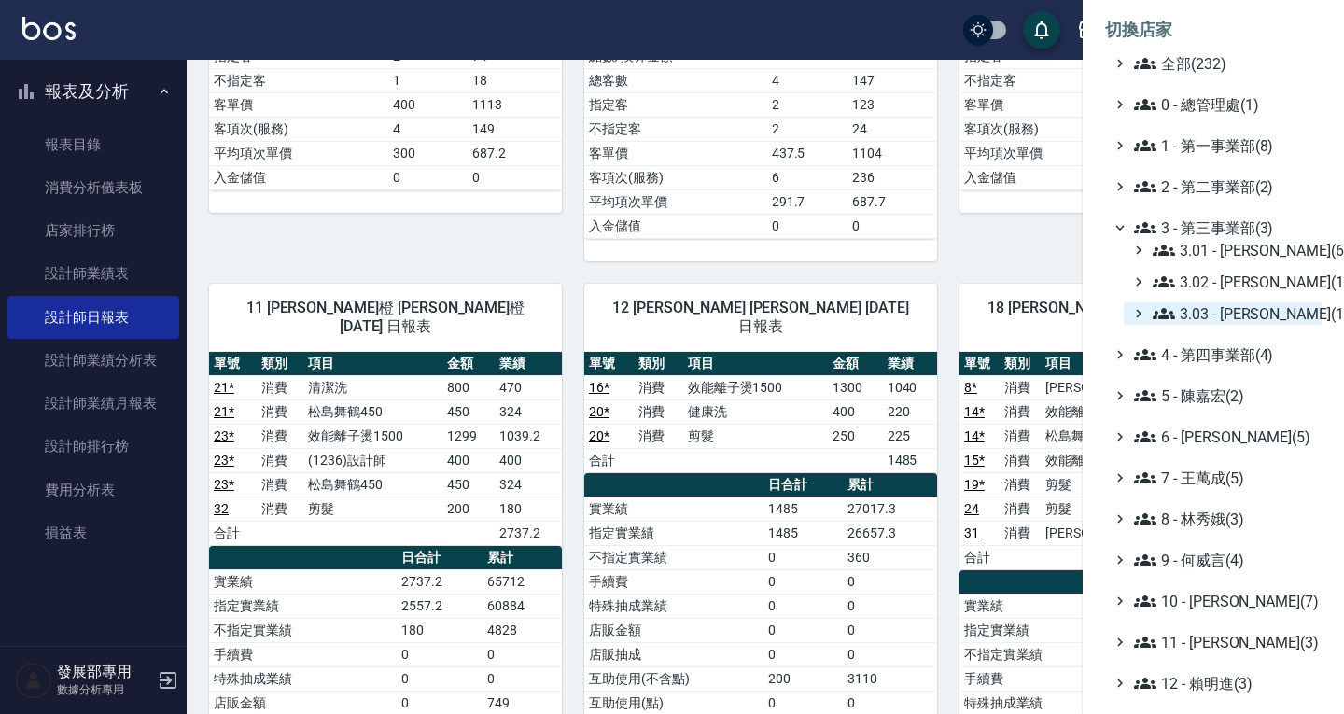
click at [1228, 320] on span "3.03 - 張湘妮(1)" at bounding box center [1233, 313] width 161 height 22
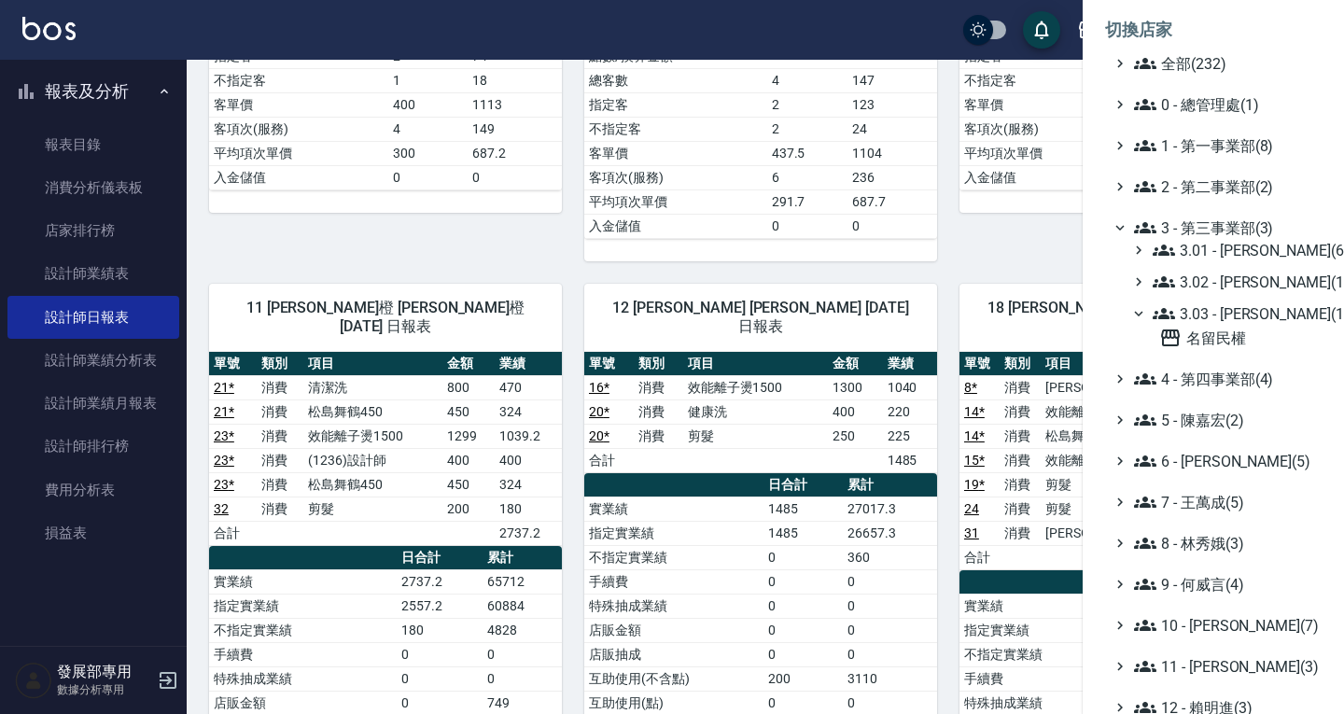
click at [1225, 318] on span "3.03 - 張湘妮(1)" at bounding box center [1233, 313] width 161 height 22
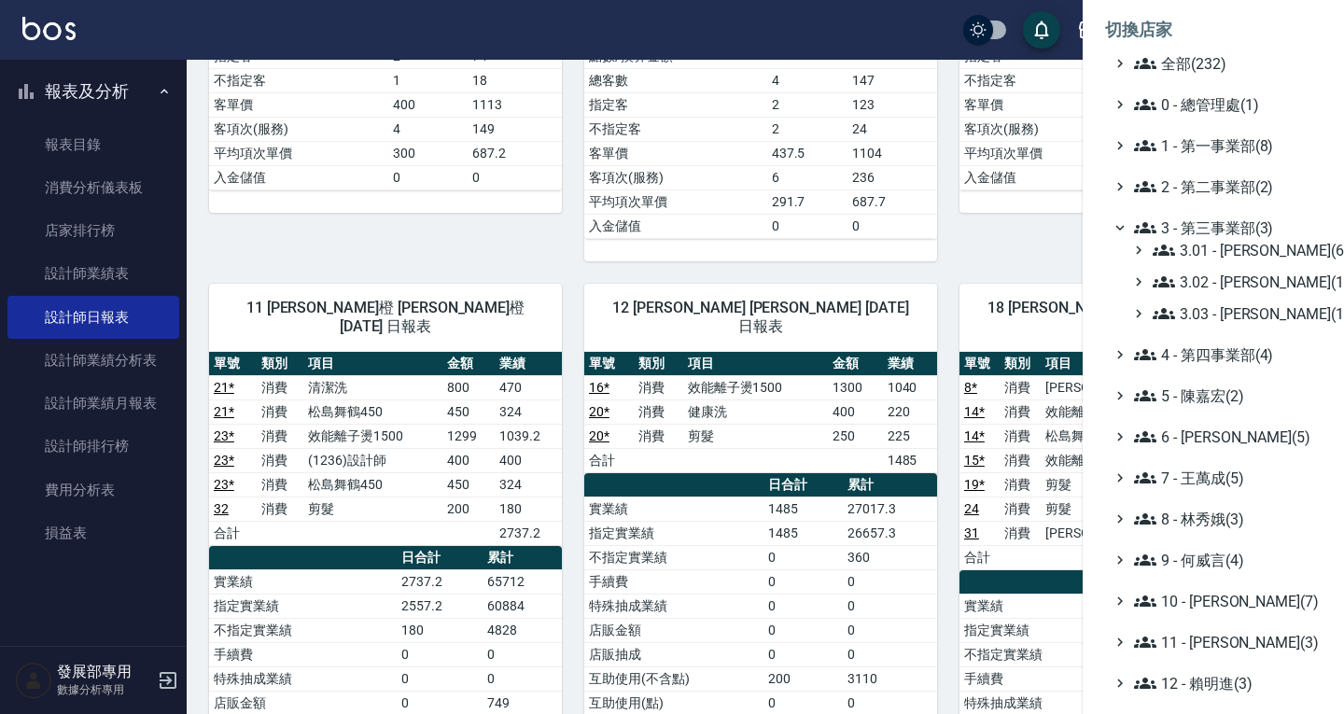
click at [1235, 236] on span "3 - 第三事業部(3)" at bounding box center [1224, 228] width 180 height 22
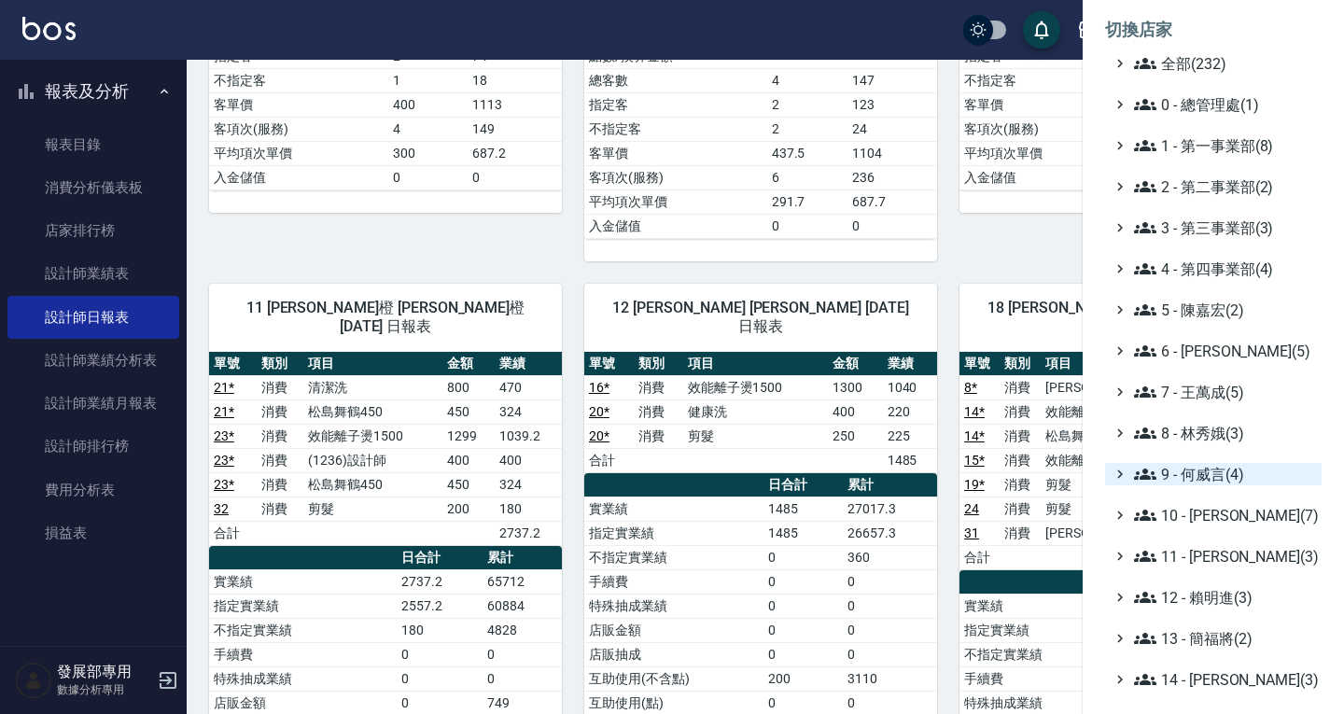
click at [1209, 468] on span "9 - 何威言(4)" at bounding box center [1224, 474] width 180 height 22
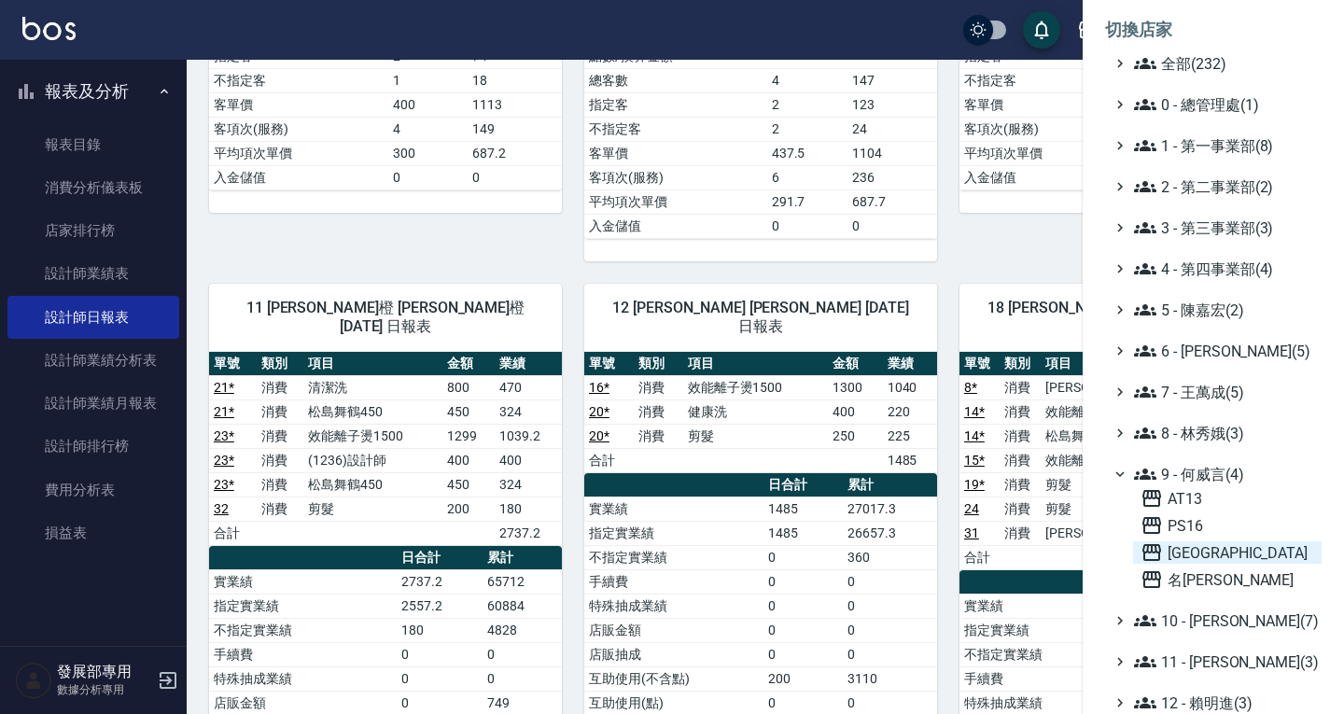
click at [1198, 547] on span "[GEOGRAPHIC_DATA]" at bounding box center [1227, 552] width 174 height 22
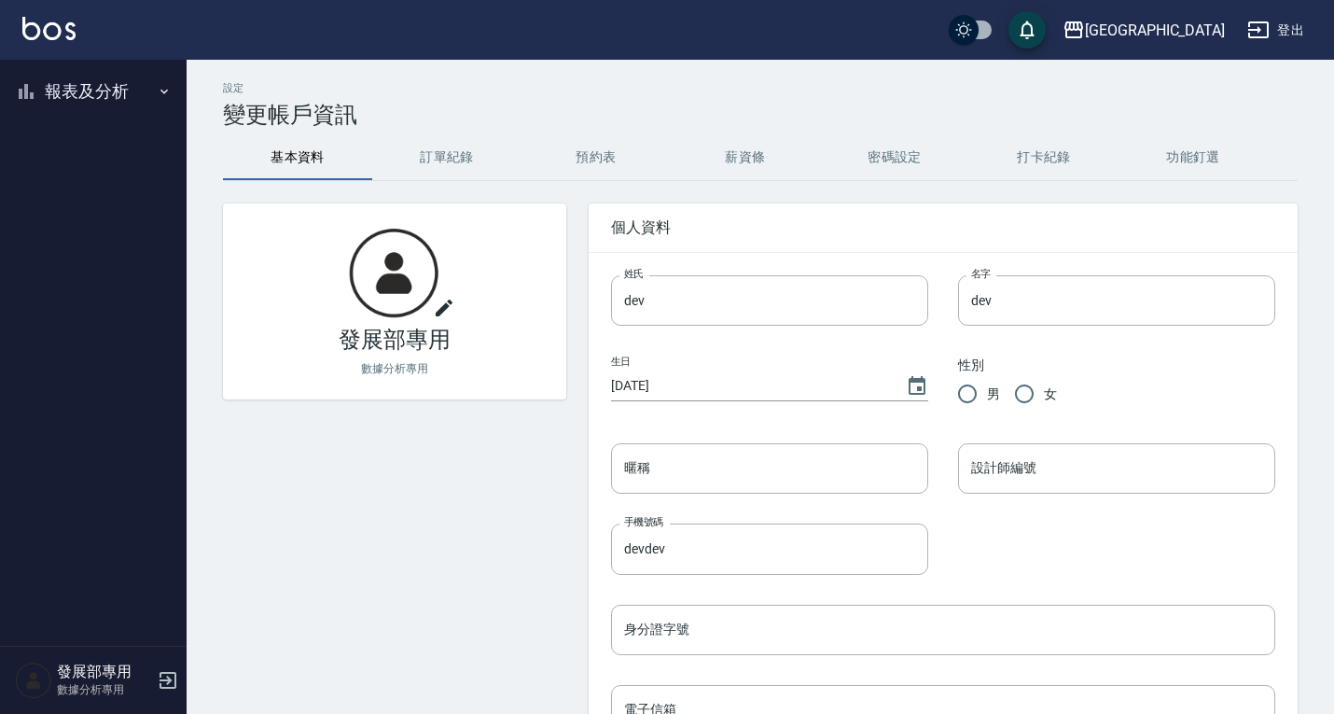
click at [83, 98] on button "報表及分析" at bounding box center [93, 91] width 172 height 49
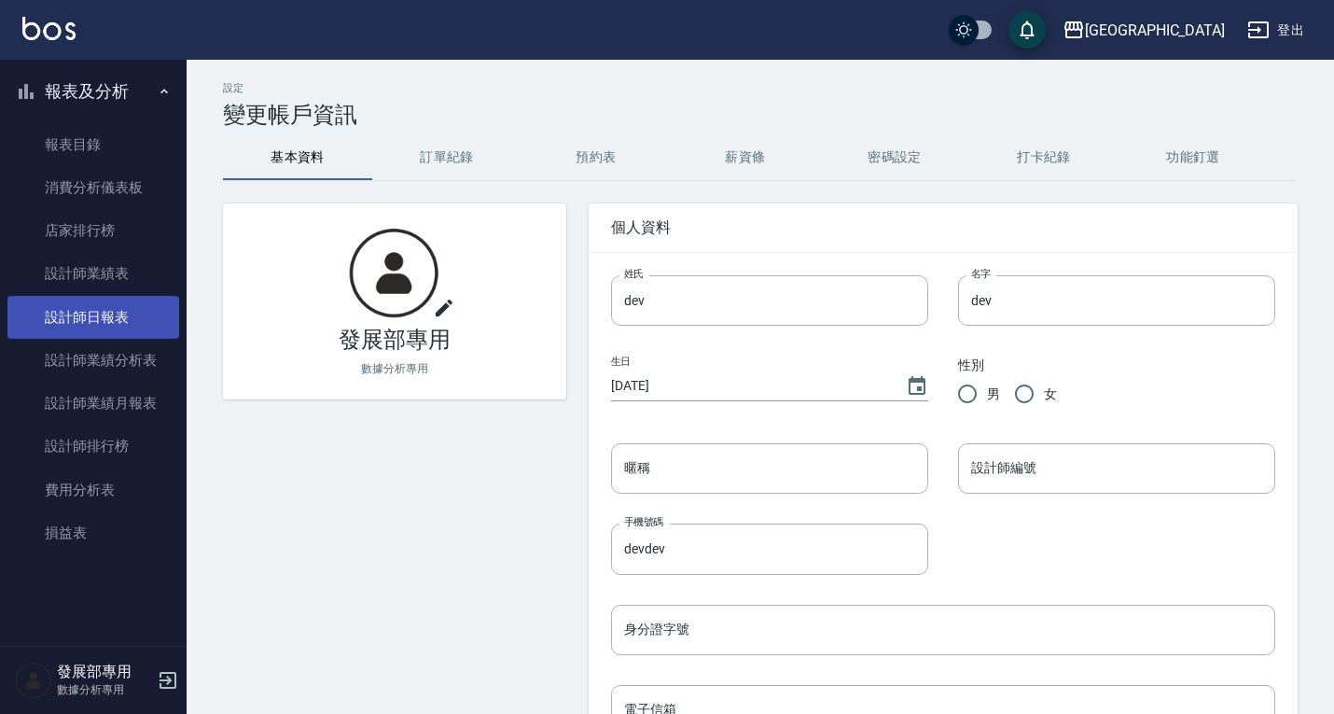
click at [118, 316] on link "設計師日報表" at bounding box center [93, 317] width 172 height 43
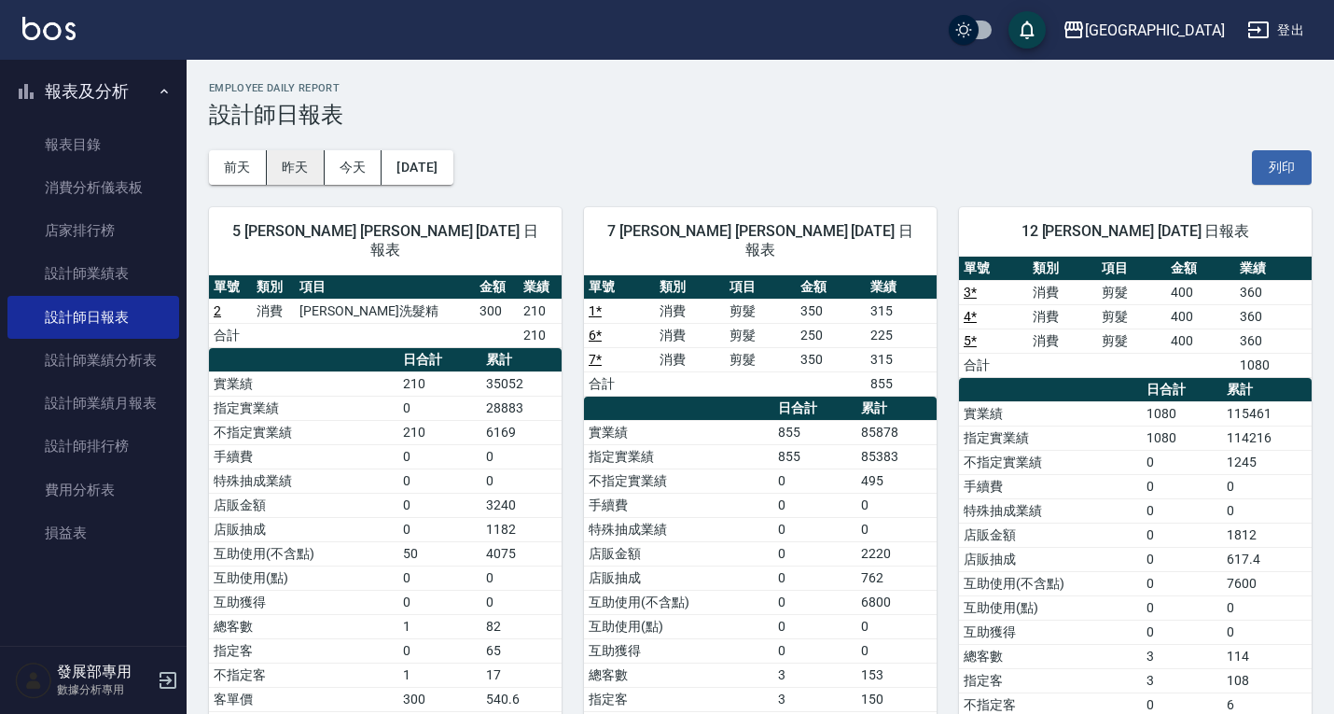
click at [303, 174] on button "昨天" at bounding box center [296, 167] width 58 height 35
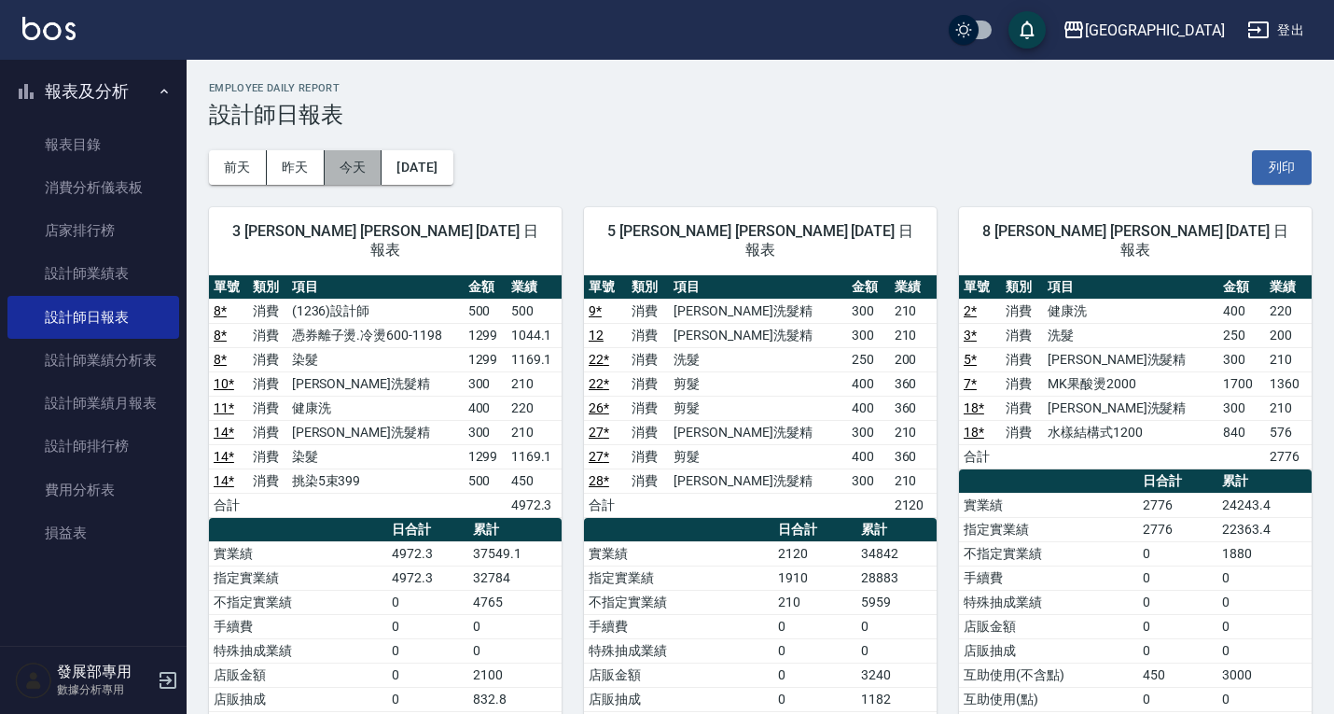
click at [371, 164] on button "今天" at bounding box center [354, 167] width 58 height 35
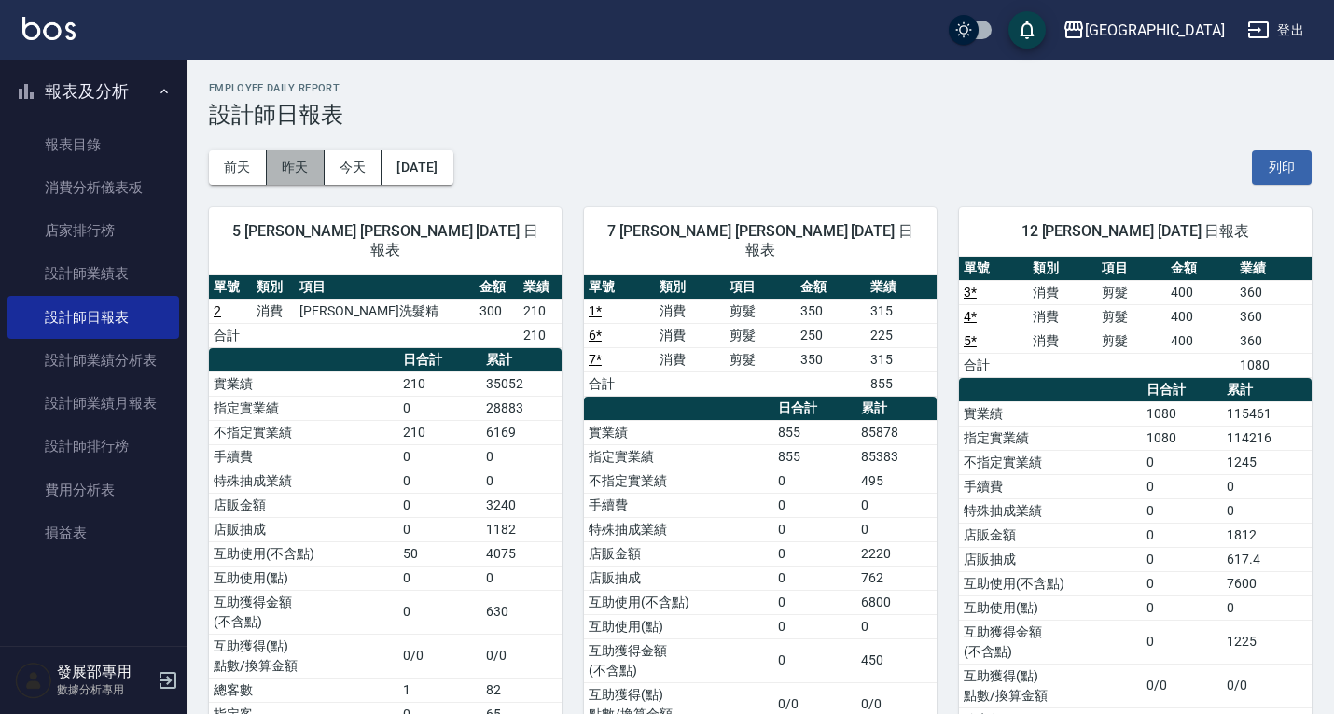
click at [299, 169] on button "昨天" at bounding box center [296, 167] width 58 height 35
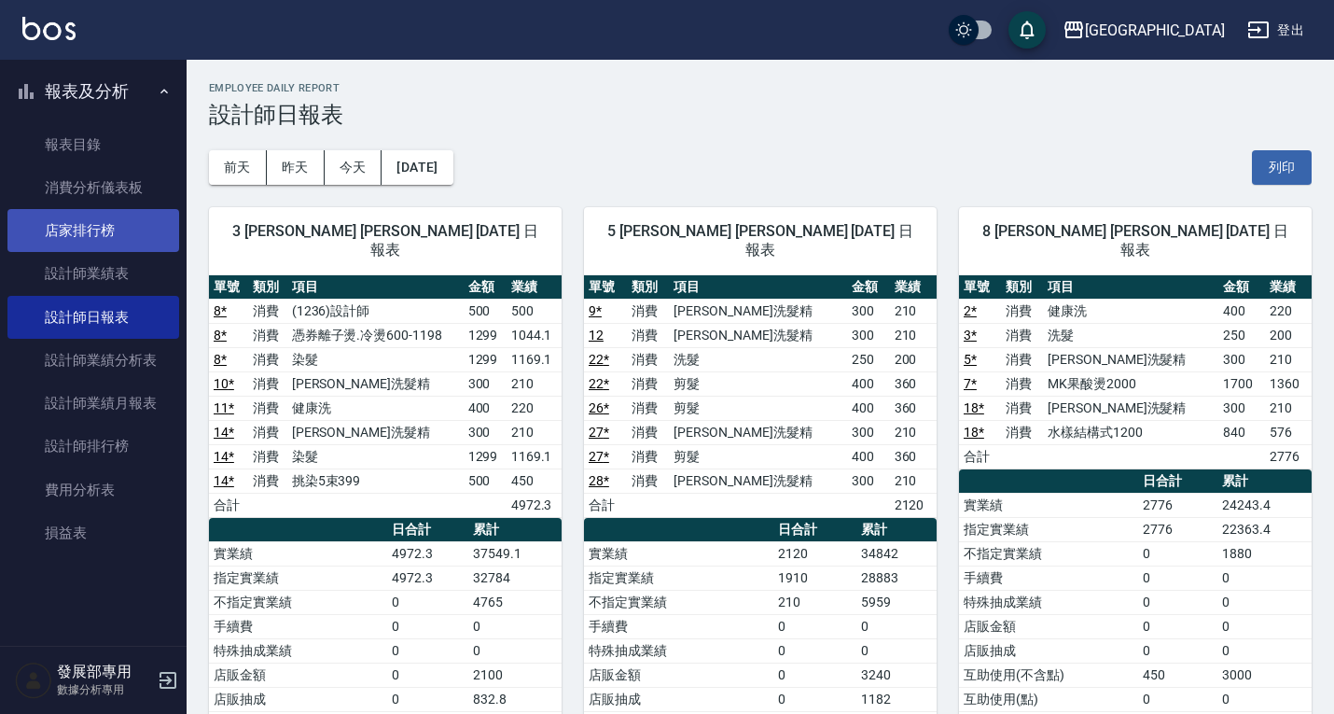
drag, startPoint x: 105, startPoint y: 286, endPoint x: 142, endPoint y: 244, distance: 55.6
click at [105, 286] on link "設計師業績表" at bounding box center [93, 273] width 172 height 43
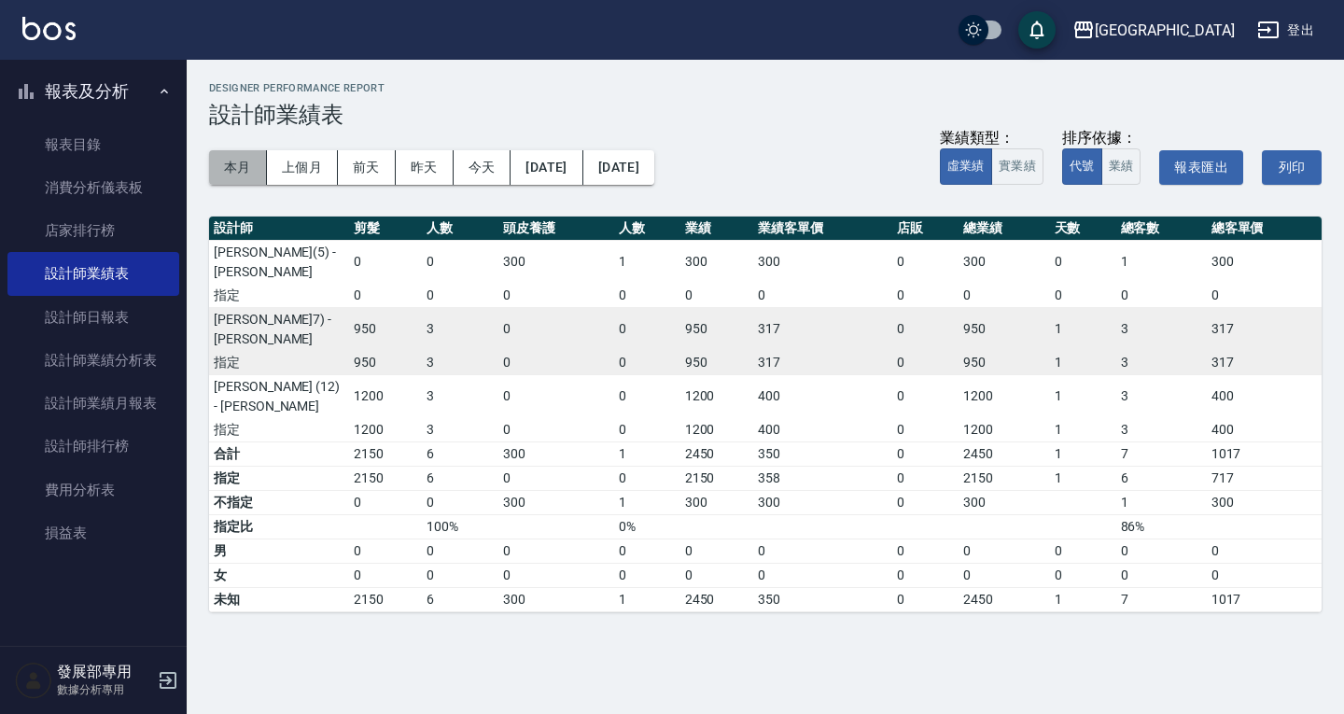
click at [237, 161] on button "本月" at bounding box center [238, 167] width 58 height 35
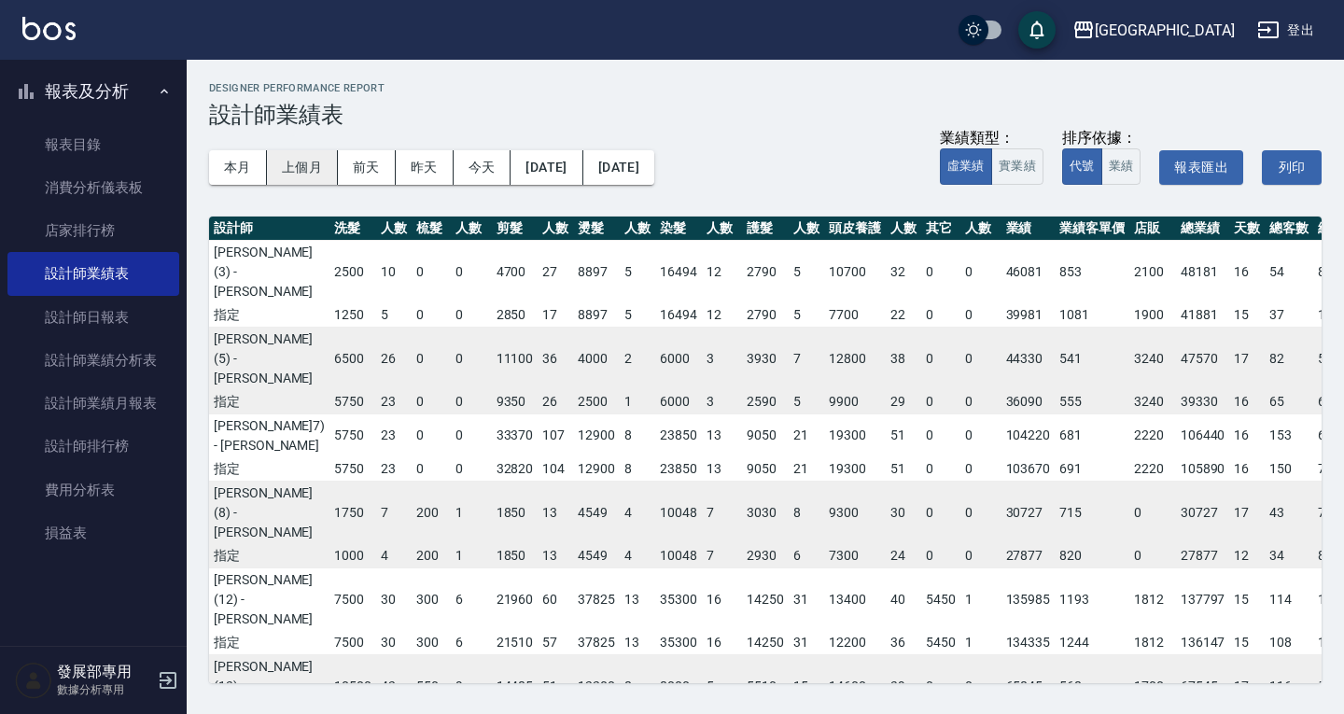
click at [304, 154] on button "上個月" at bounding box center [302, 167] width 71 height 35
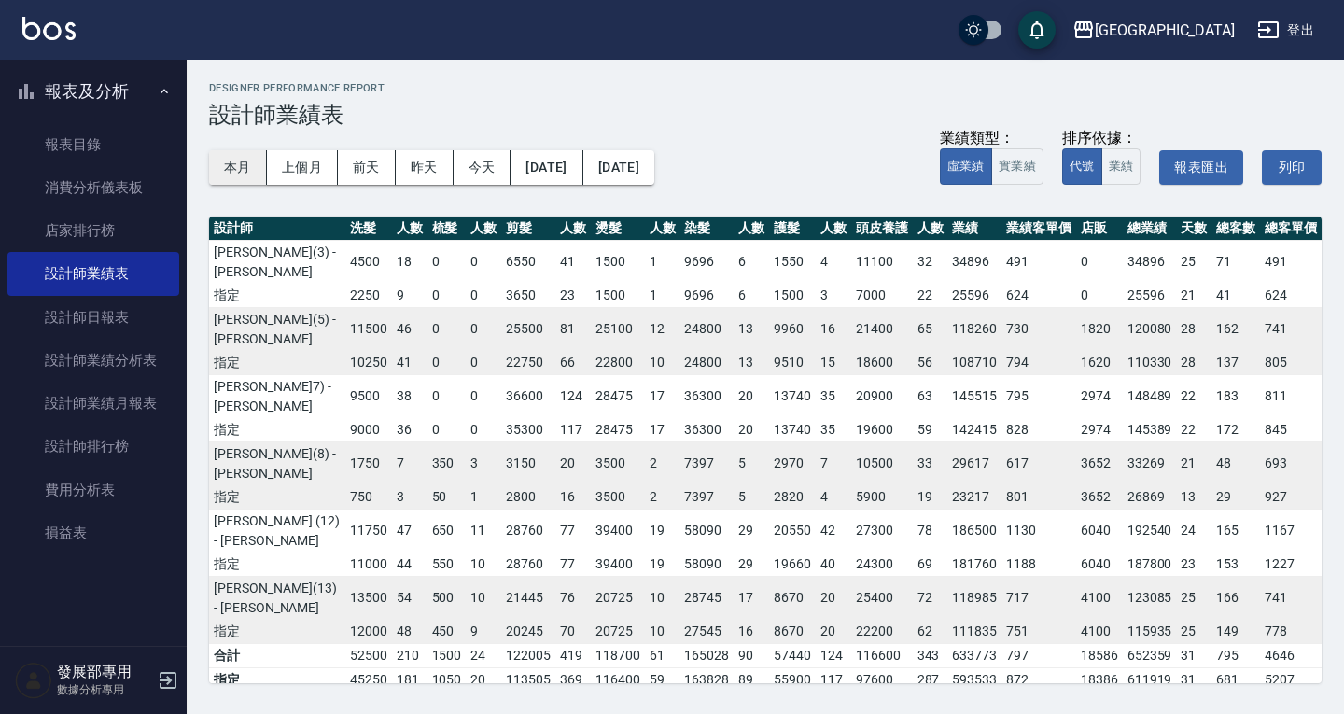
click at [231, 168] on button "本月" at bounding box center [238, 167] width 58 height 35
